Goal: Task Accomplishment & Management: Use online tool/utility

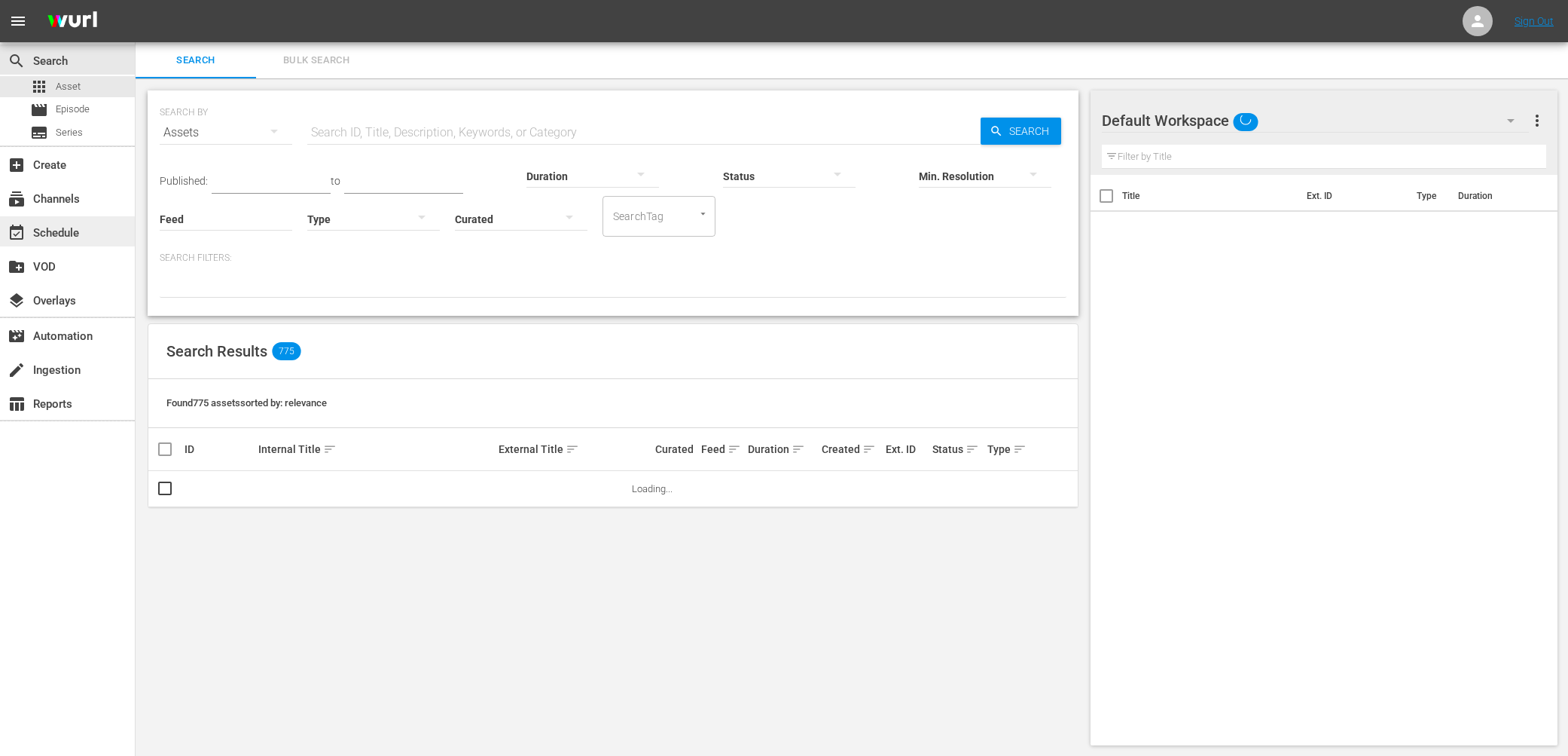
click at [74, 231] on div "event_available Schedule" at bounding box center [42, 230] width 84 height 14
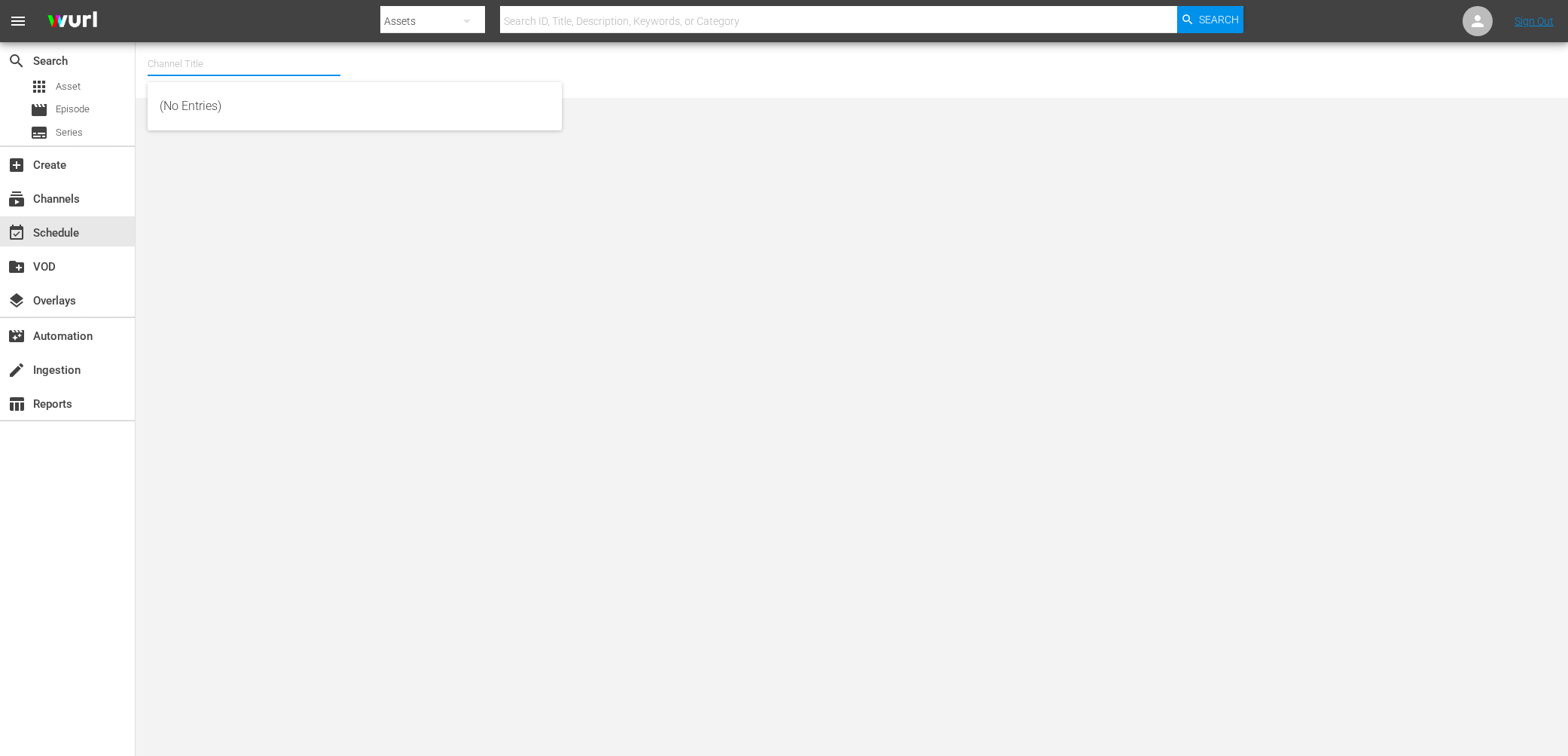
click at [243, 72] on input "text" at bounding box center [244, 64] width 193 height 37
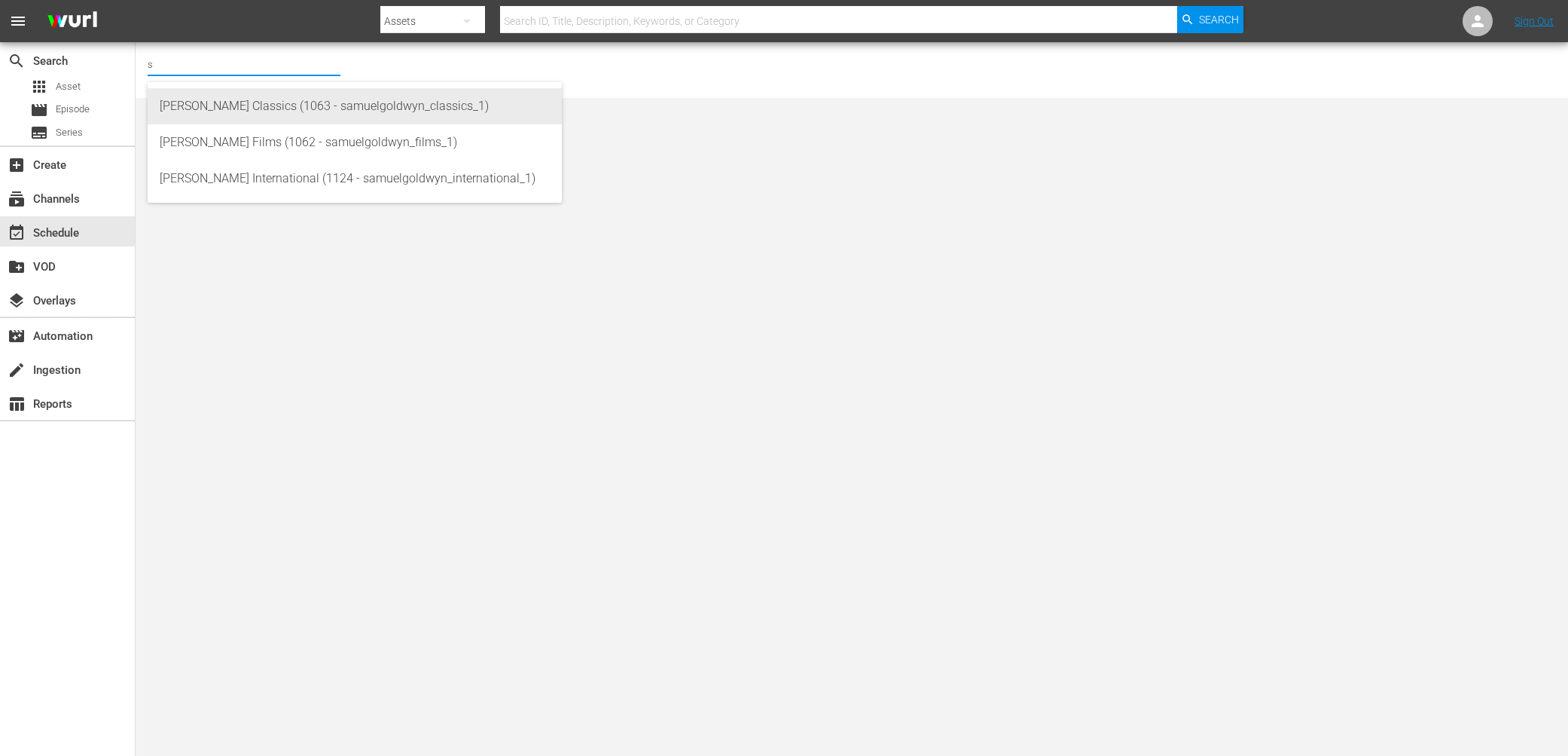
click at [341, 114] on div "[PERSON_NAME] Classics (1063 - samuelgoldwyn_classics_1)" at bounding box center [354, 106] width 390 height 37
type input "[PERSON_NAME] Classics (1063 - samuelgoldwyn_classics_1)"
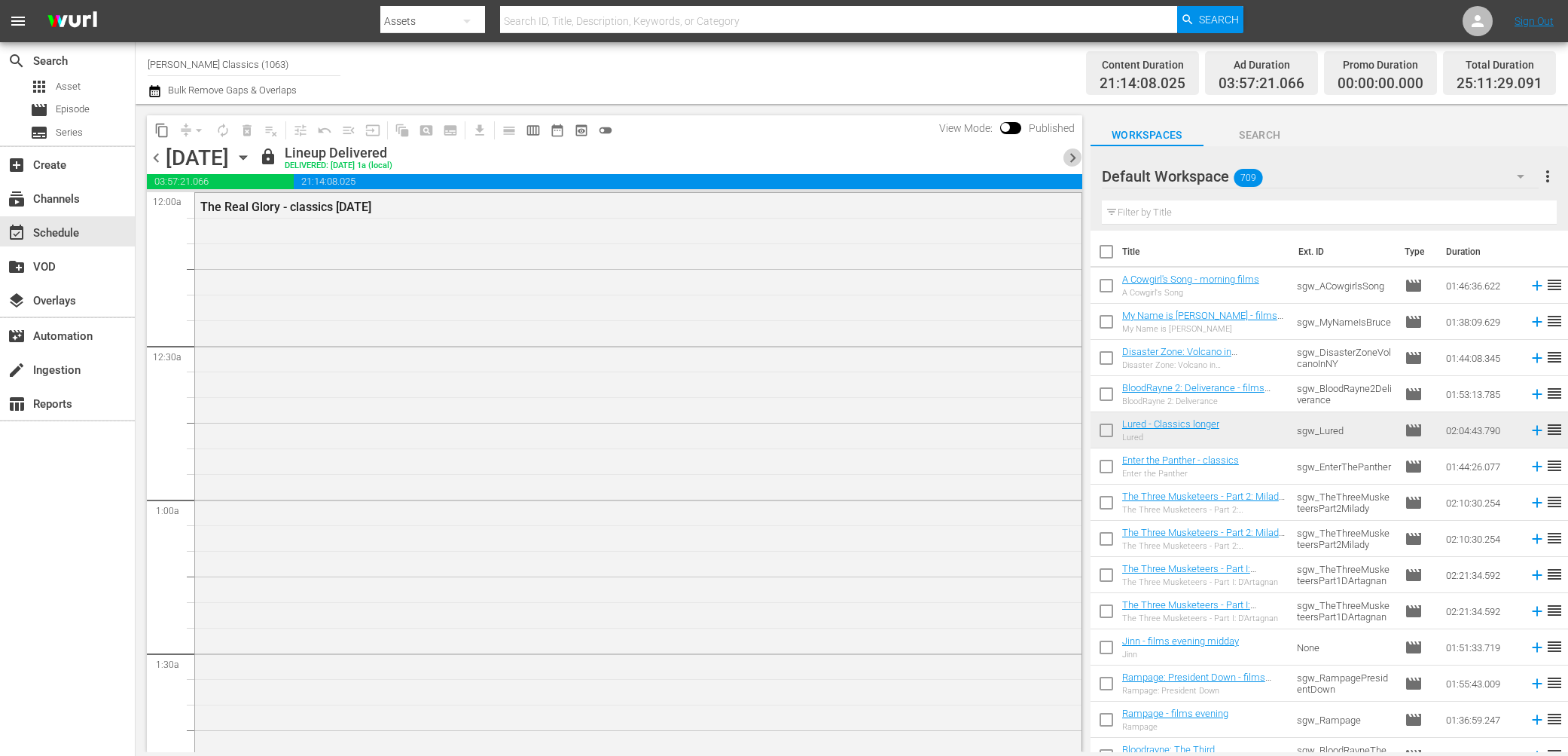
click at [1074, 157] on span "chevron_right" at bounding box center [1073, 158] width 19 height 19
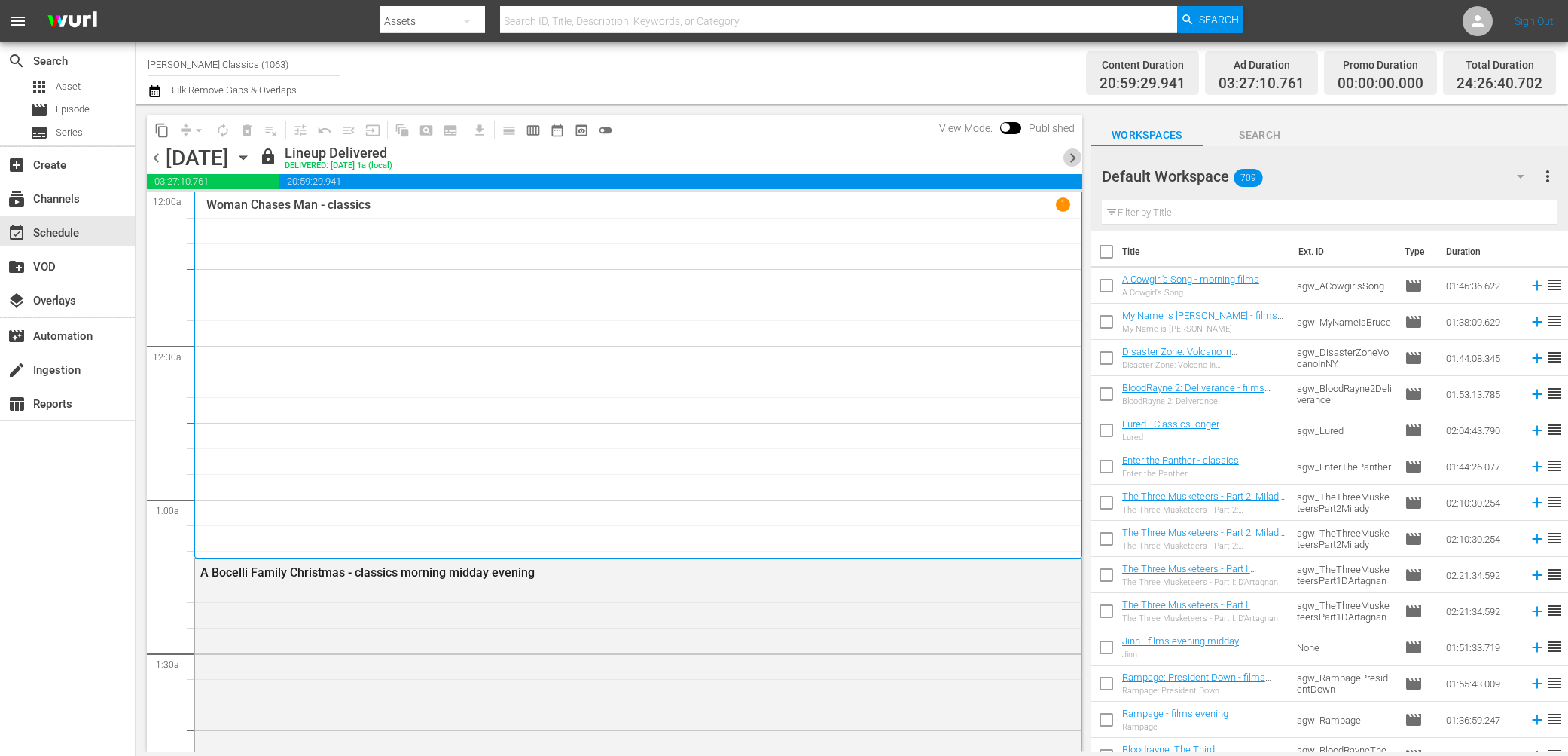
click at [1074, 157] on span "chevron_right" at bounding box center [1073, 158] width 19 height 19
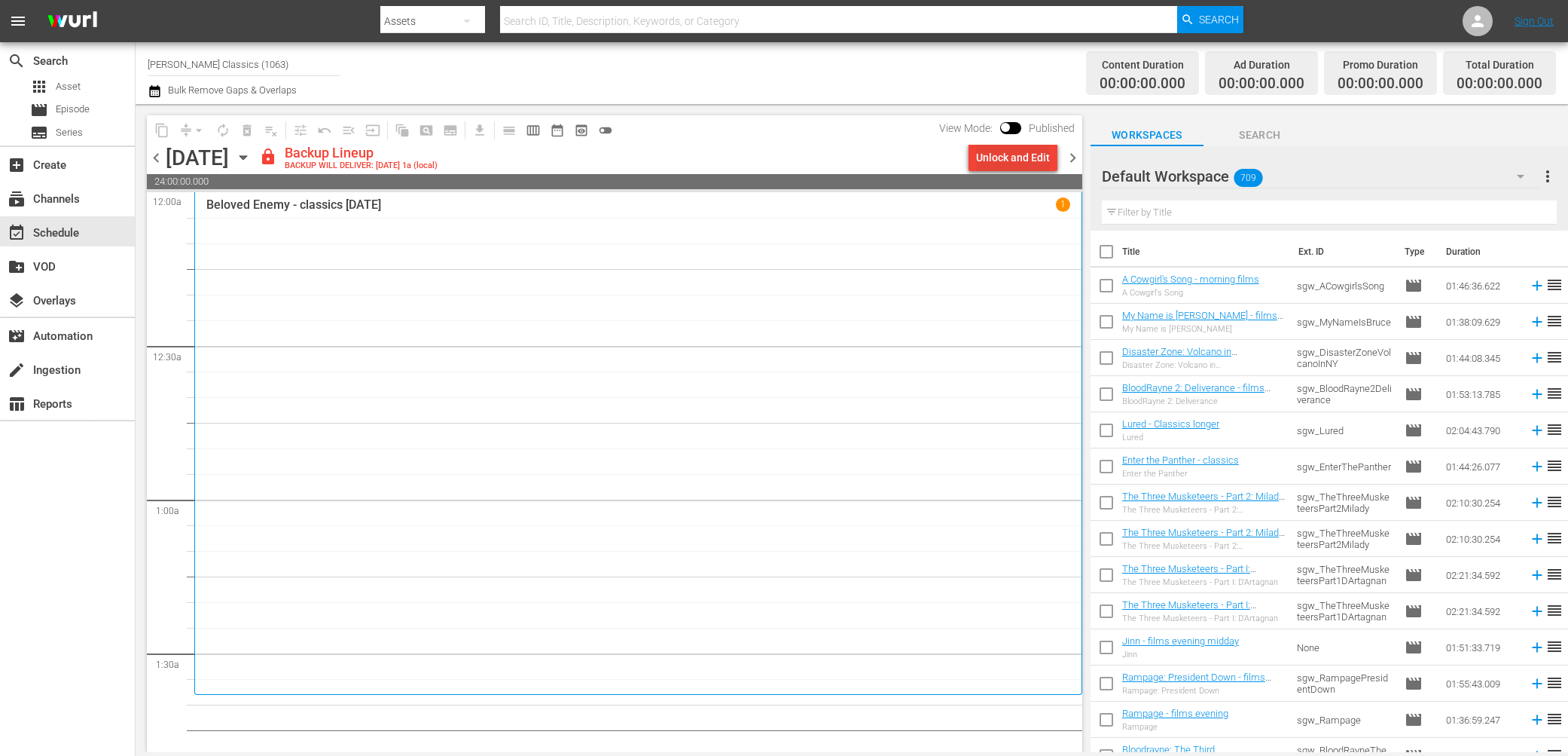
click at [1016, 157] on div "Unlock and Edit" at bounding box center [1012, 157] width 74 height 27
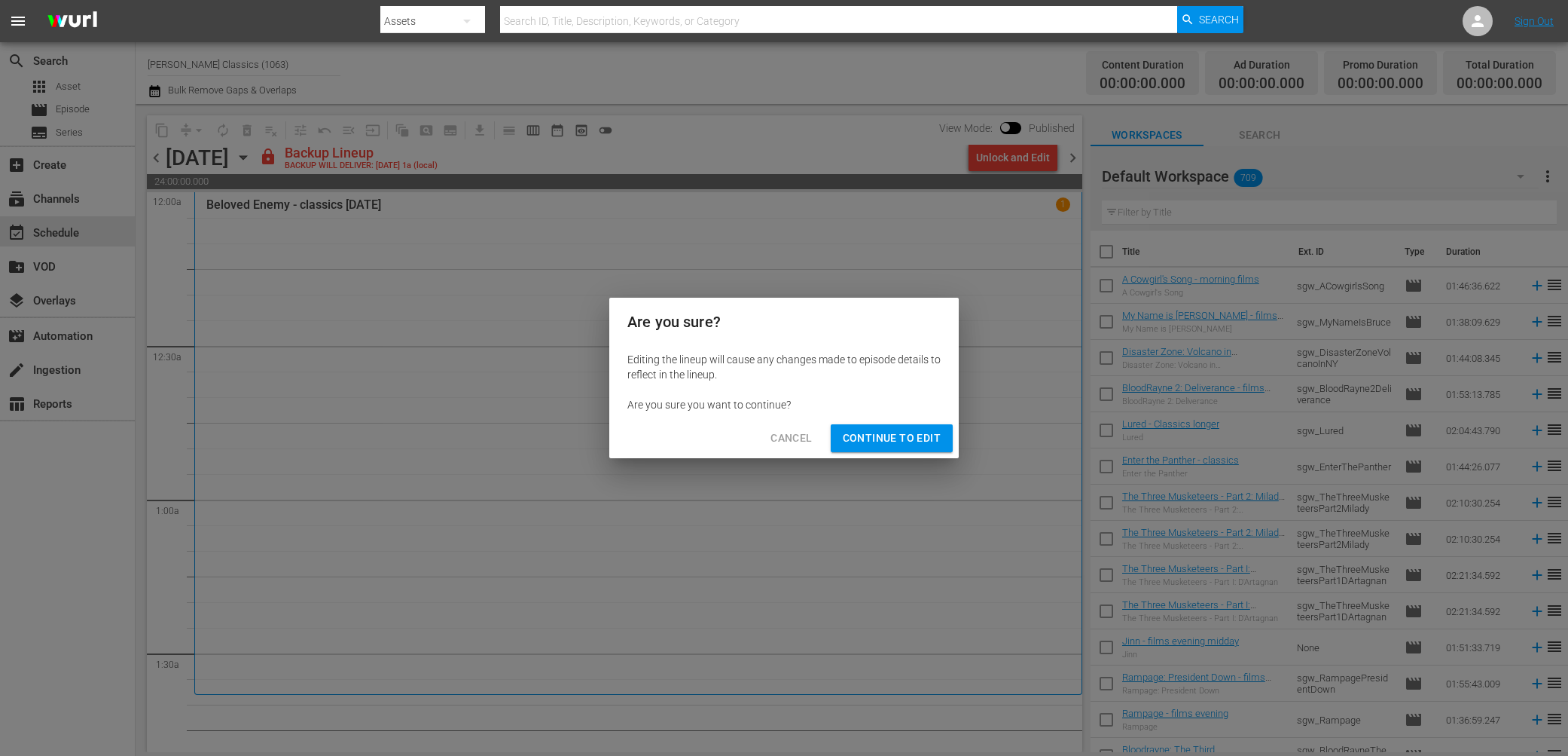
drag, startPoint x: 908, startPoint y: 435, endPoint x: 925, endPoint y: 416, distance: 25.5
click at [909, 430] on span "Continue to Edit" at bounding box center [892, 438] width 98 height 19
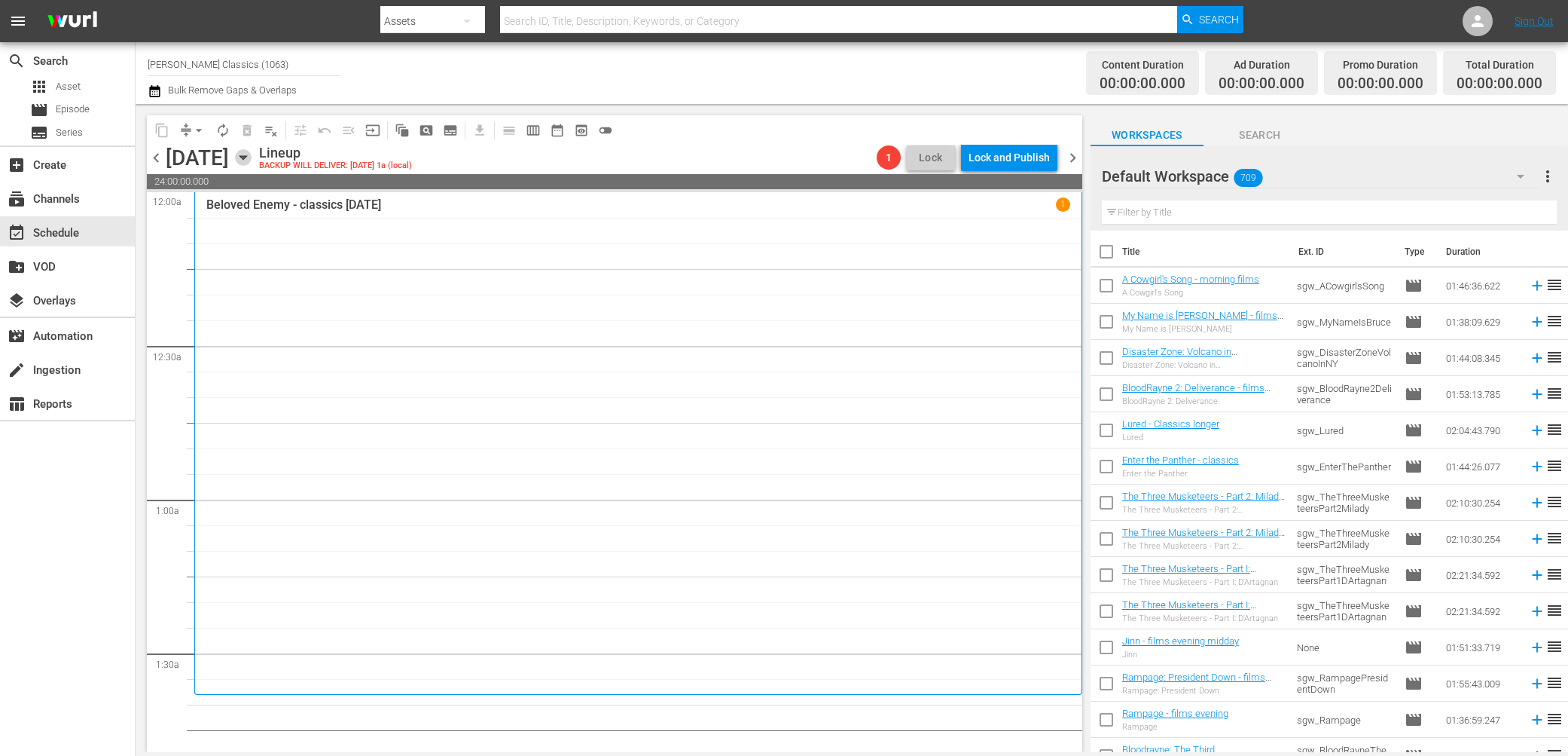
click at [246, 159] on icon "button" at bounding box center [243, 157] width 7 height 3
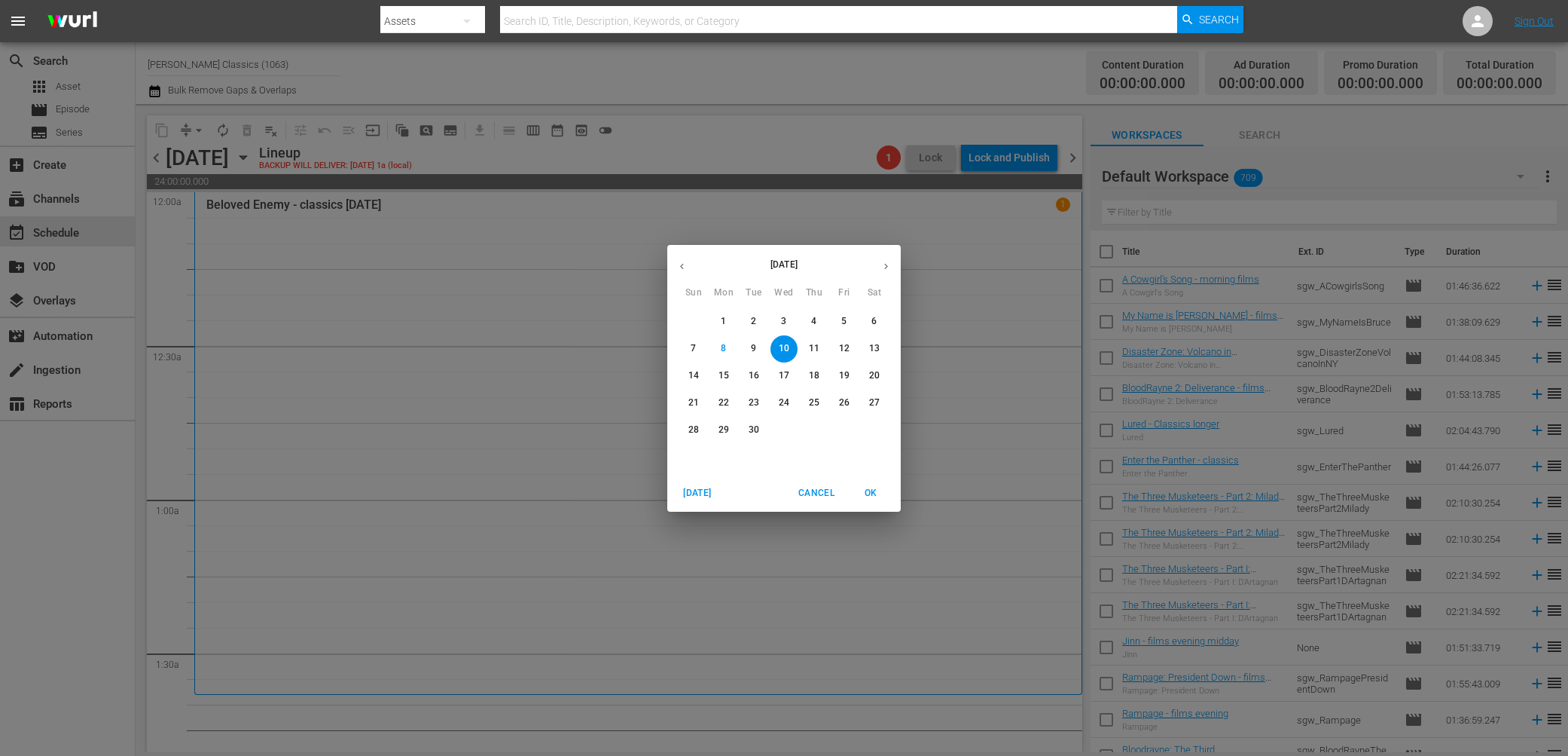
click at [850, 326] on span "5" at bounding box center [844, 321] width 27 height 13
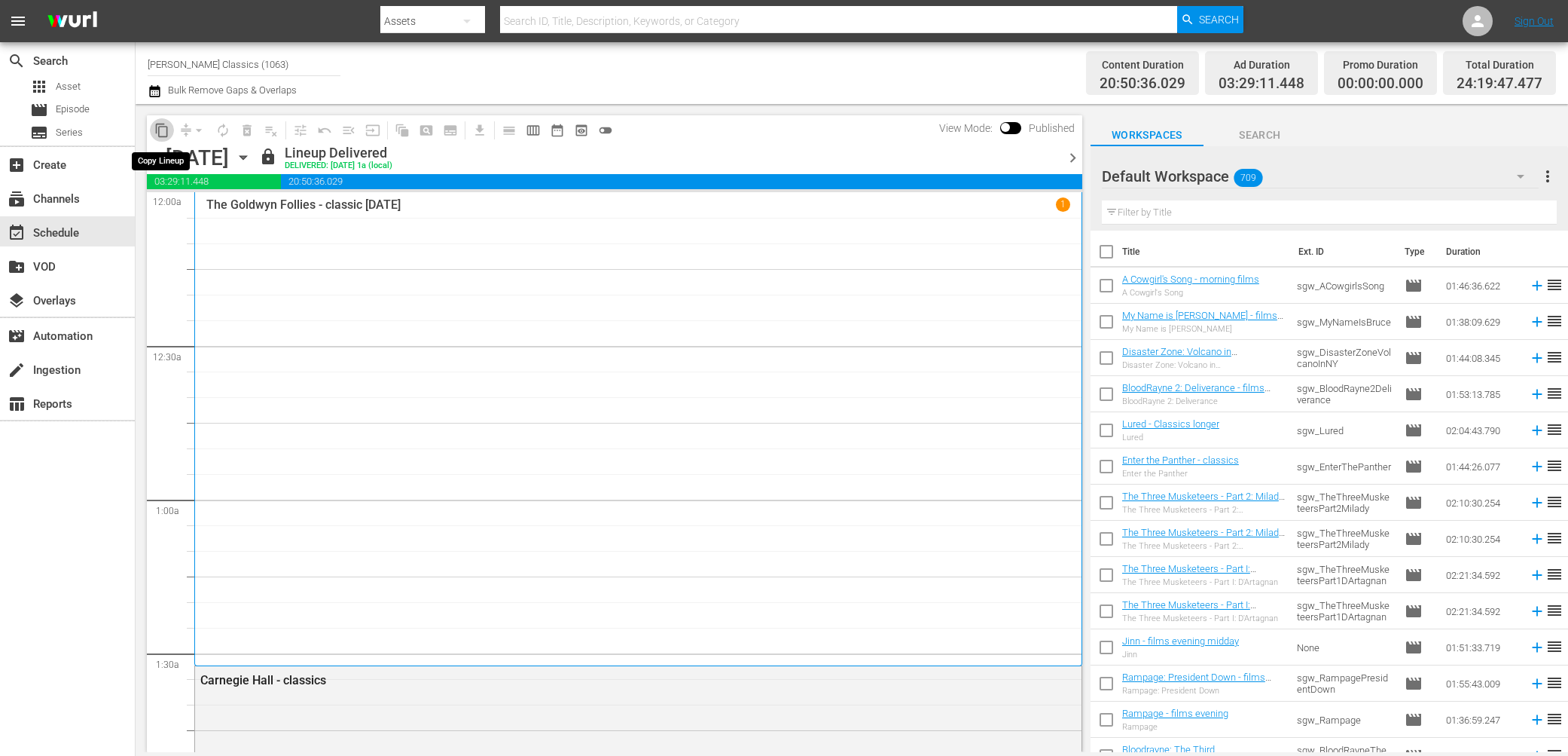
click at [164, 133] on span "content_copy" at bounding box center [162, 130] width 15 height 15
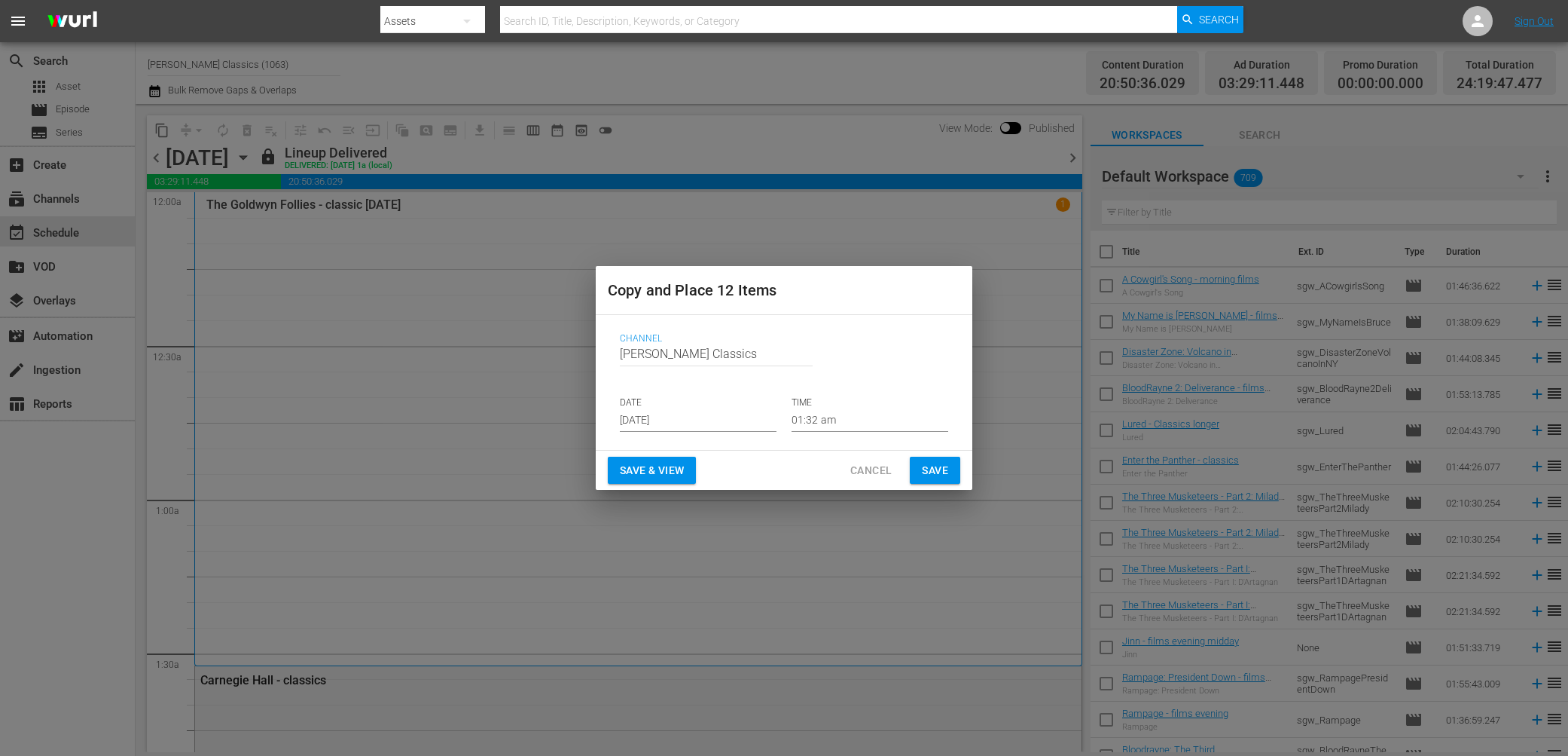
drag, startPoint x: 942, startPoint y: 467, endPoint x: 910, endPoint y: 461, distance: 32.6
click at [941, 467] on span "Save" at bounding box center [935, 470] width 26 height 19
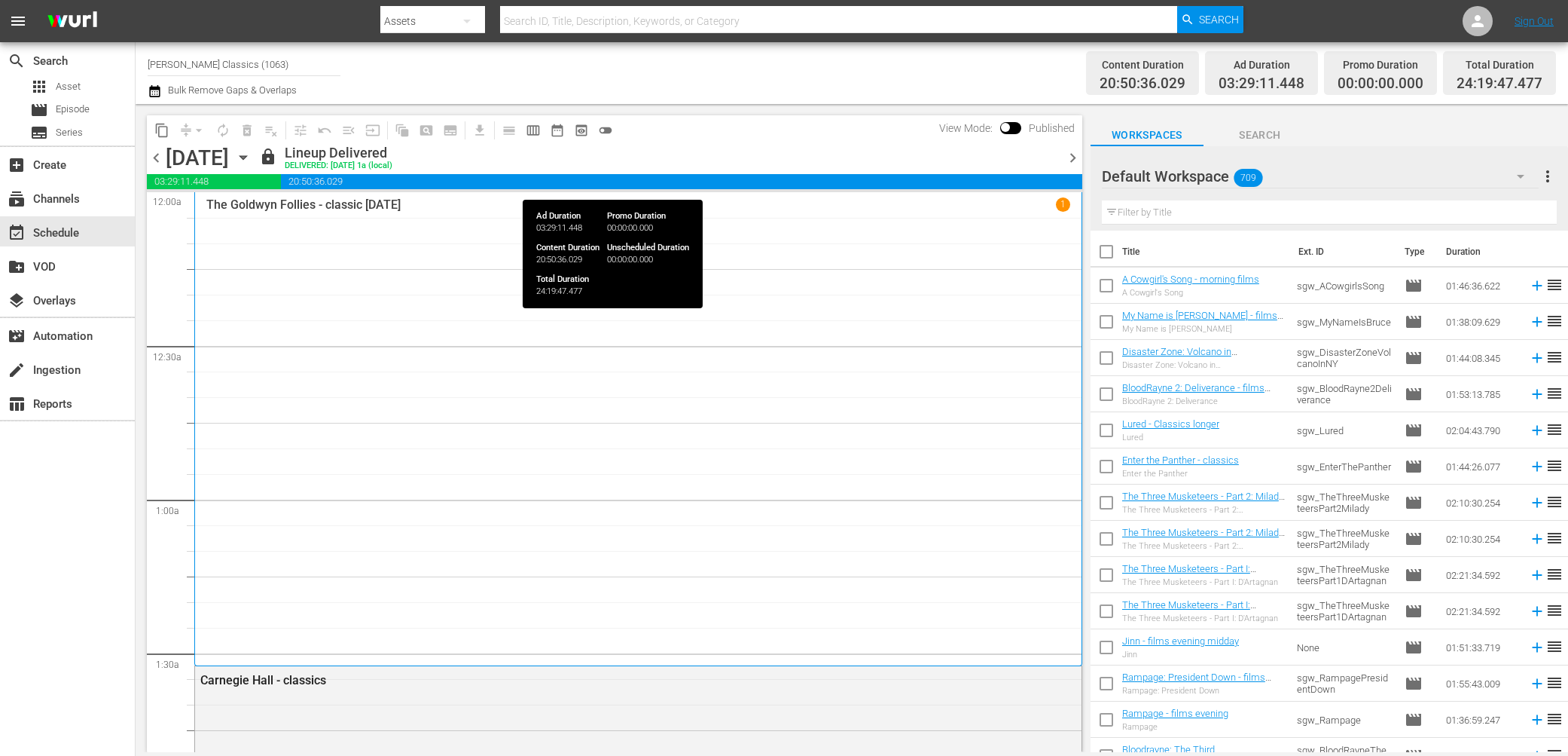
click at [252, 164] on icon "button" at bounding box center [242, 156] width 16 height 16
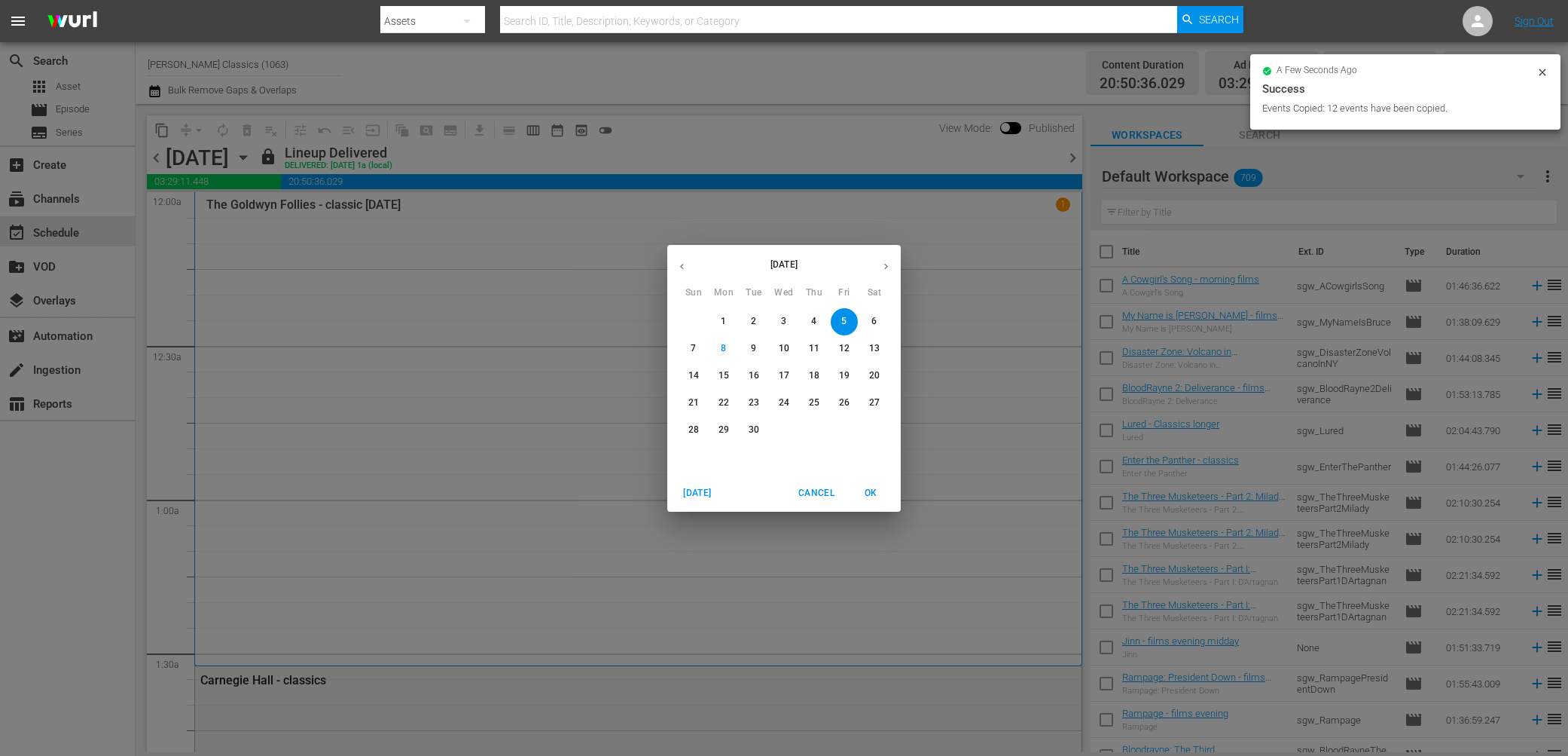
click at [784, 355] on button "10" at bounding box center [784, 349] width 27 height 27
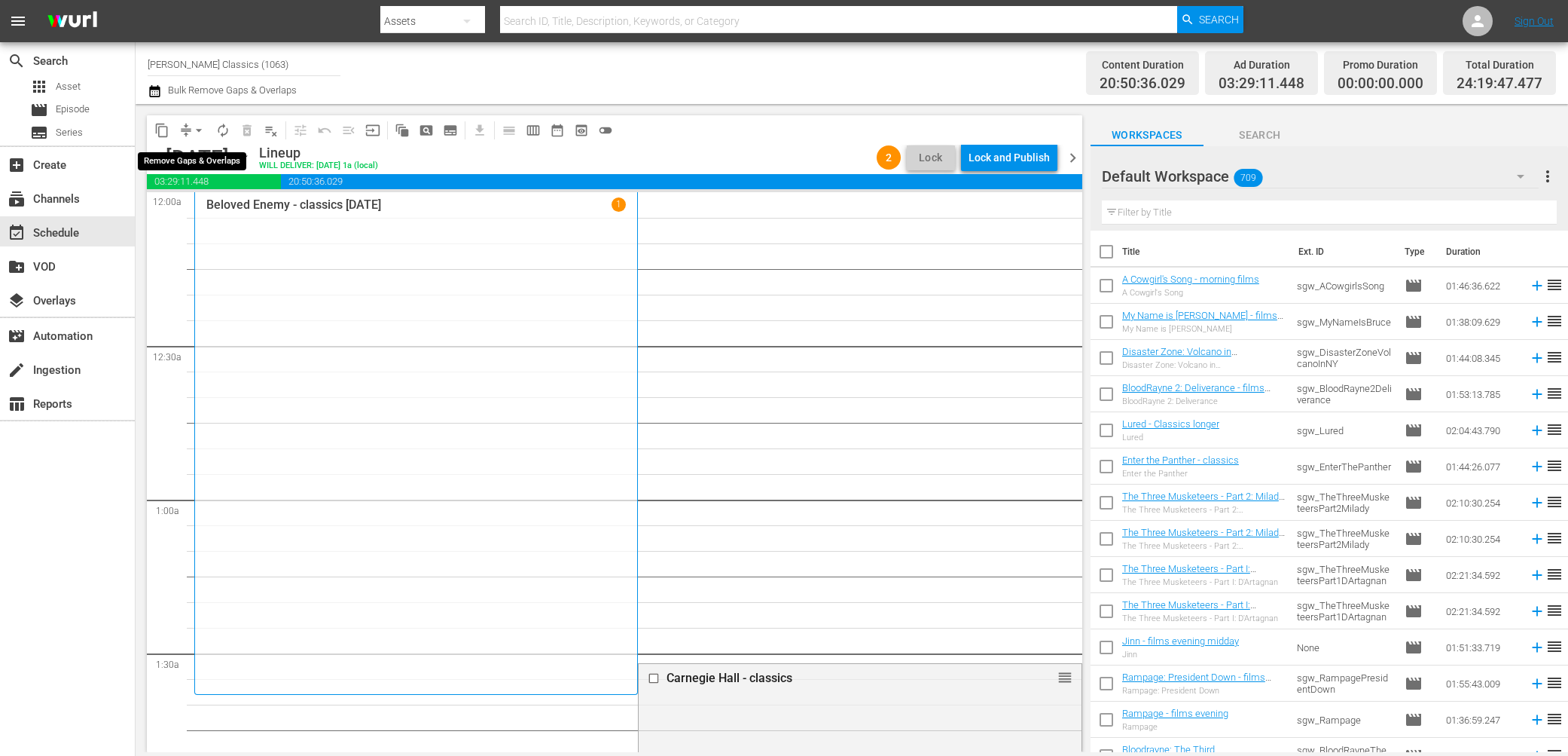
click at [191, 128] on span "arrow_drop_down" at bounding box center [199, 130] width 15 height 15
click at [217, 212] on li "Align to End of Previous Day" at bounding box center [200, 209] width 158 height 25
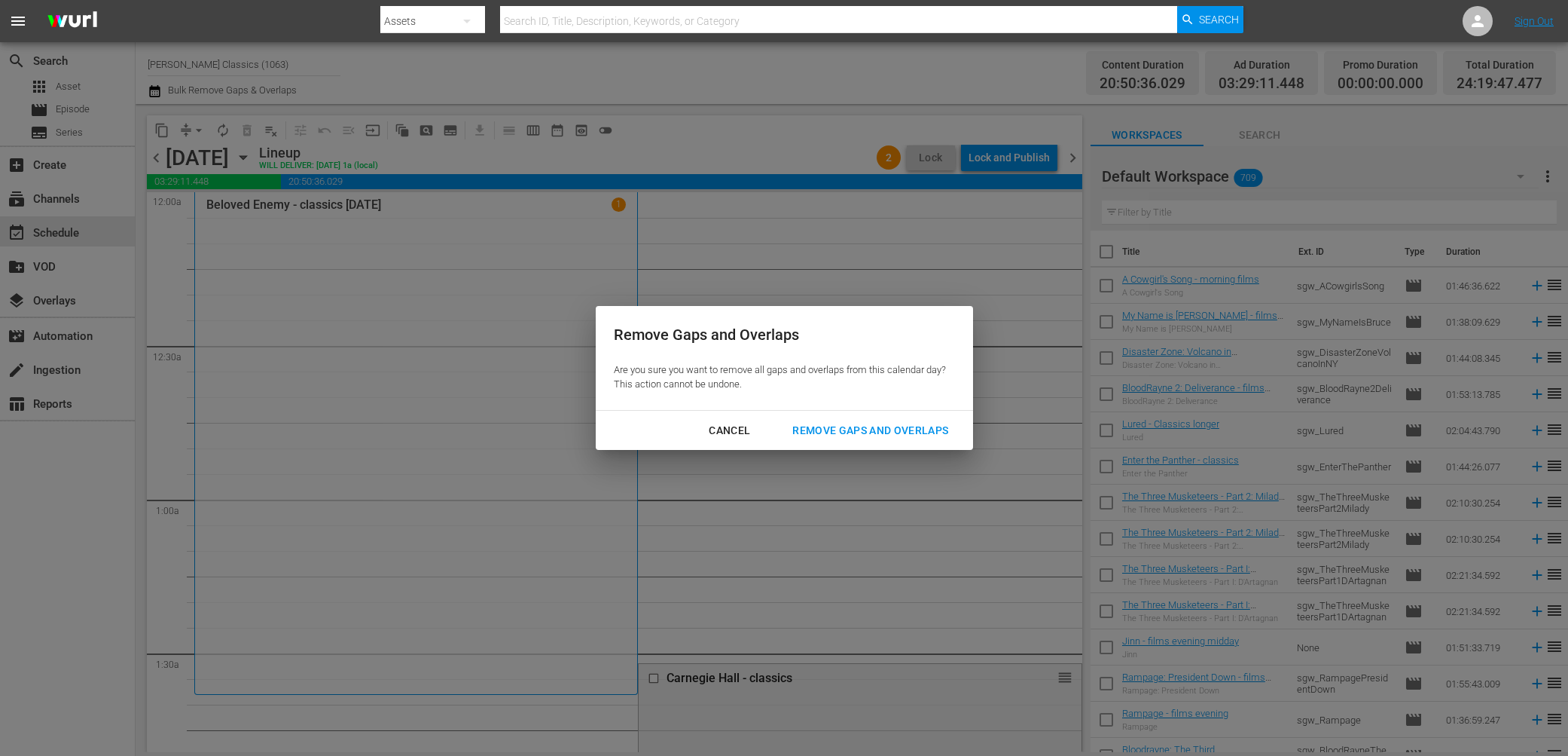
click at [827, 428] on div "Remove Gaps and Overlaps" at bounding box center [870, 430] width 180 height 19
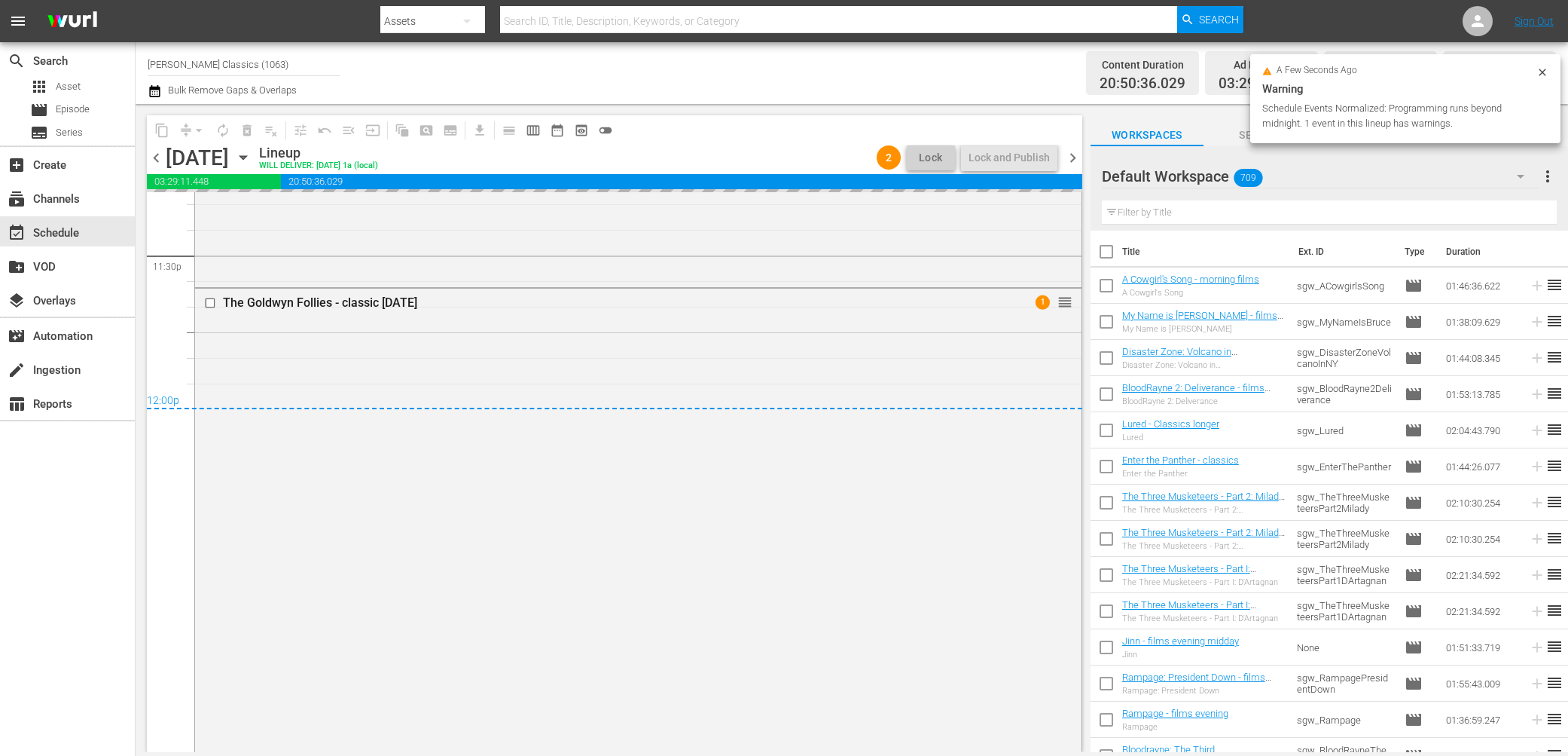
scroll to position [7136, 0]
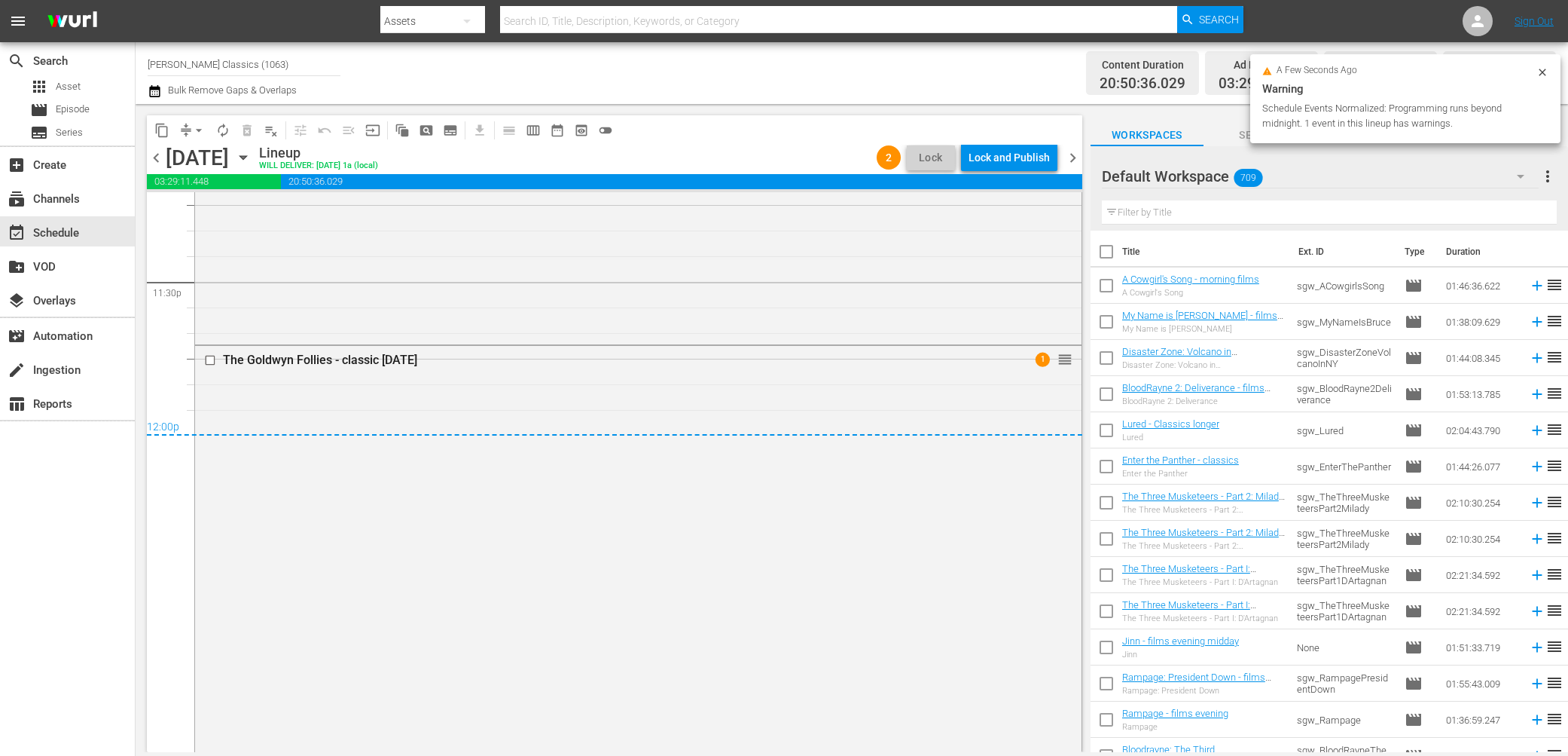
click at [1020, 156] on div "Lock and Publish" at bounding box center [1010, 157] width 82 height 27
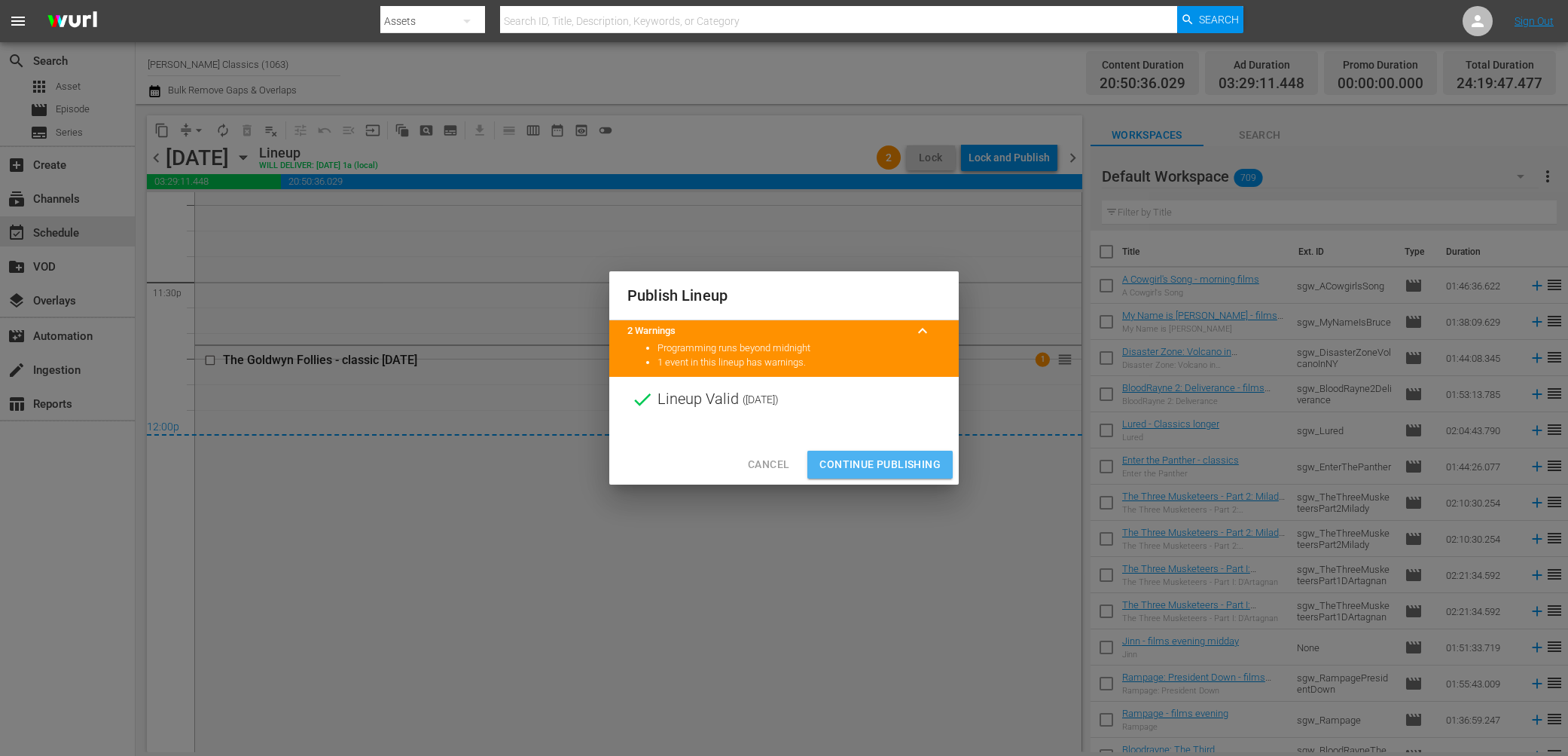
click at [906, 465] on span "Continue Publishing" at bounding box center [880, 464] width 122 height 19
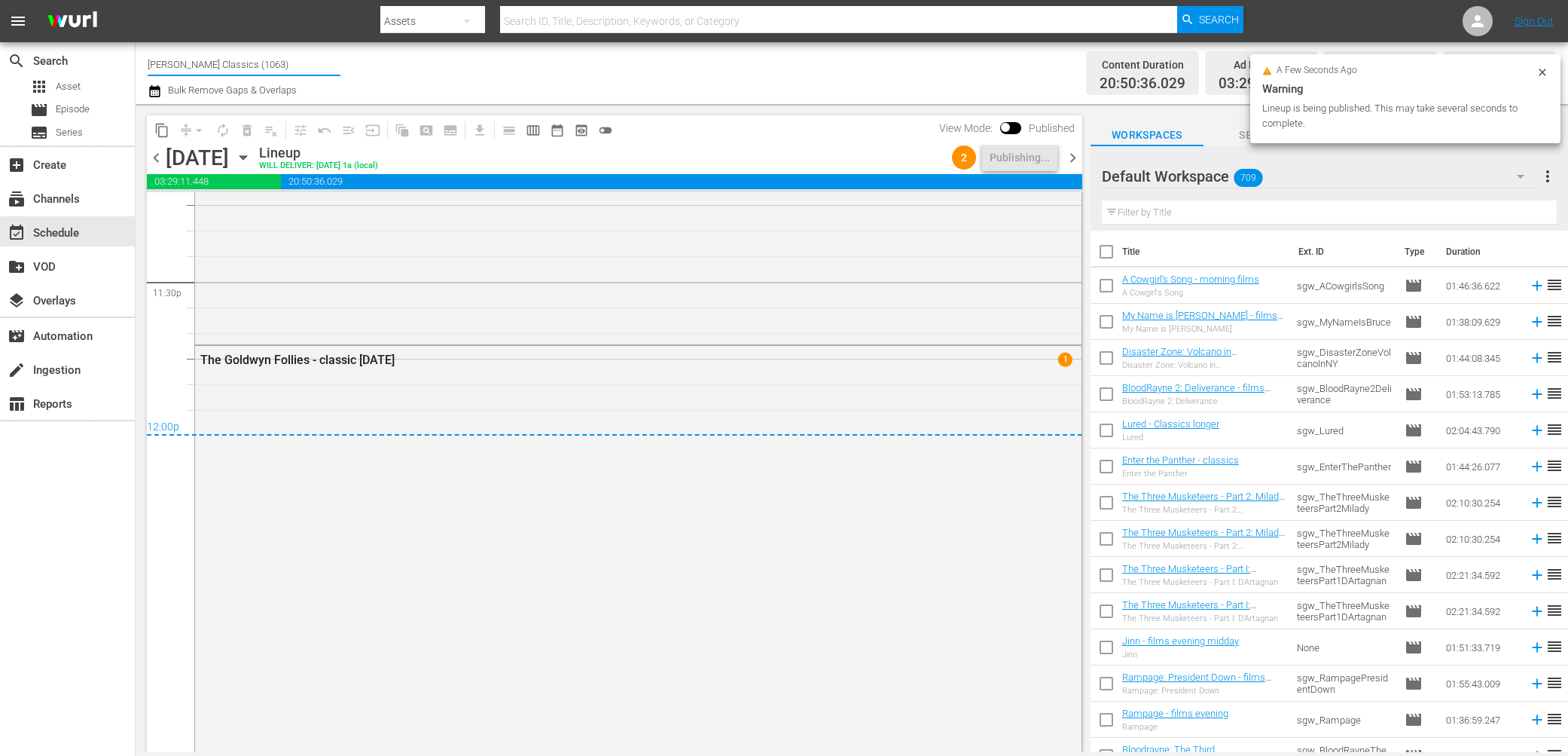
drag, startPoint x: 223, startPoint y: 65, endPoint x: 342, endPoint y: 79, distance: 119.8
click at [342, 79] on div "Channel Title Samuel Goldwyn Classics (1063) Bulk Remove Gaps & Overlaps" at bounding box center [532, 73] width 768 height 54
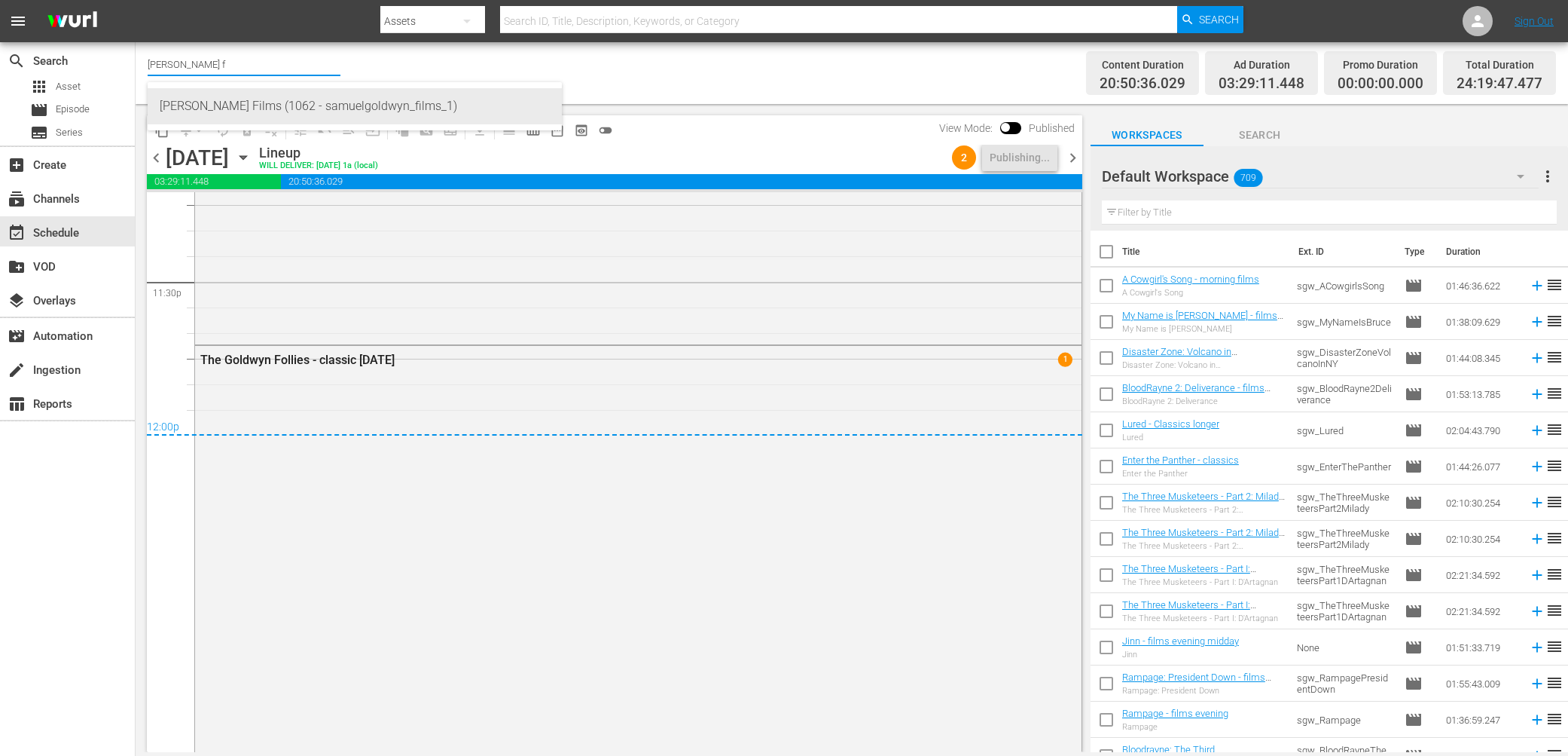
drag, startPoint x: 361, startPoint y: 99, endPoint x: 372, endPoint y: 103, distance: 11.7
click at [360, 99] on div "Samuel Goldwyn Films (1062 - samuelgoldwyn_films_1)" at bounding box center [354, 106] width 390 height 37
type input "Samuel Goldwyn Films (1062 - samuelgoldwyn_films_1)"
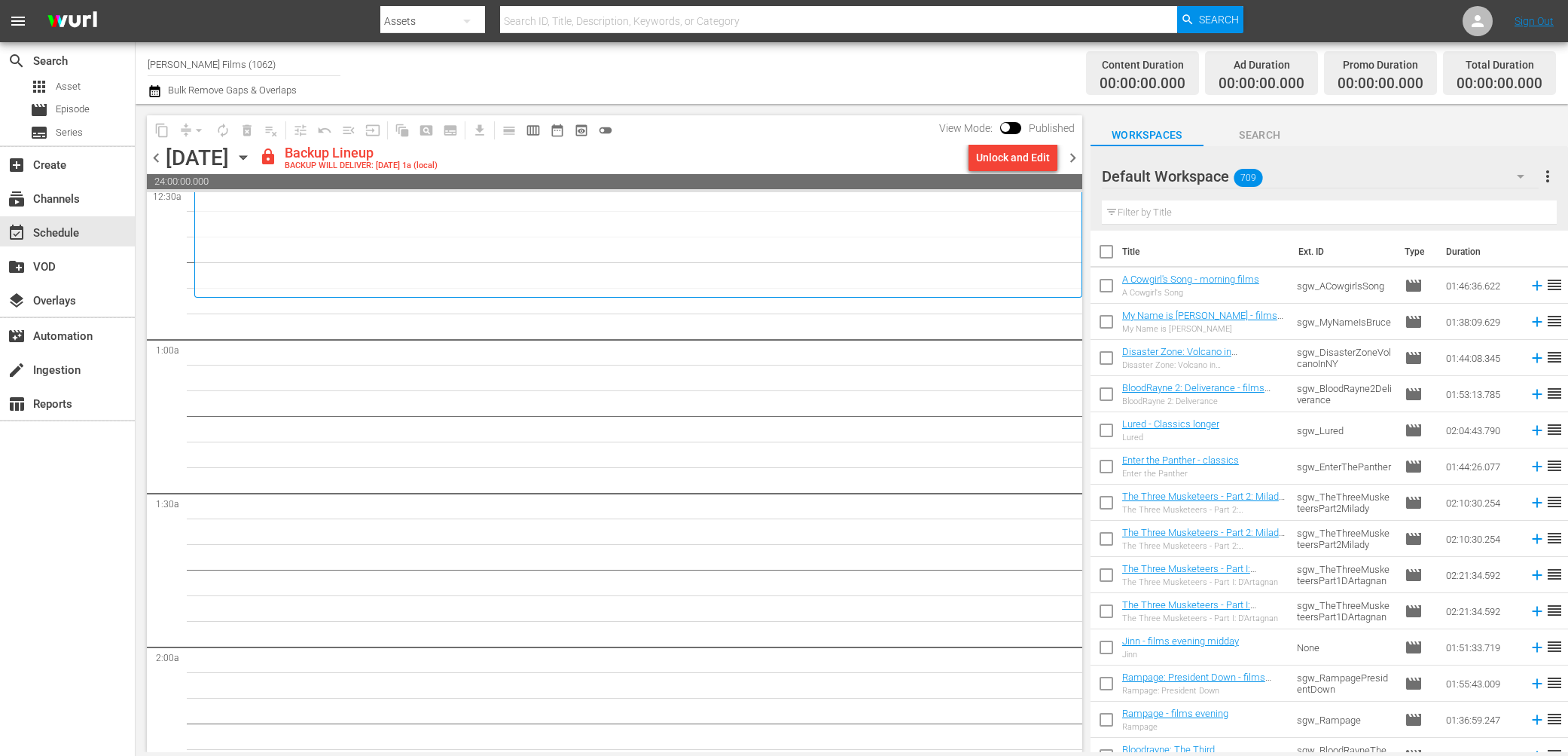
scroll to position [70, 0]
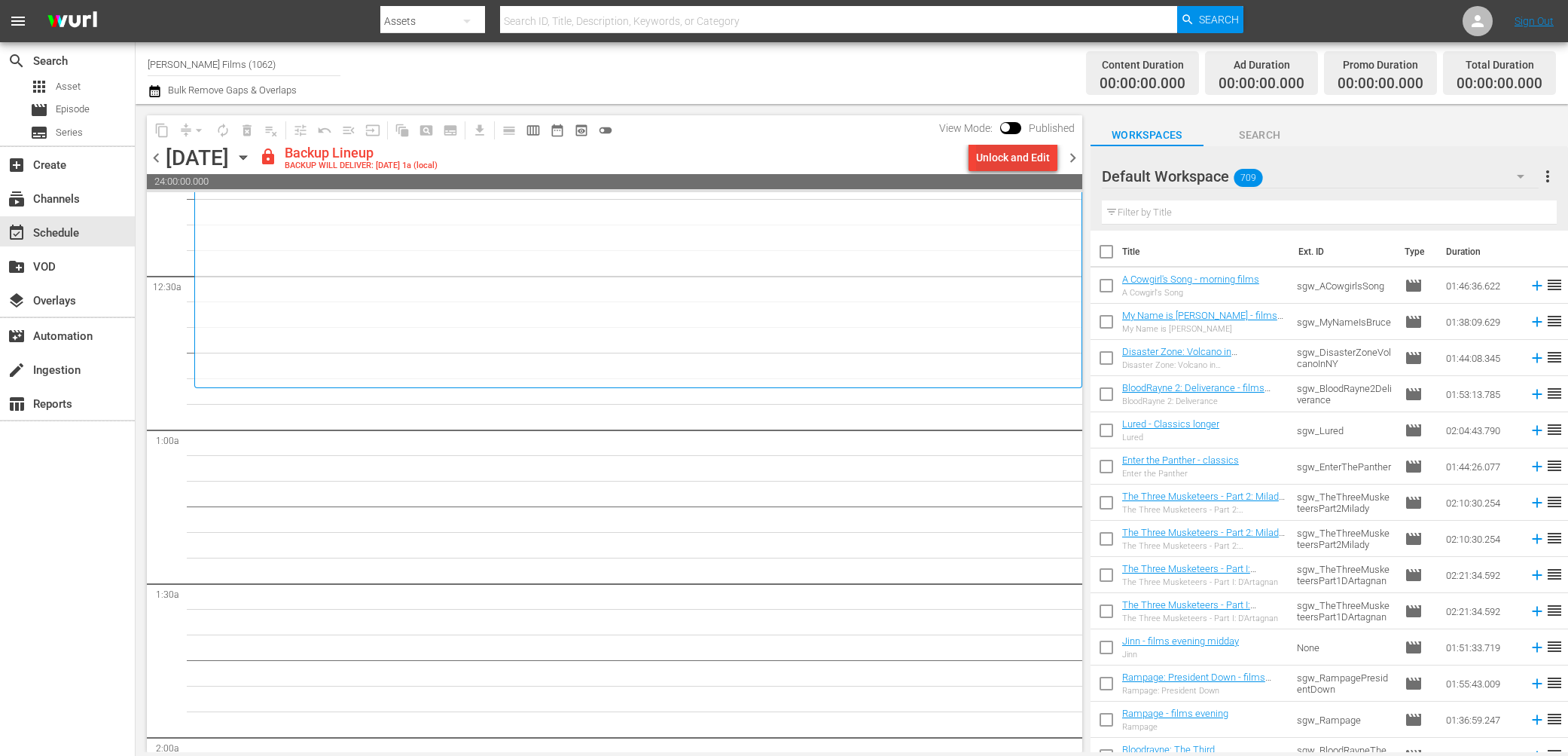
click at [1004, 158] on div "Unlock and Edit" at bounding box center [1012, 157] width 74 height 27
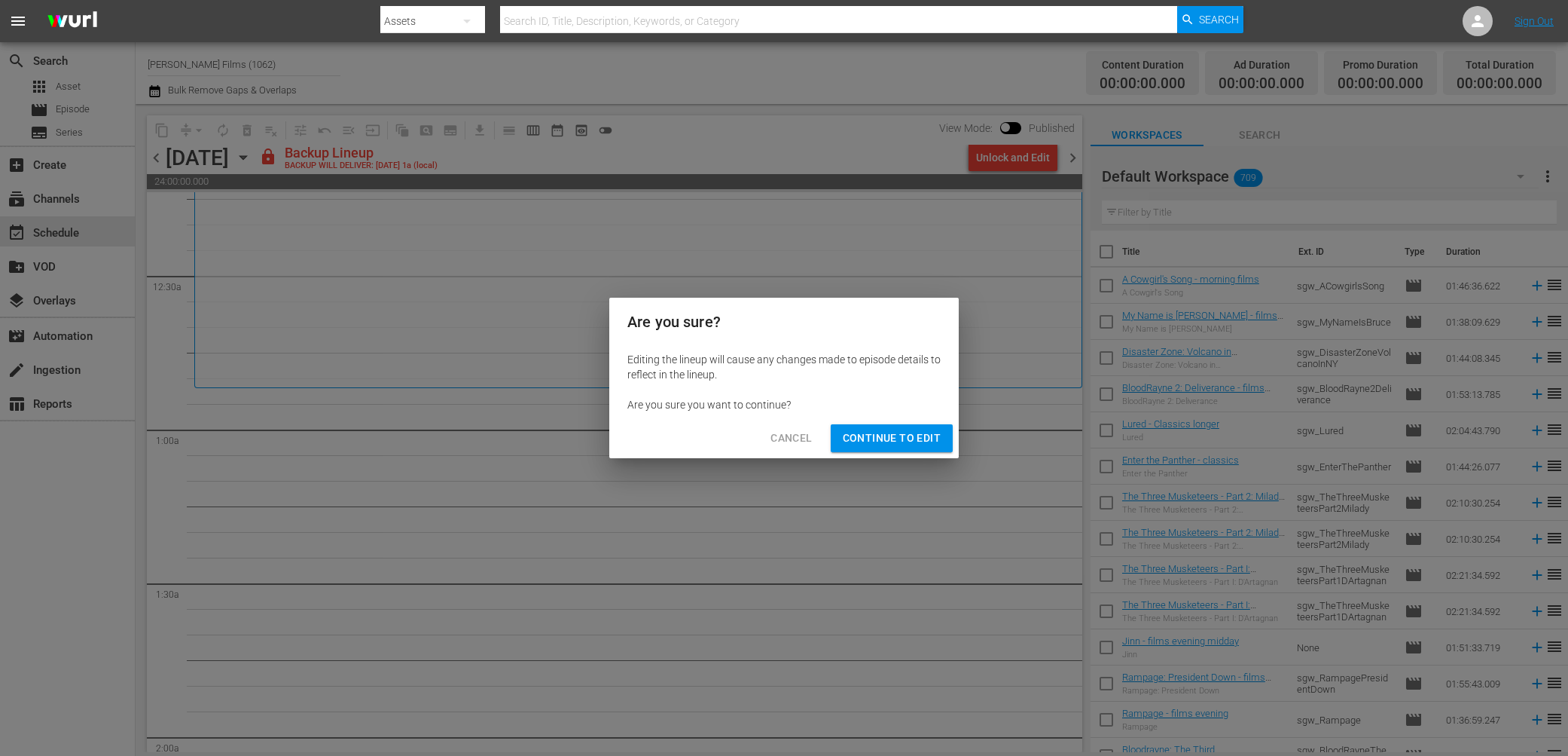
click at [890, 435] on span "Continue to Edit" at bounding box center [892, 438] width 98 height 19
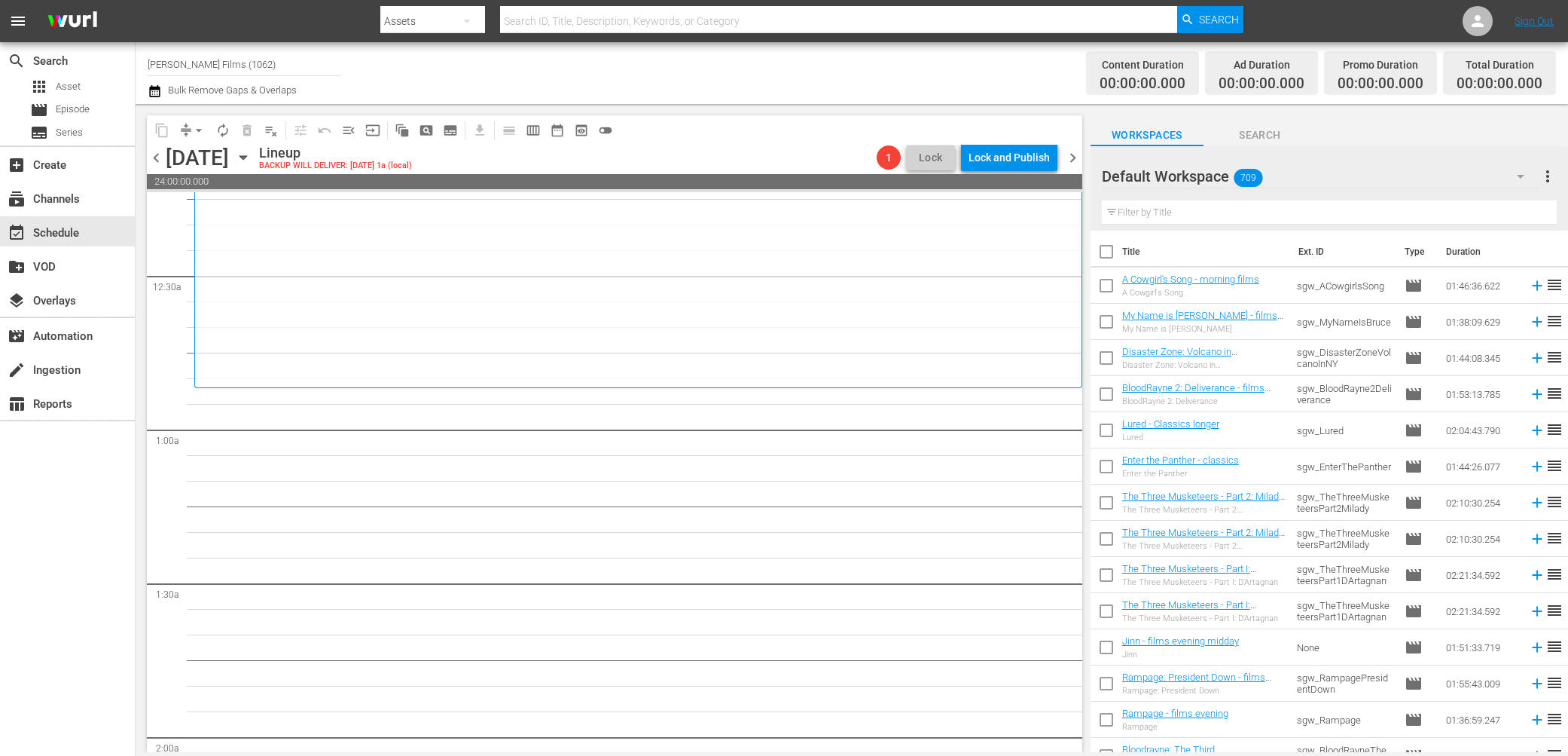
click at [157, 159] on span "chevron_left" at bounding box center [156, 158] width 19 height 19
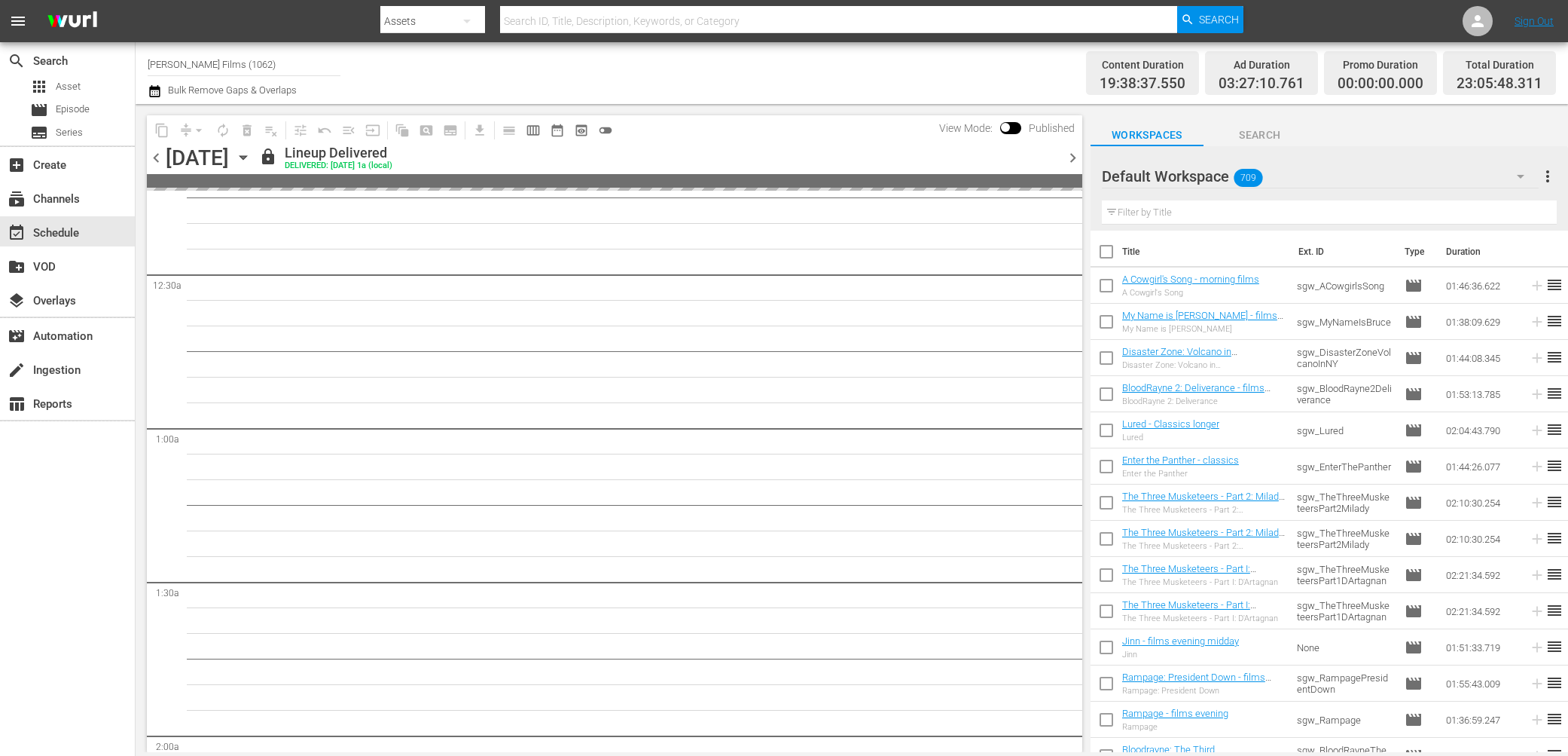
click at [1155, 214] on input "text" at bounding box center [1328, 213] width 455 height 24
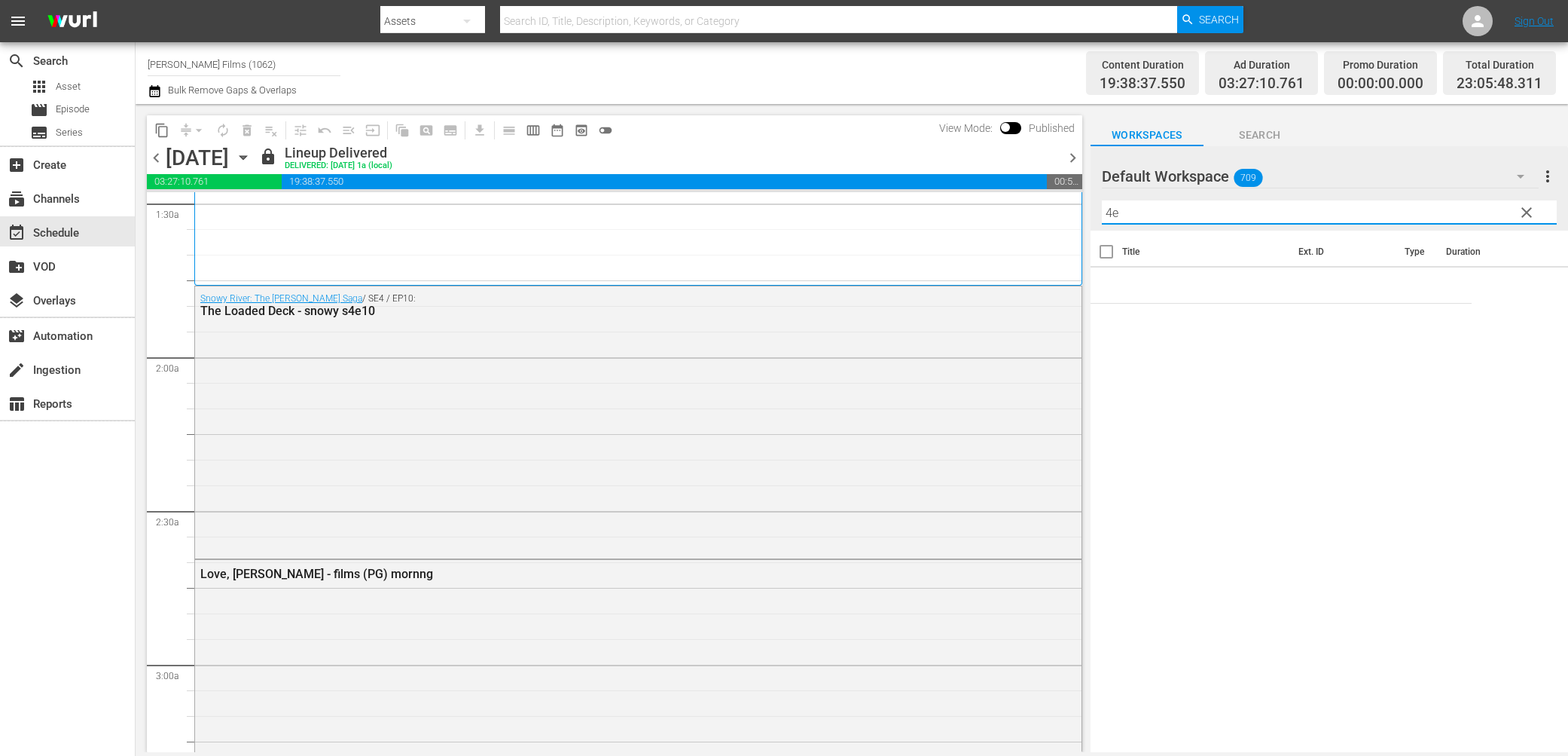
scroll to position [513, 0]
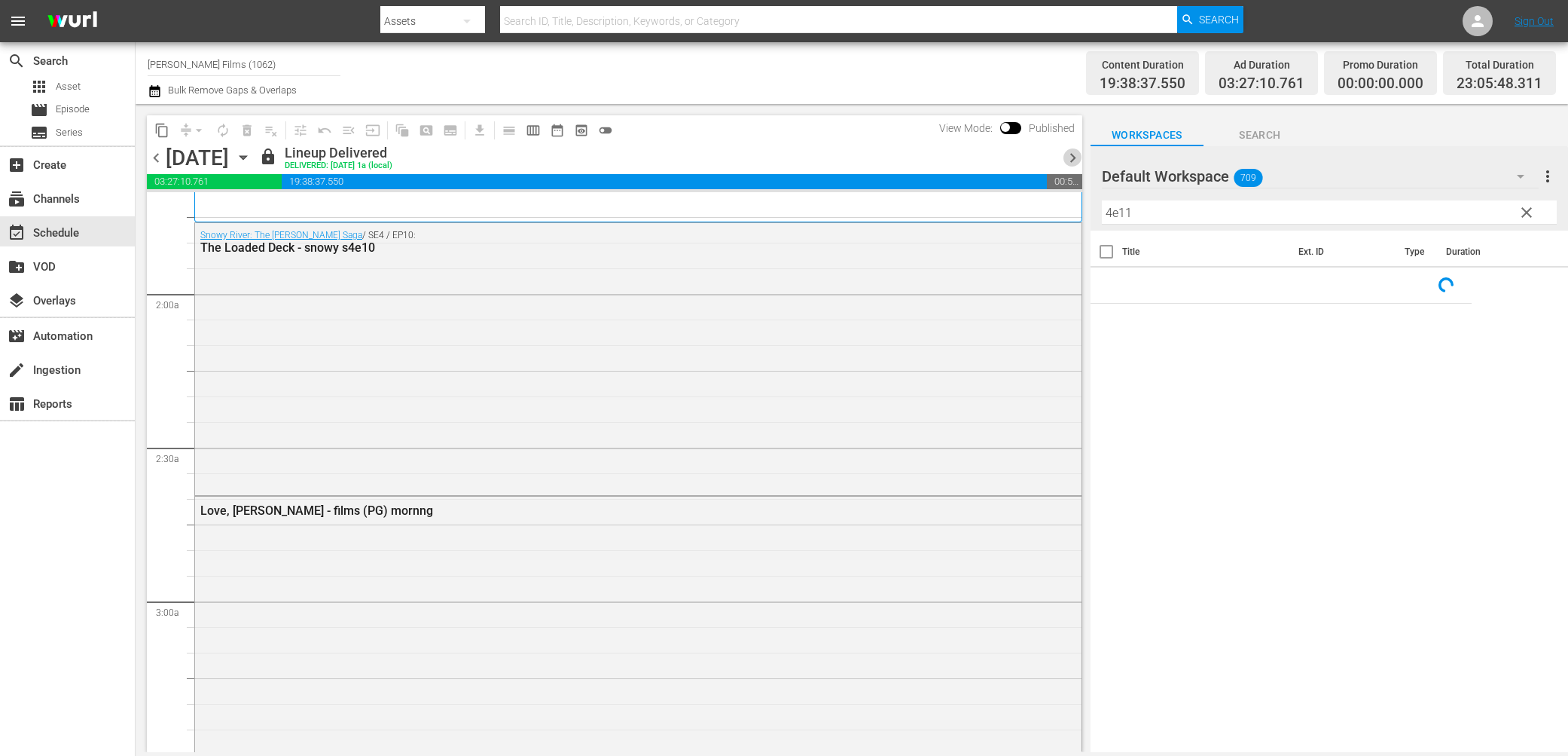
click at [1068, 158] on span "chevron_right" at bounding box center [1073, 158] width 19 height 19
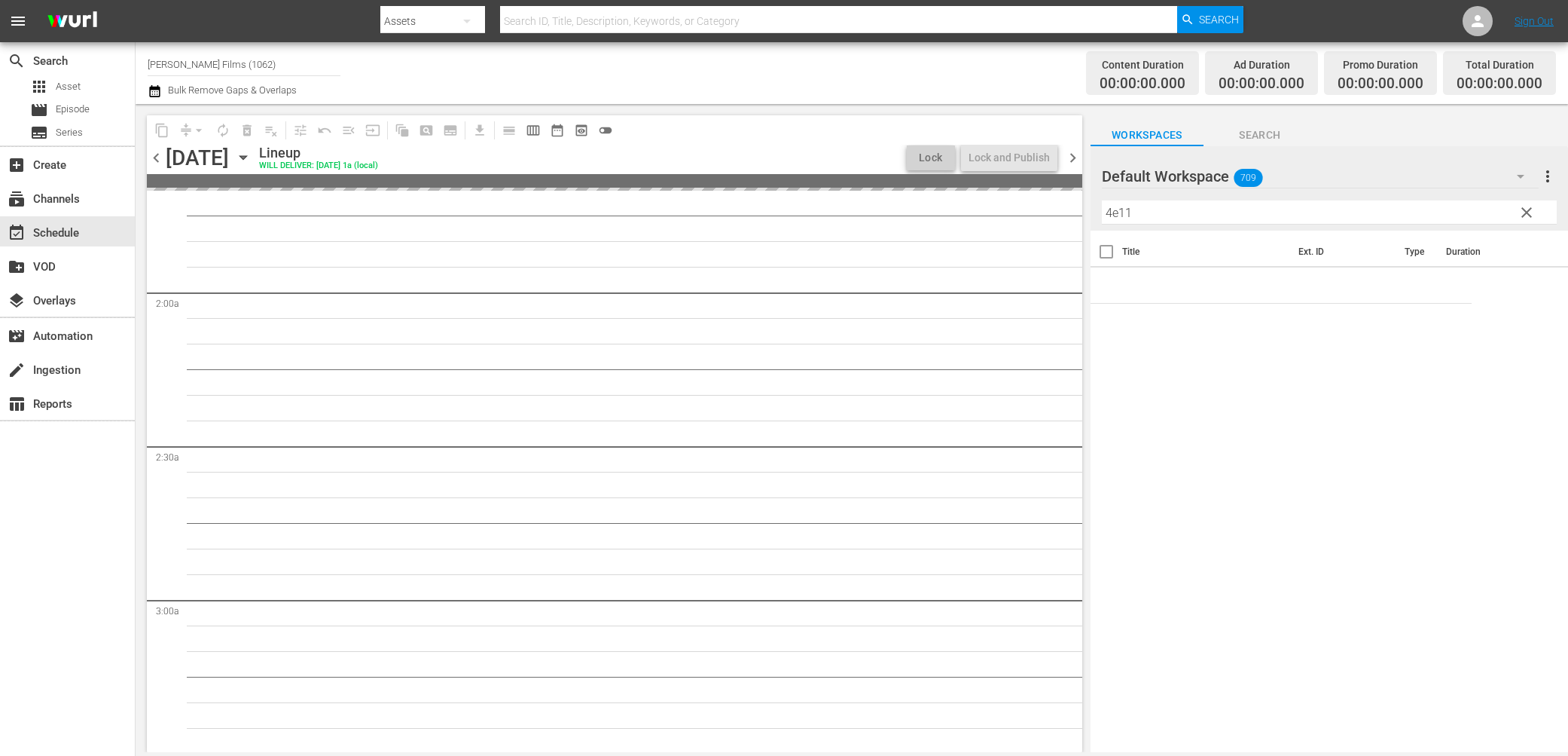
scroll to position [486, 0]
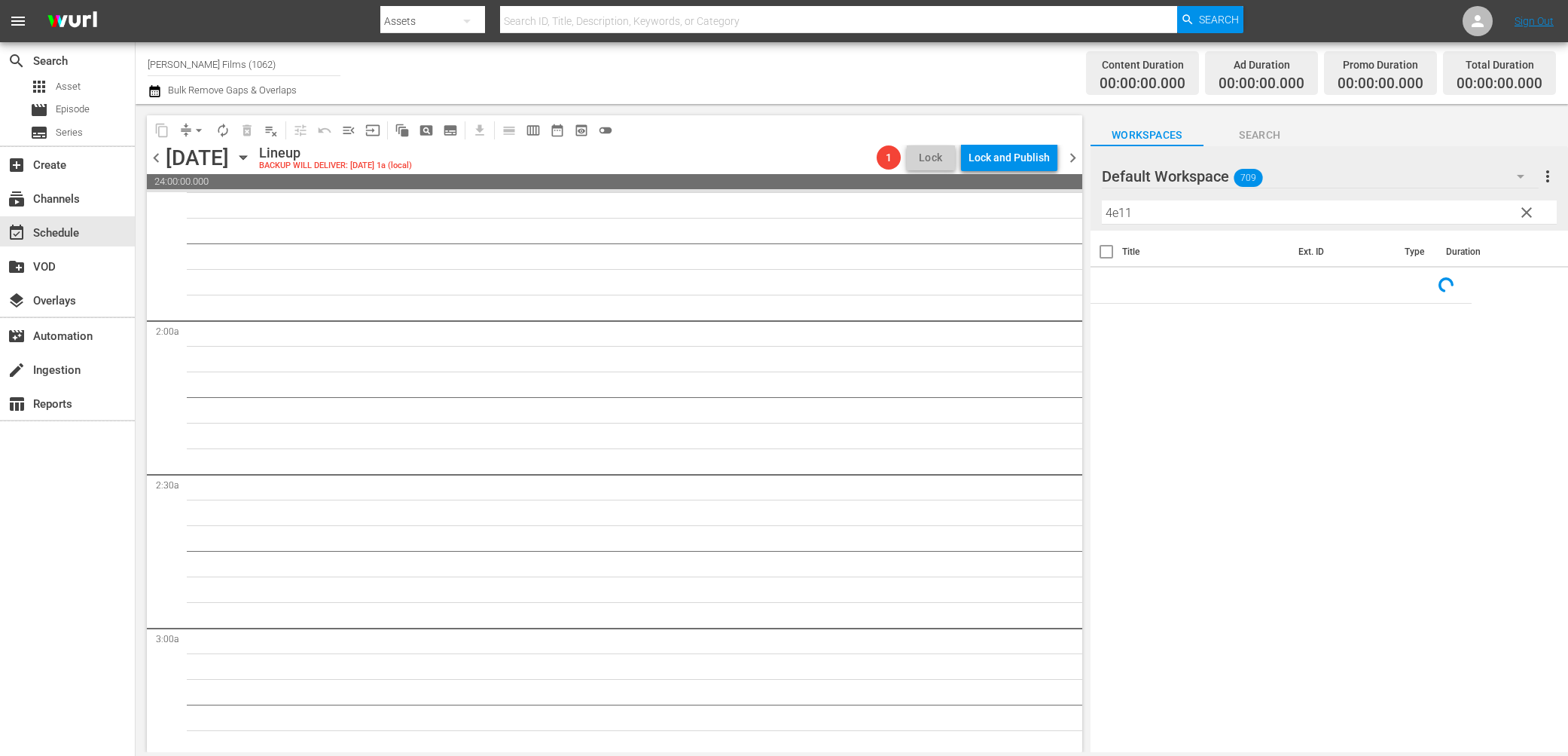
click at [252, 159] on icon "button" at bounding box center [242, 156] width 16 height 16
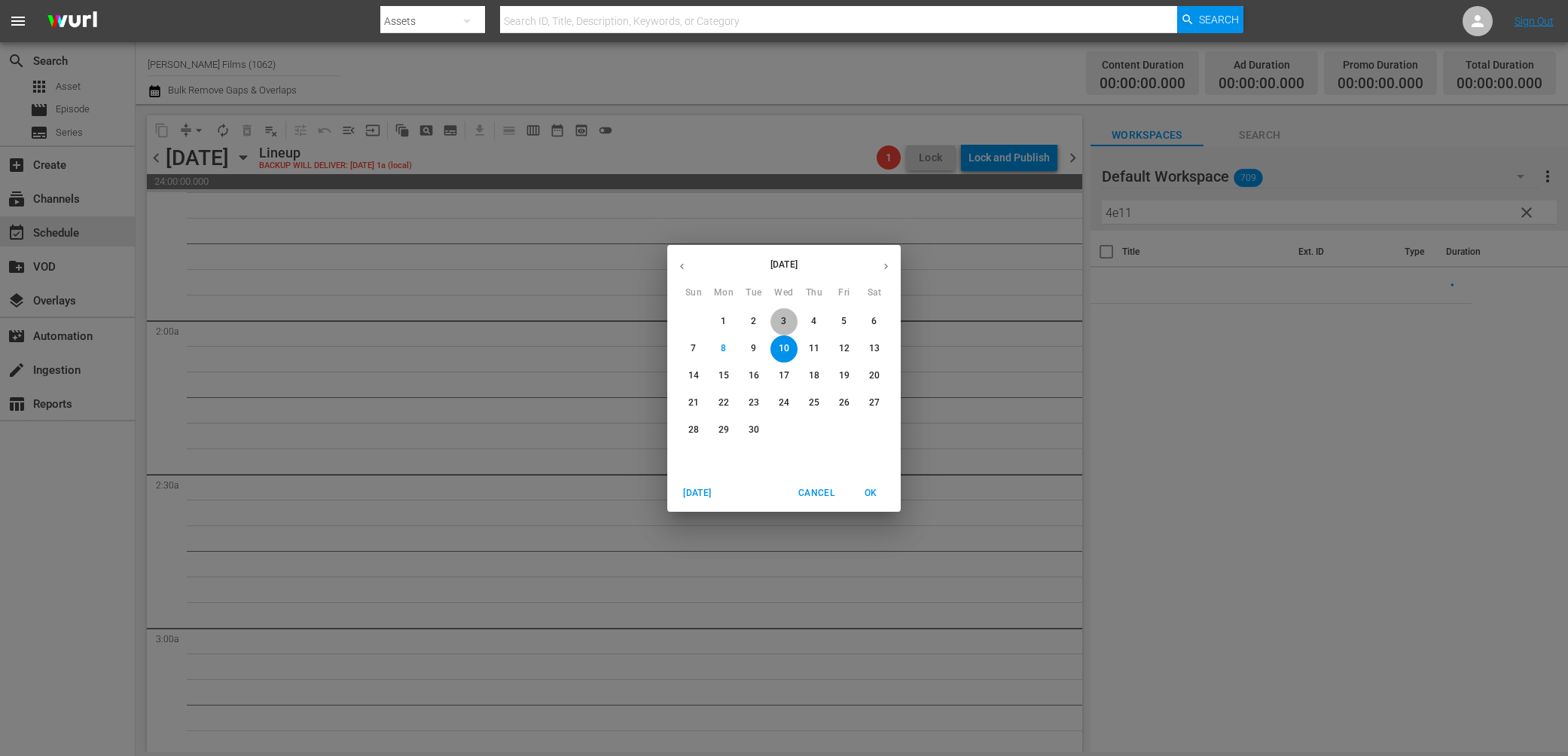
click at [790, 319] on span "3" at bounding box center [784, 321] width 27 height 13
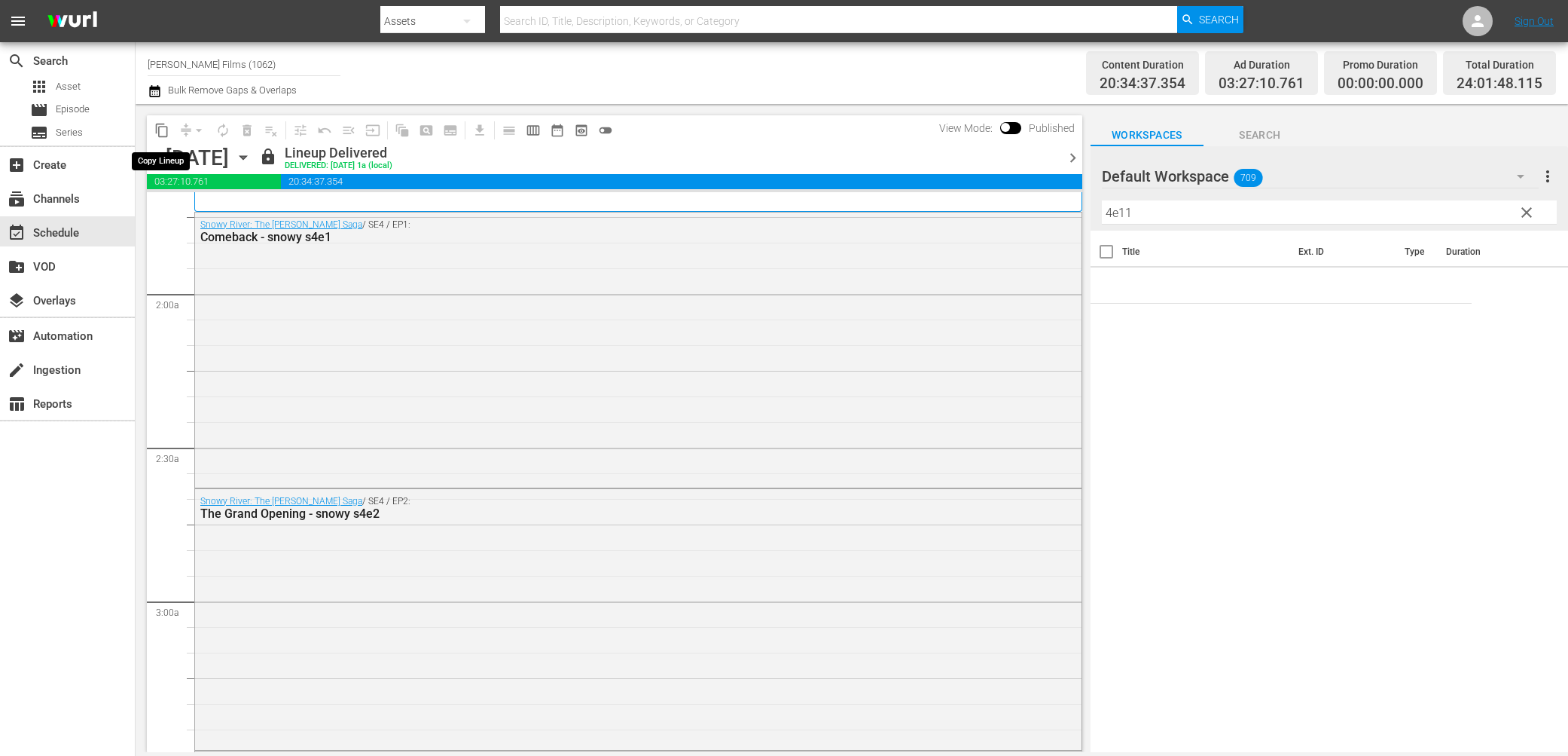
click at [161, 132] on span "content_copy" at bounding box center [162, 130] width 15 height 15
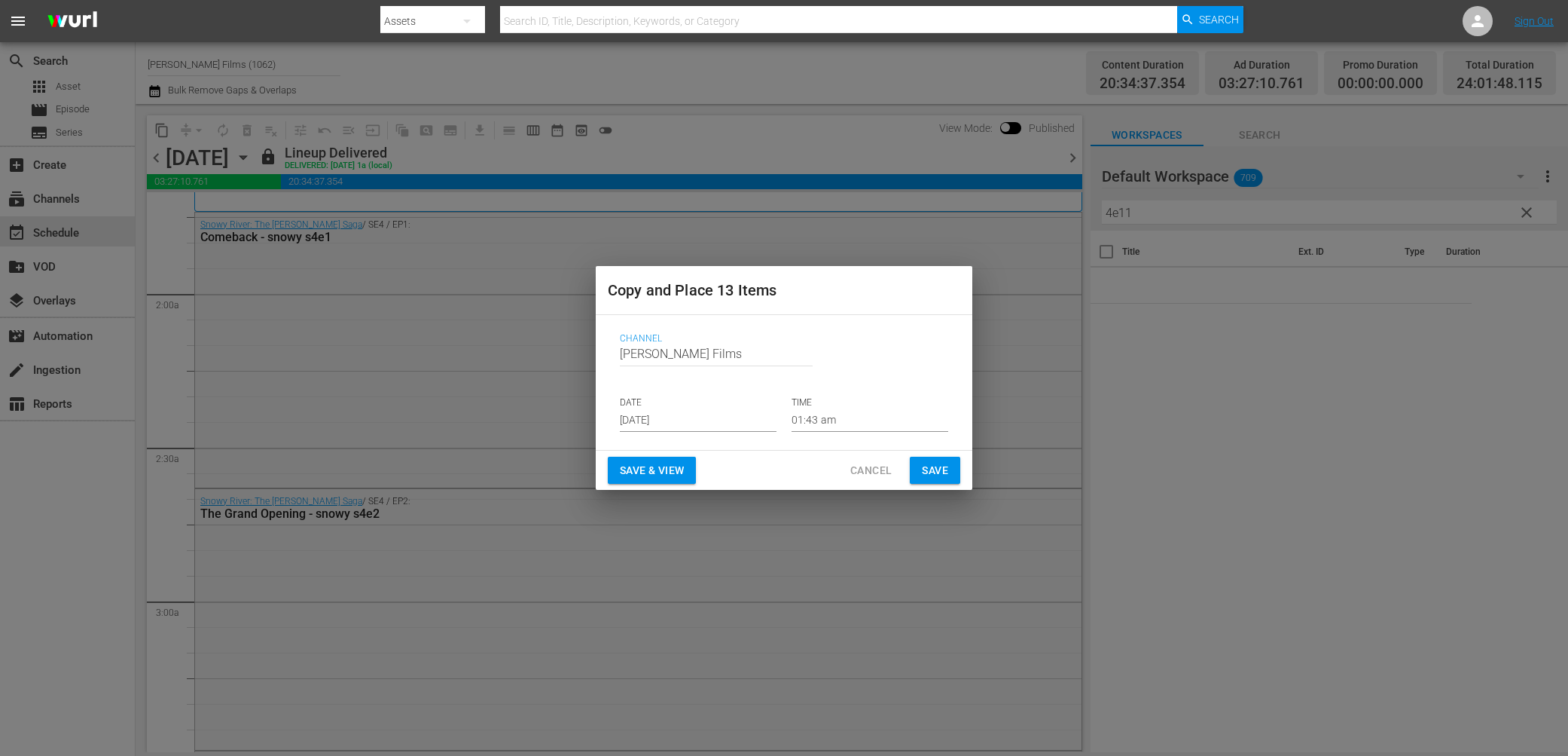
click at [949, 465] on button "Save" at bounding box center [935, 470] width 50 height 28
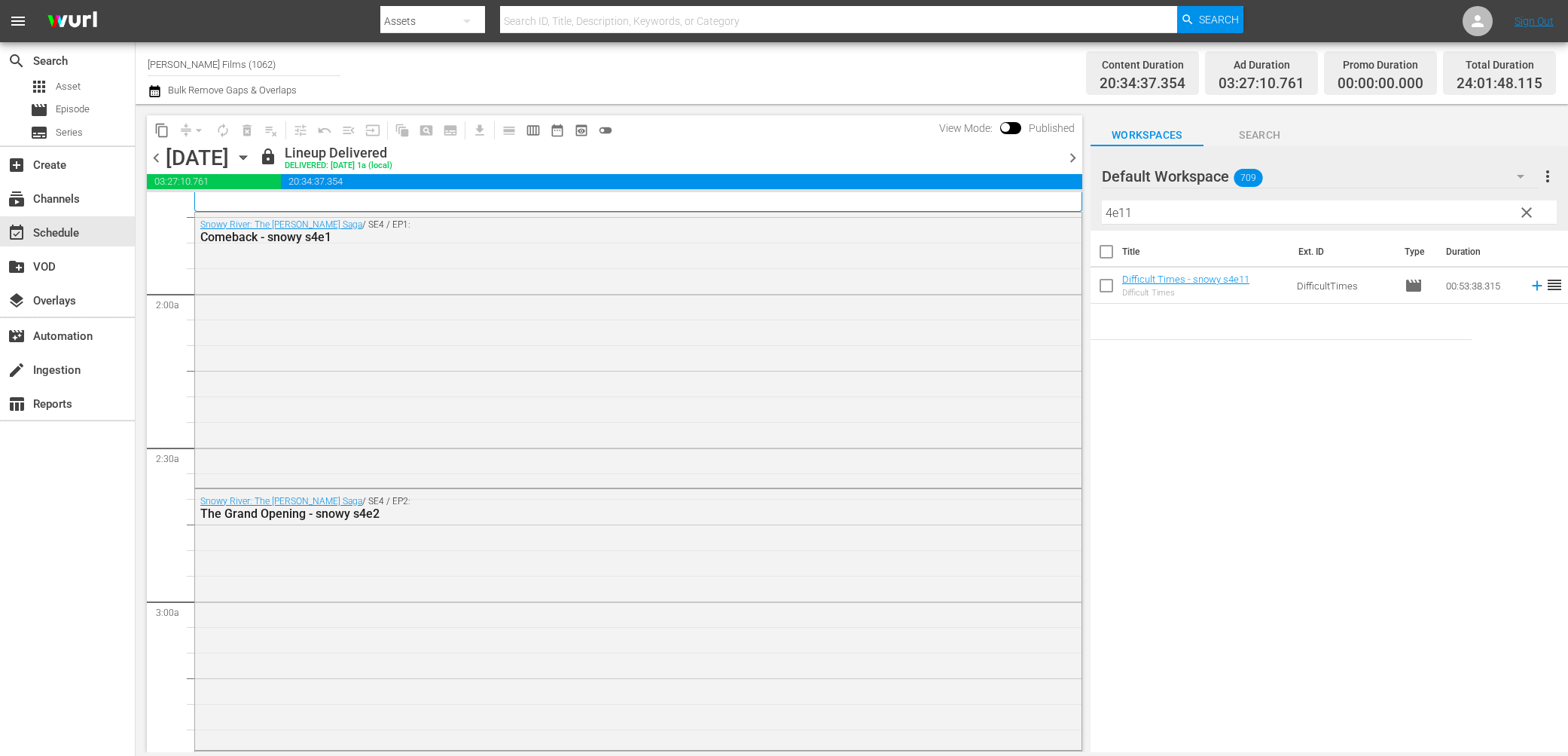
click at [252, 153] on icon "button" at bounding box center [242, 156] width 16 height 16
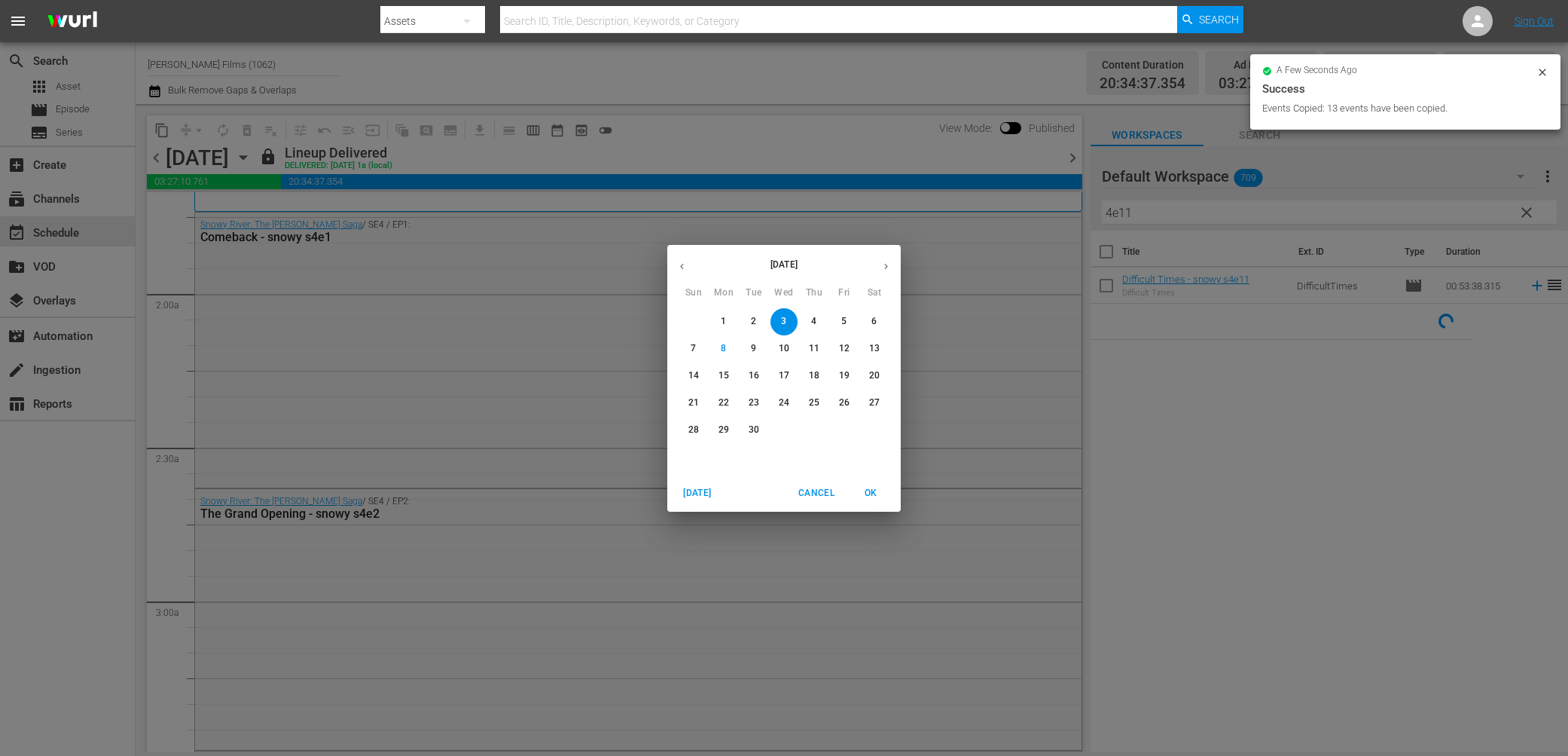
click at [784, 348] on p "10" at bounding box center [784, 348] width 10 height 13
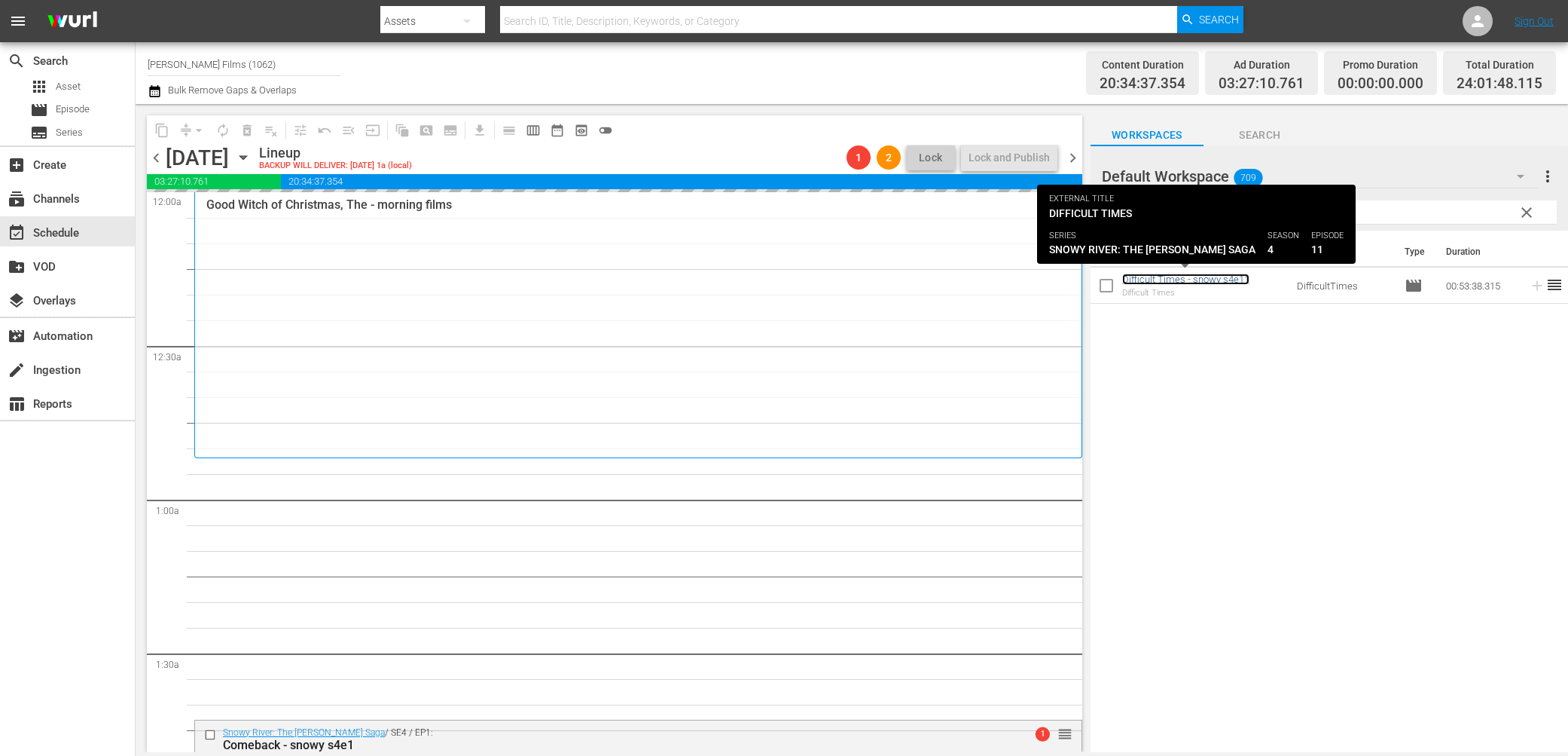
drag, startPoint x: 1189, startPoint y: 283, endPoint x: 739, endPoint y: 473, distance: 488.5
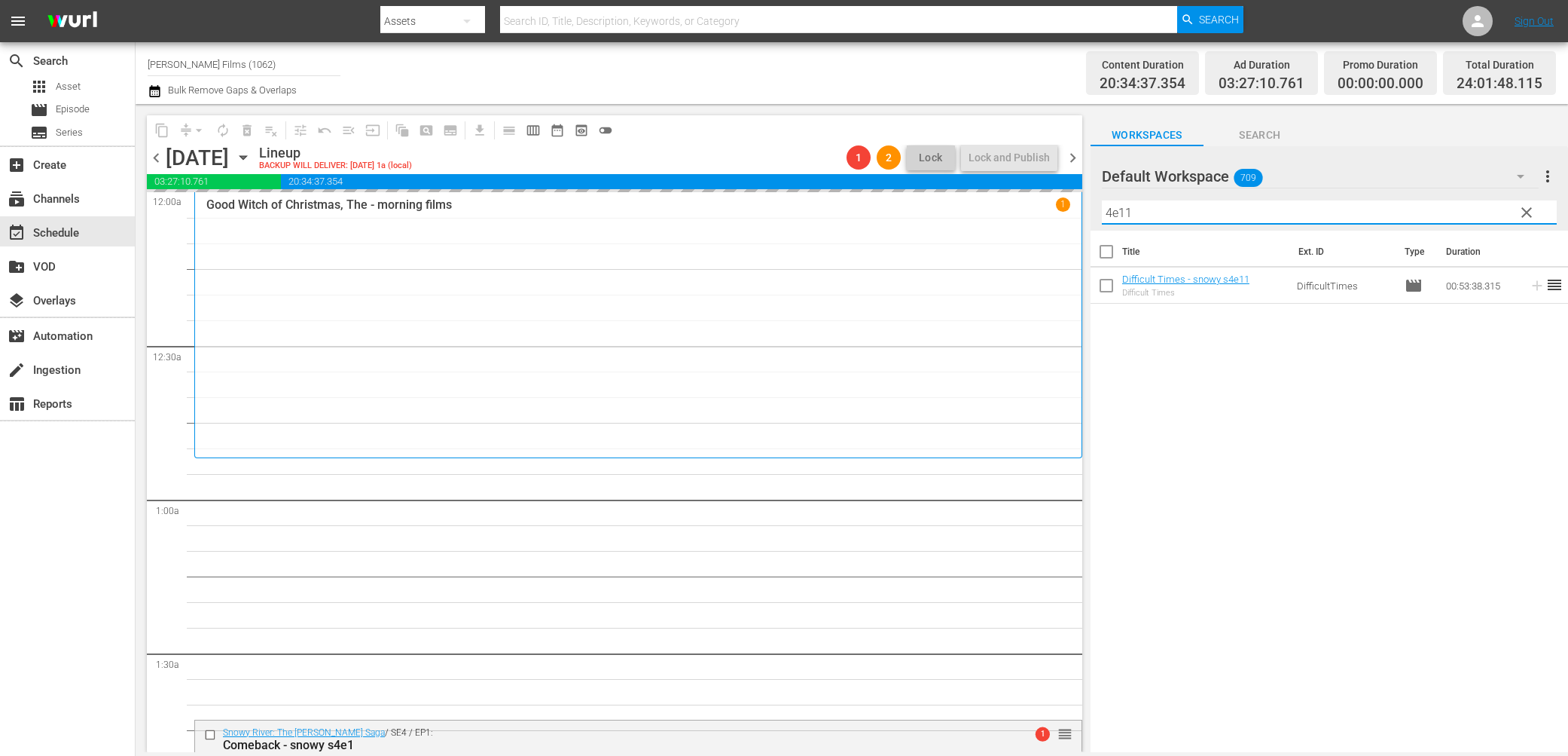
click at [1141, 211] on input "4e11" at bounding box center [1328, 213] width 455 height 24
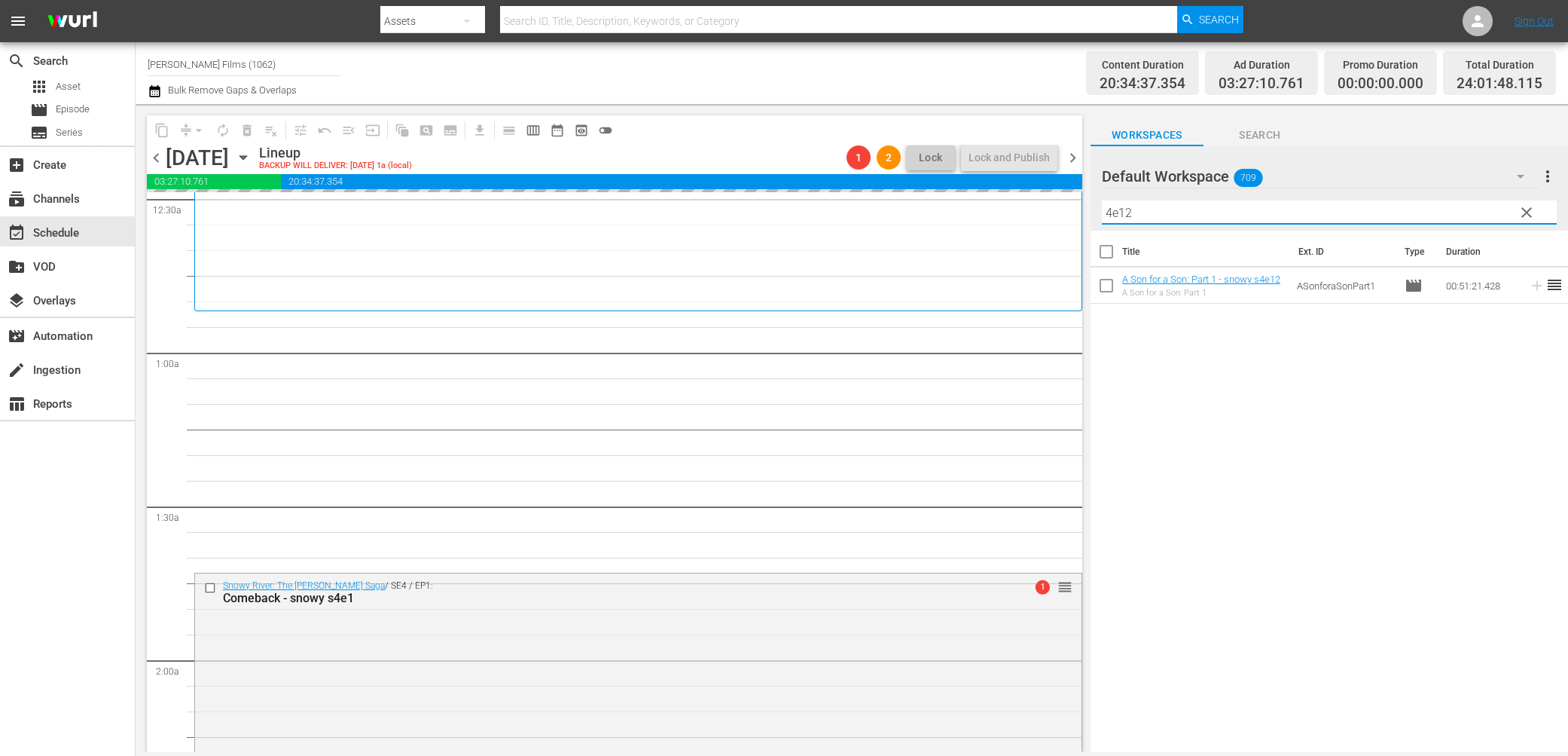
scroll to position [217, 0]
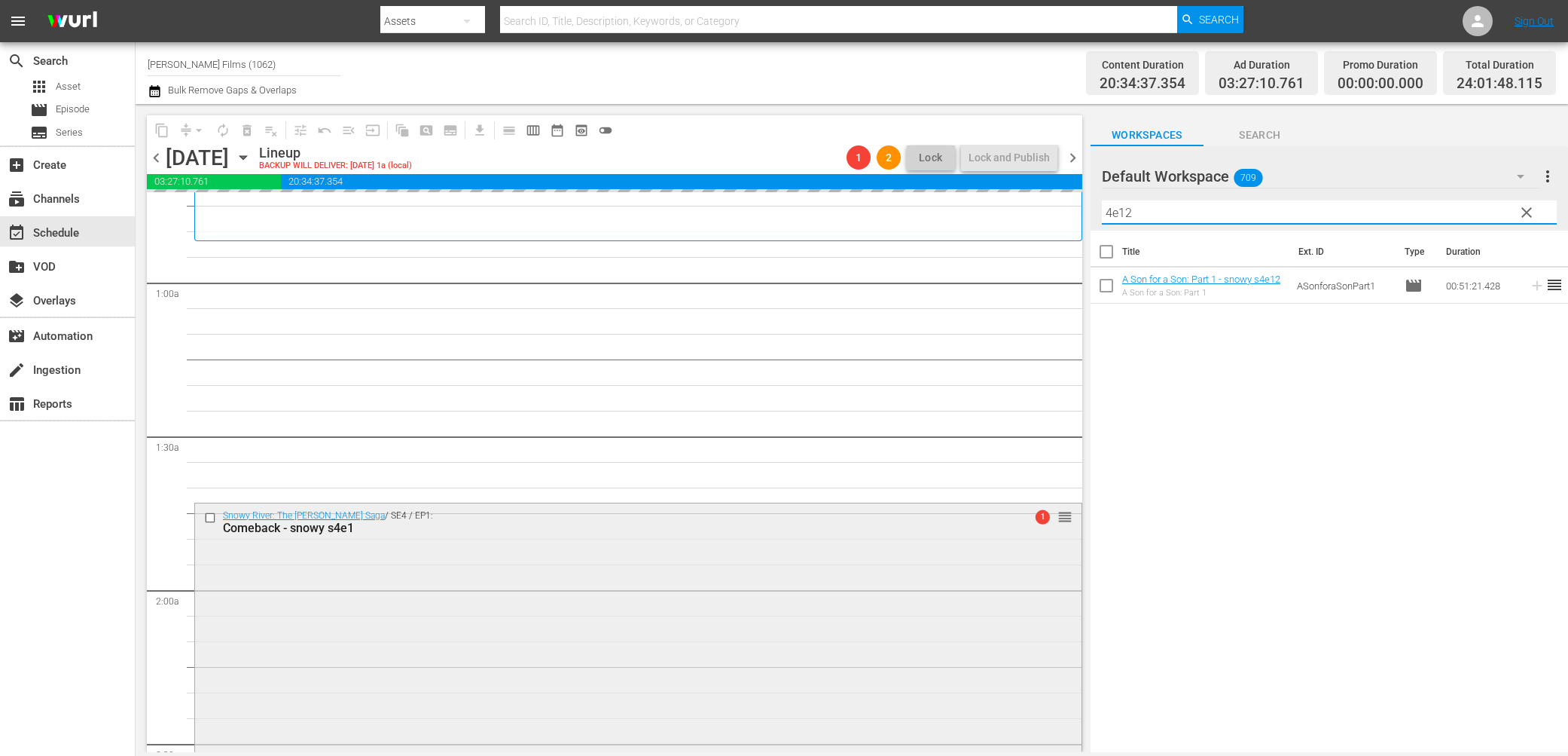
type input "4e12"
click at [213, 520] on input "checkbox" at bounding box center [212, 517] width 16 height 13
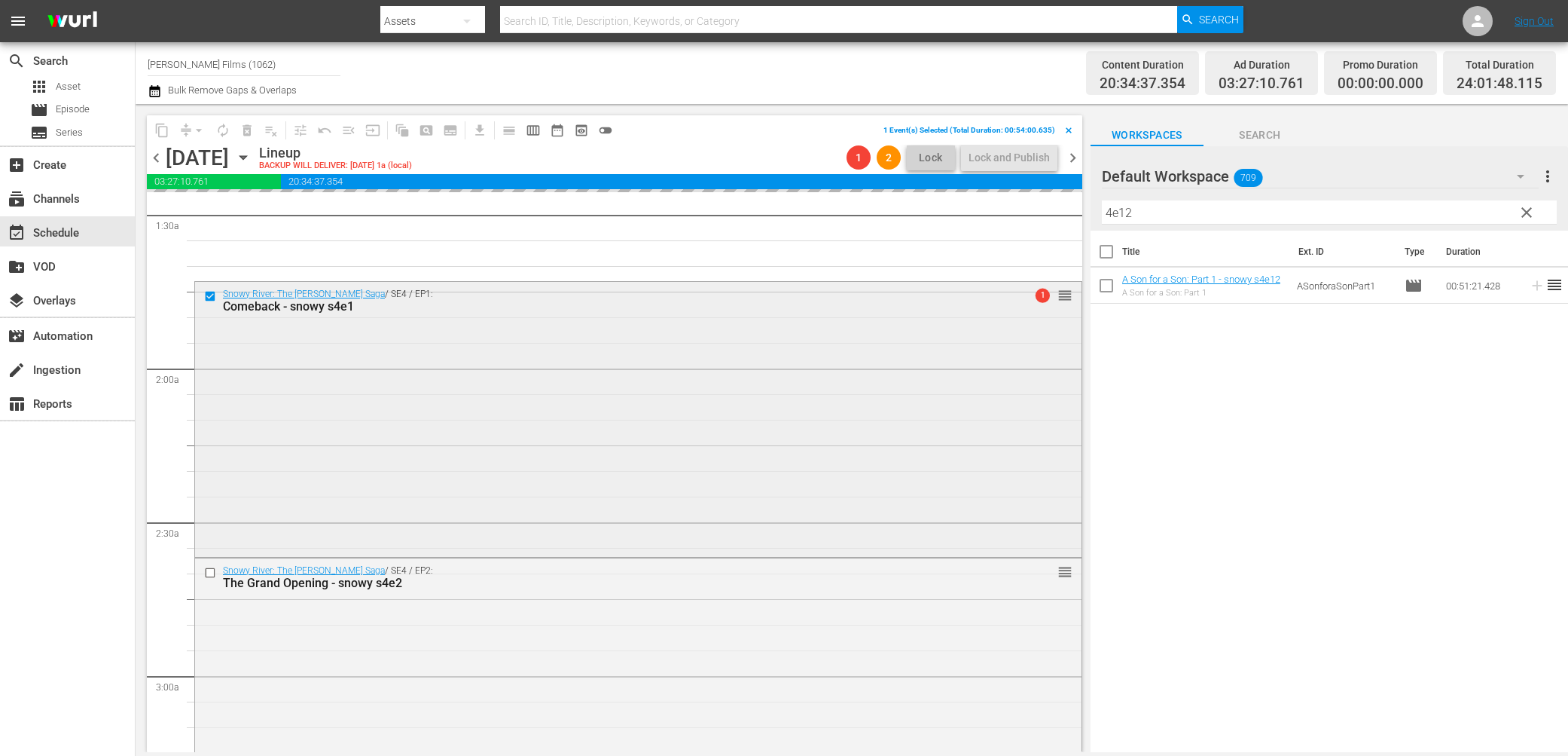
scroll to position [455, 0]
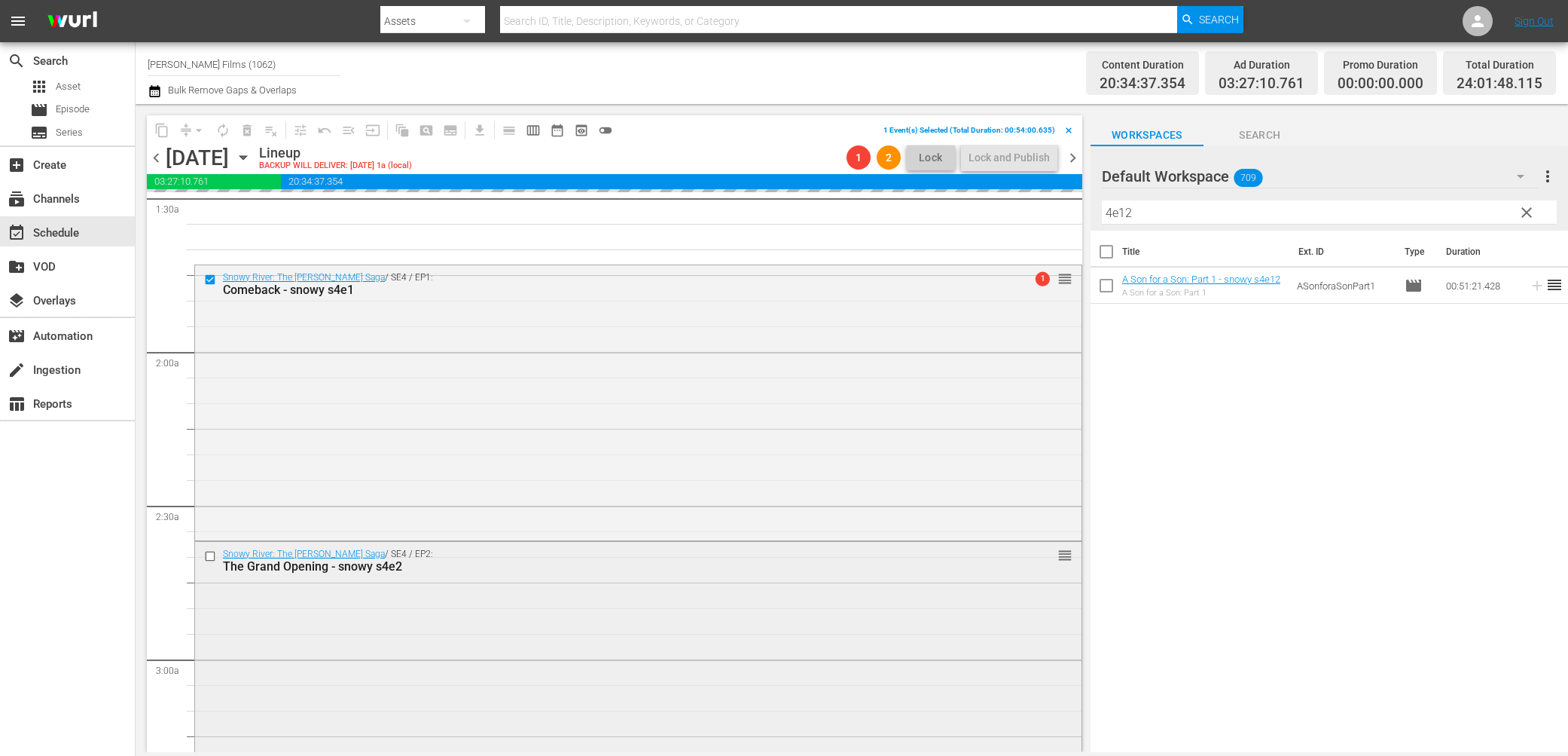
click at [212, 557] on input "checkbox" at bounding box center [212, 556] width 16 height 13
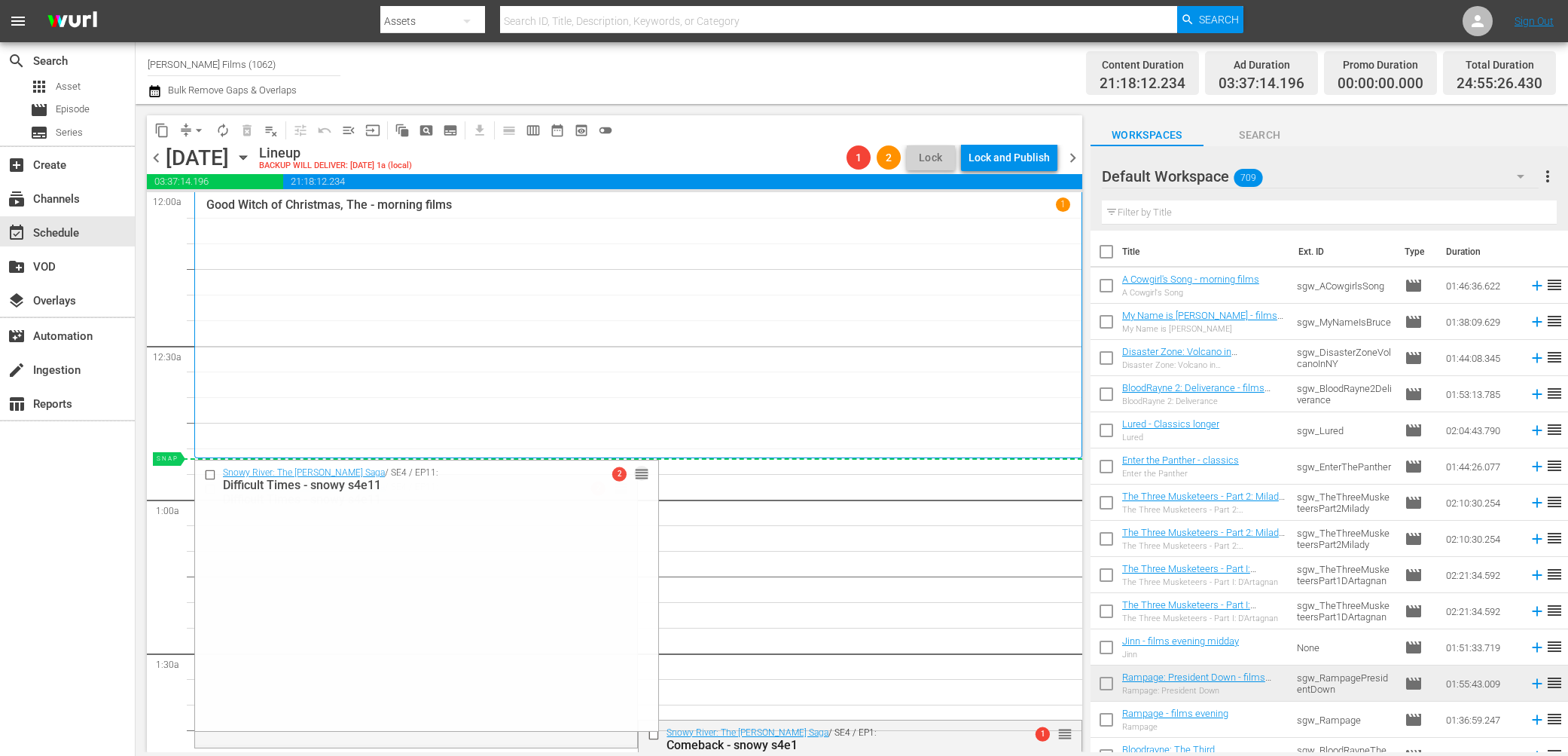
drag, startPoint x: 618, startPoint y: 485, endPoint x: 618, endPoint y: 461, distance: 24.0
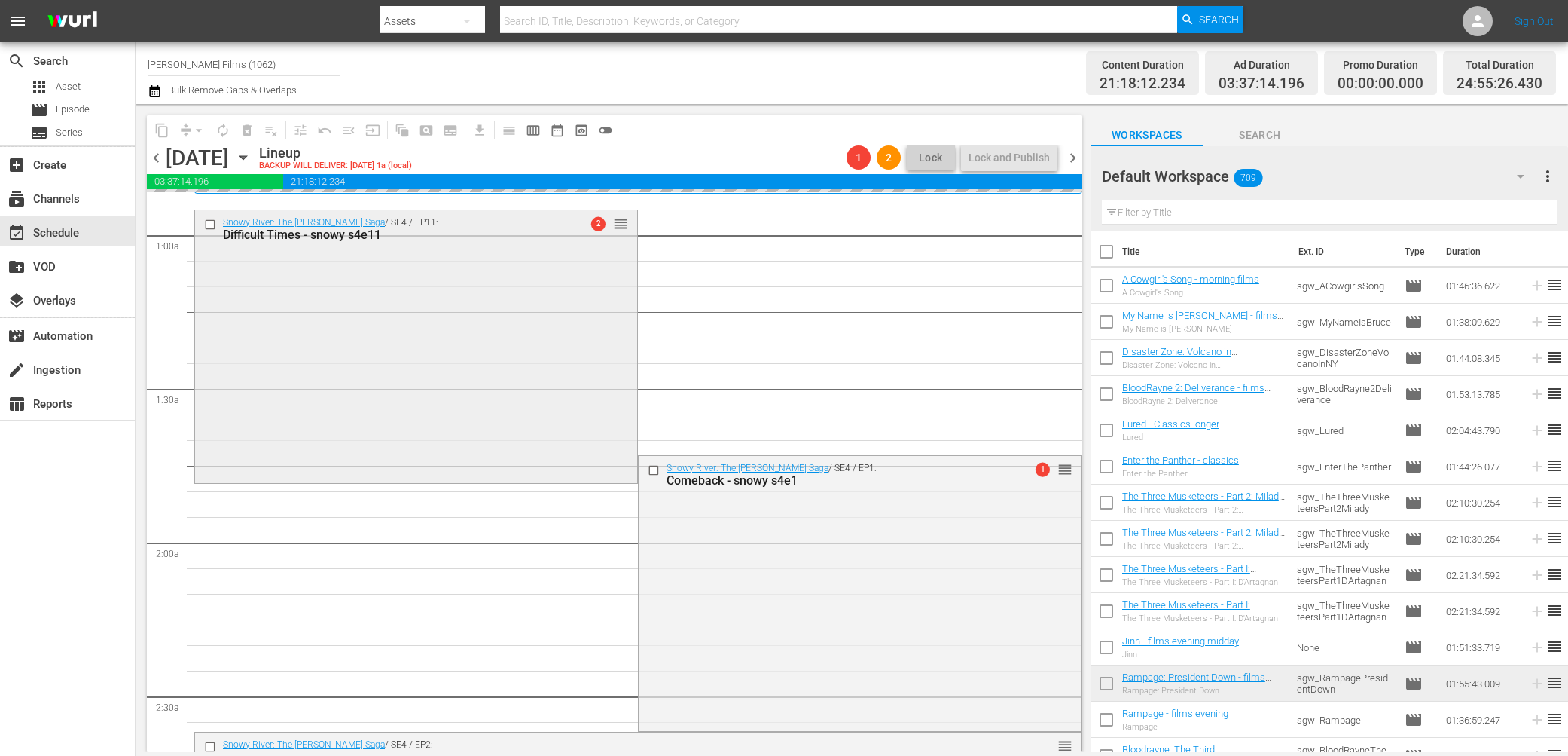
scroll to position [272, 0]
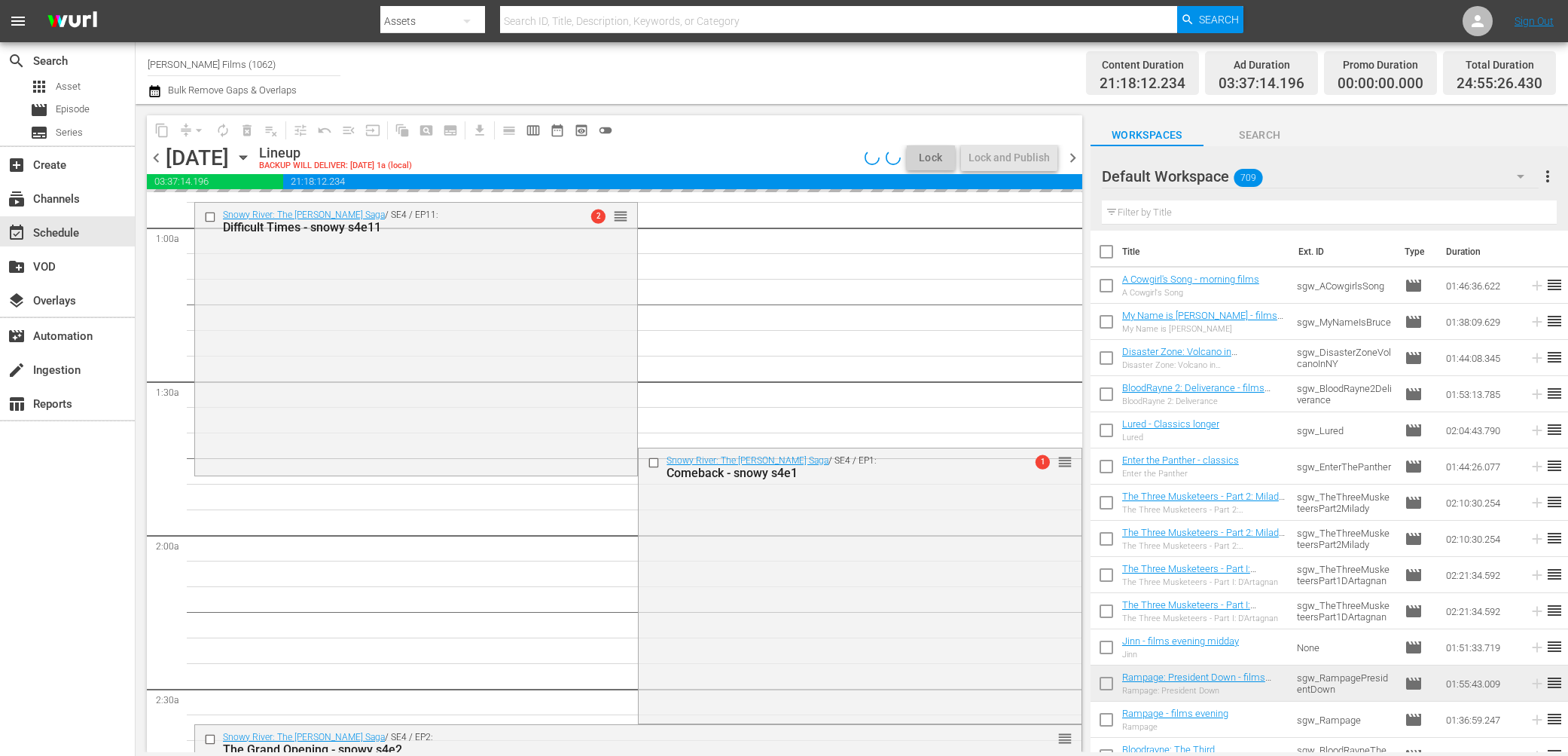
click at [1216, 216] on input "text" at bounding box center [1328, 213] width 455 height 24
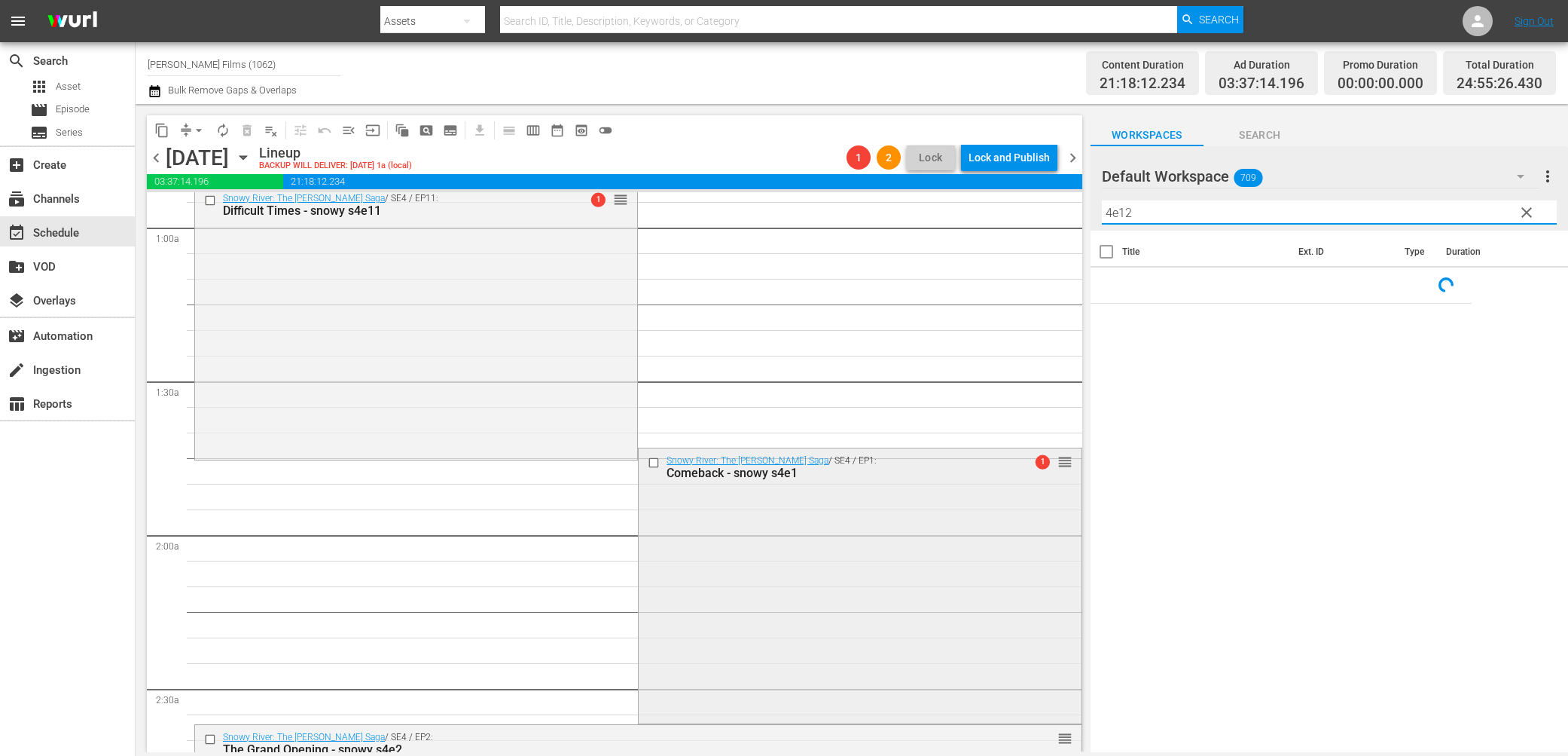
click at [654, 460] on input "checkbox" at bounding box center [655, 462] width 16 height 13
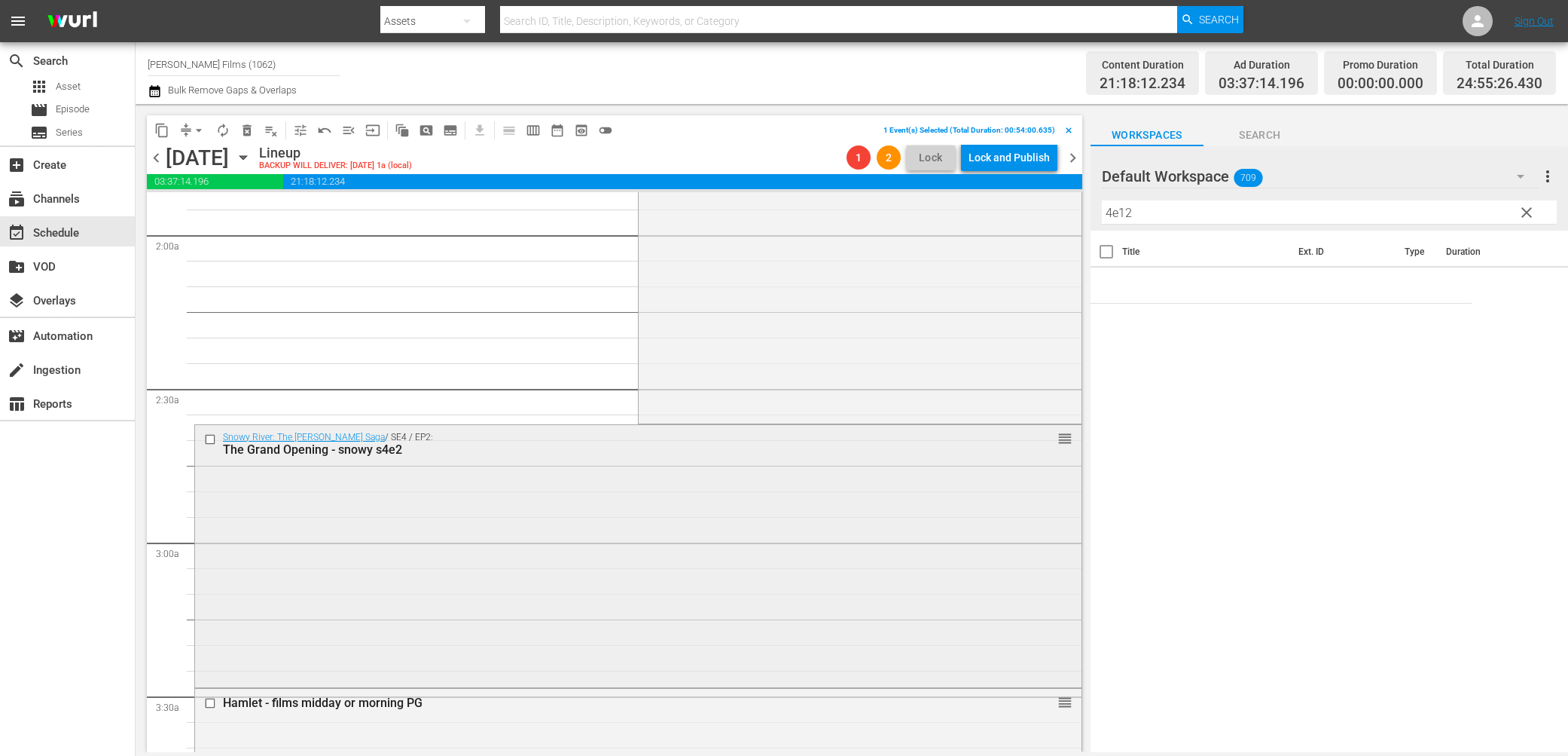
scroll to position [577, 0]
click at [213, 435] on input "checkbox" at bounding box center [212, 434] width 16 height 13
click at [245, 131] on span "delete_forever_outlined" at bounding box center [247, 130] width 15 height 15
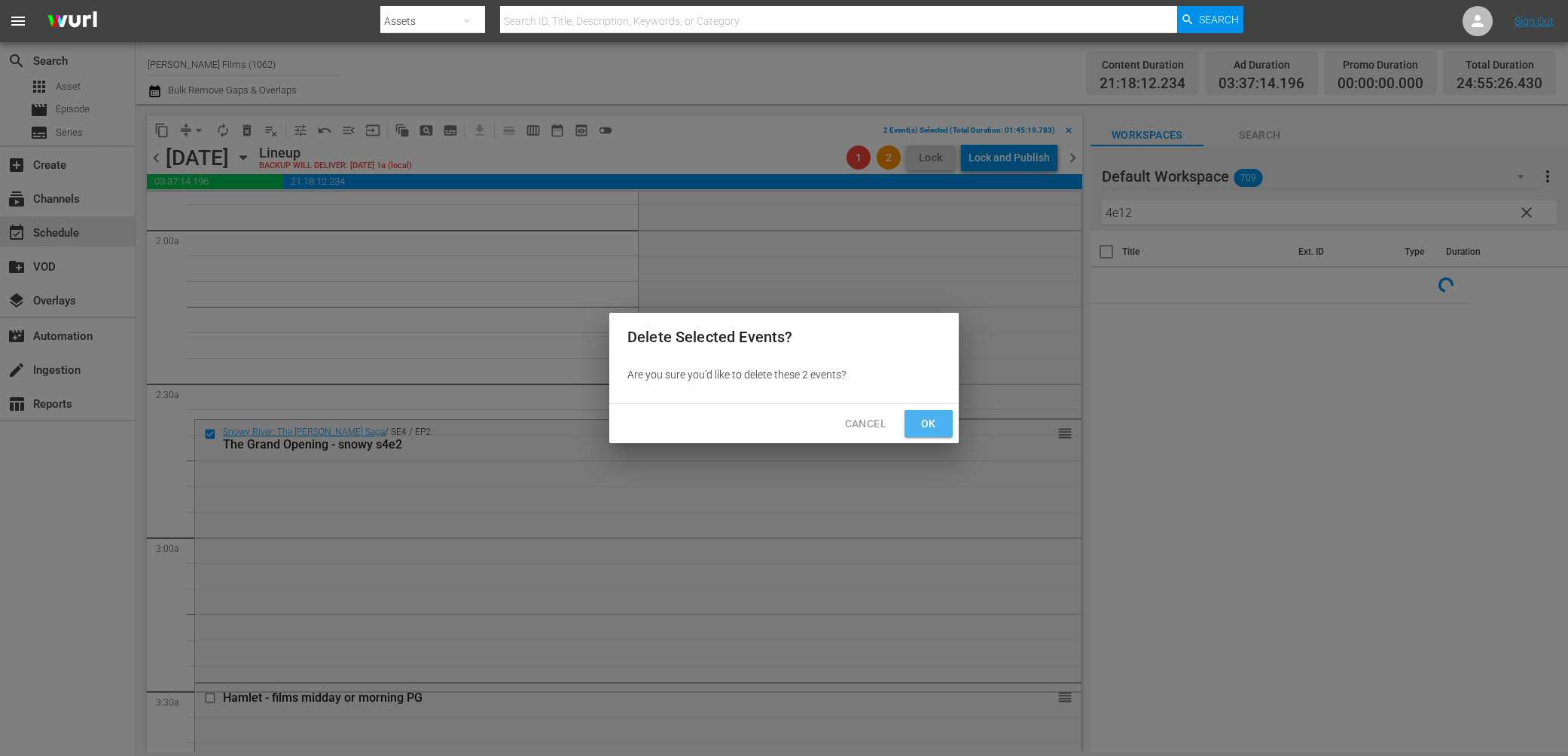
click at [937, 422] on span "Ok" at bounding box center [928, 423] width 24 height 19
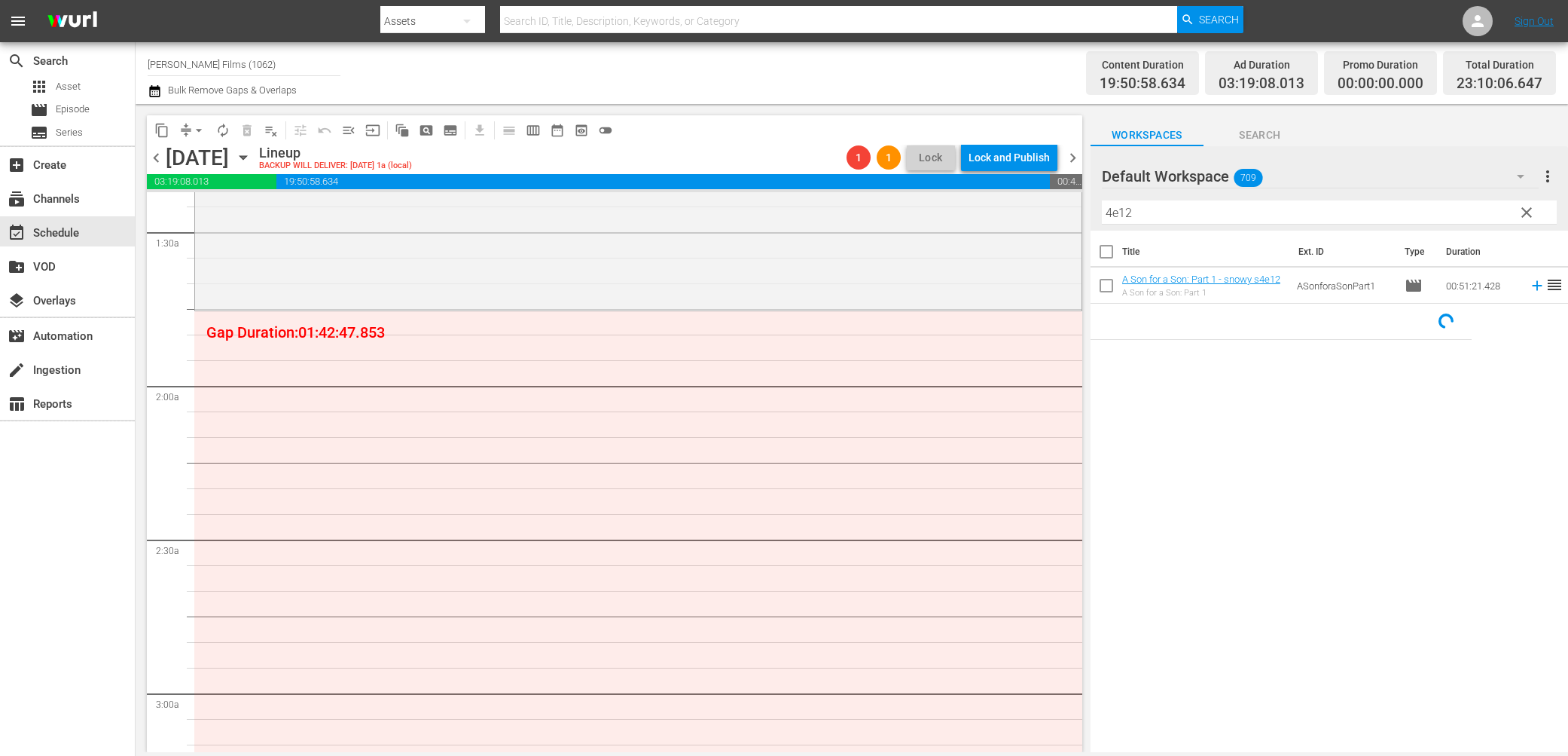
scroll to position [416, 0]
drag, startPoint x: 1169, startPoint y: 213, endPoint x: 1012, endPoint y: 211, distance: 157.0
click at [1012, 211] on div "content_copy compress arrow_drop_down autorenew_outlined delete_forever_outline…" at bounding box center [852, 428] width 1433 height 648
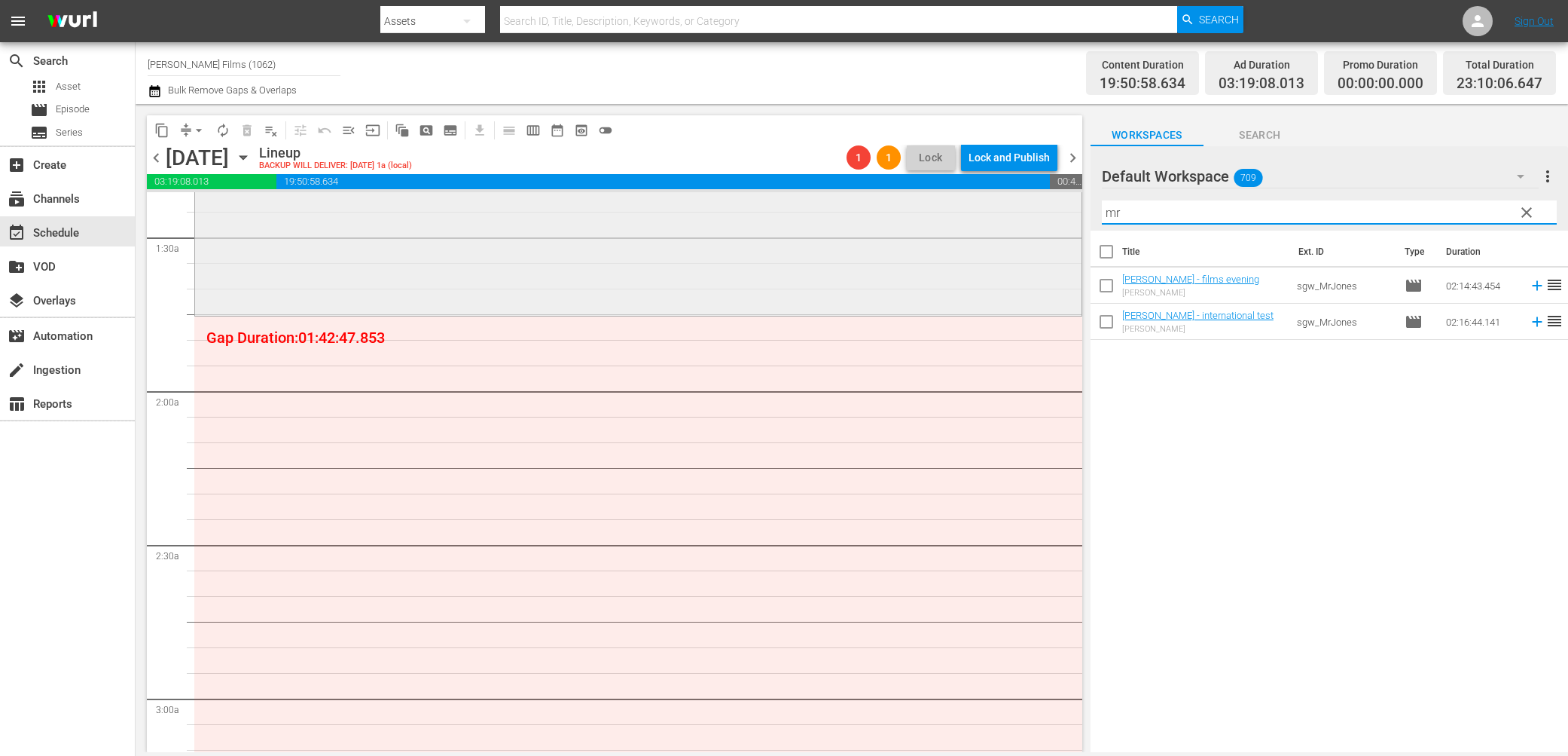
type input "m"
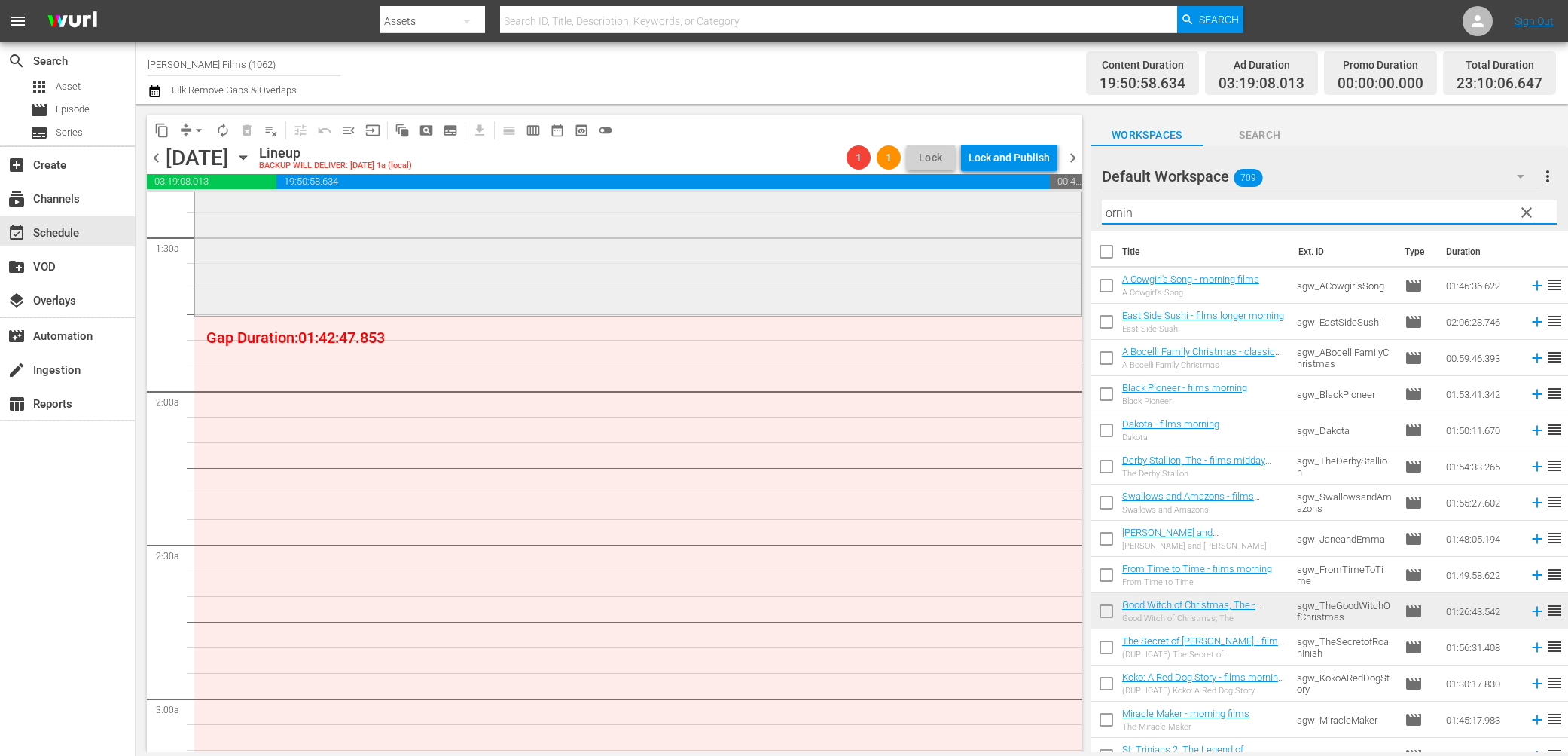
drag, startPoint x: 1194, startPoint y: 212, endPoint x: 971, endPoint y: 198, distance: 223.4
click at [971, 198] on div "content_copy compress arrow_drop_down autorenew_outlined delete_forever_outline…" at bounding box center [852, 428] width 1433 height 648
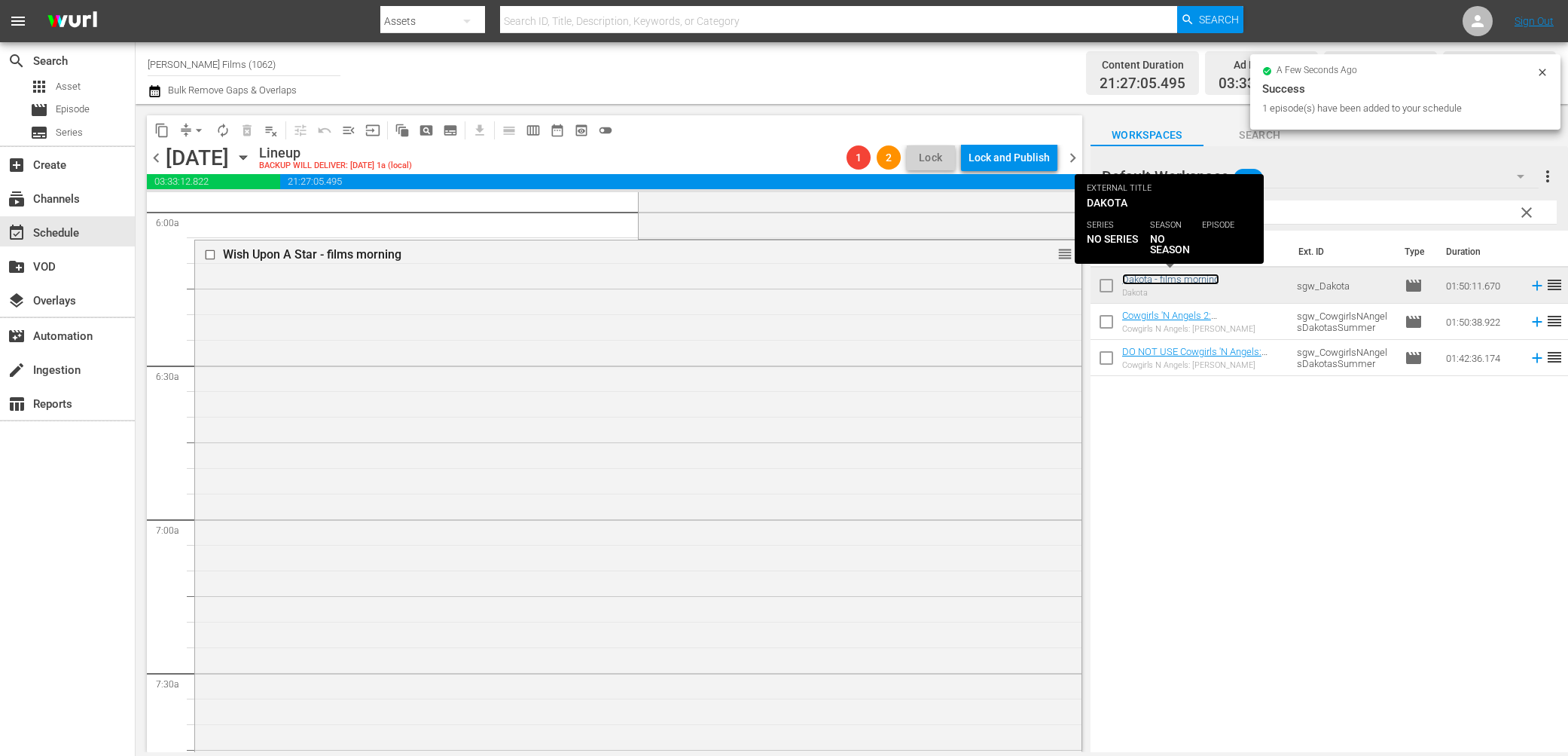
scroll to position [1831, 0]
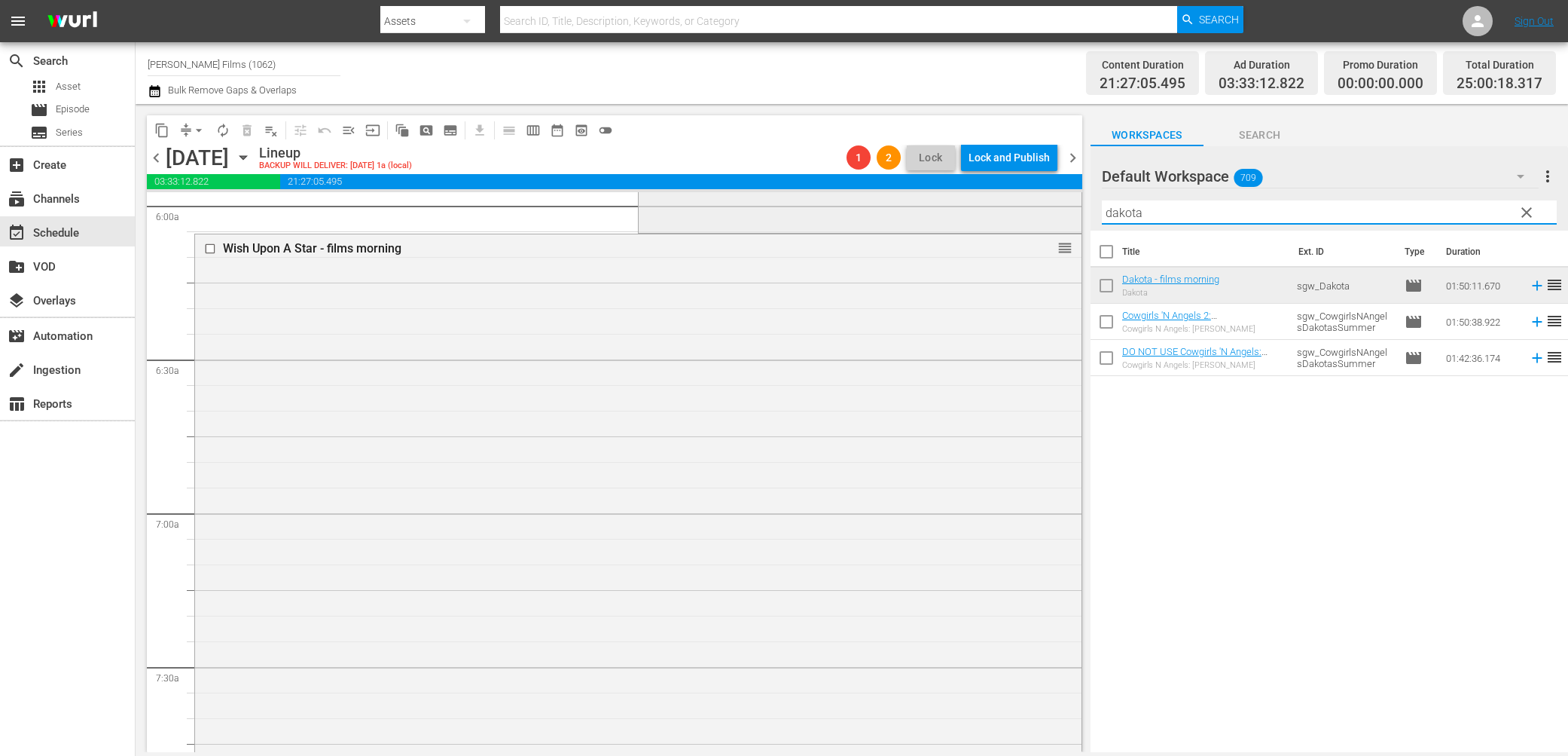
drag, startPoint x: 1162, startPoint y: 213, endPoint x: 926, endPoint y: 207, distance: 236.1
click at [926, 207] on div "content_copy compress arrow_drop_down autorenew_outlined delete_forever_outline…" at bounding box center [852, 428] width 1433 height 648
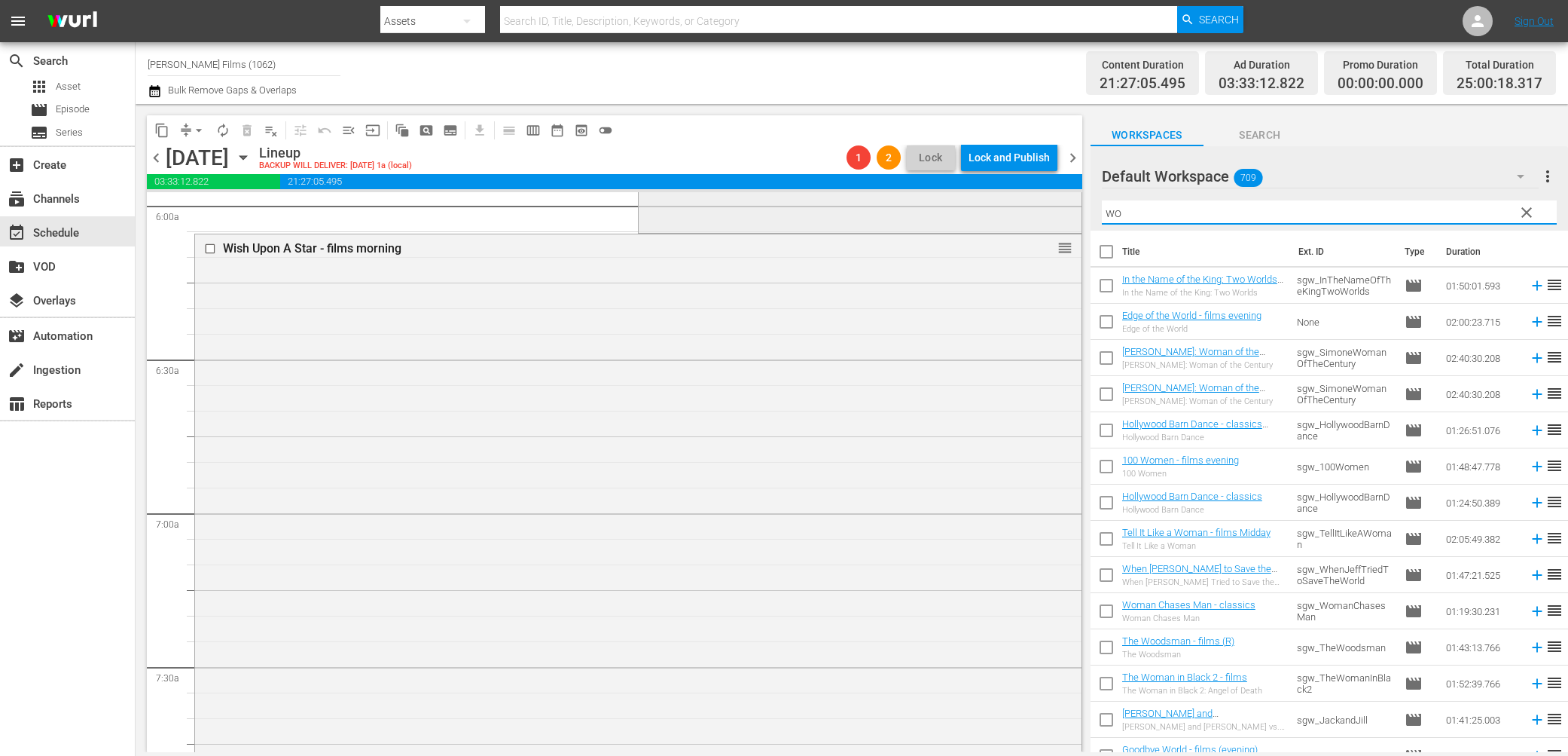
type input "w"
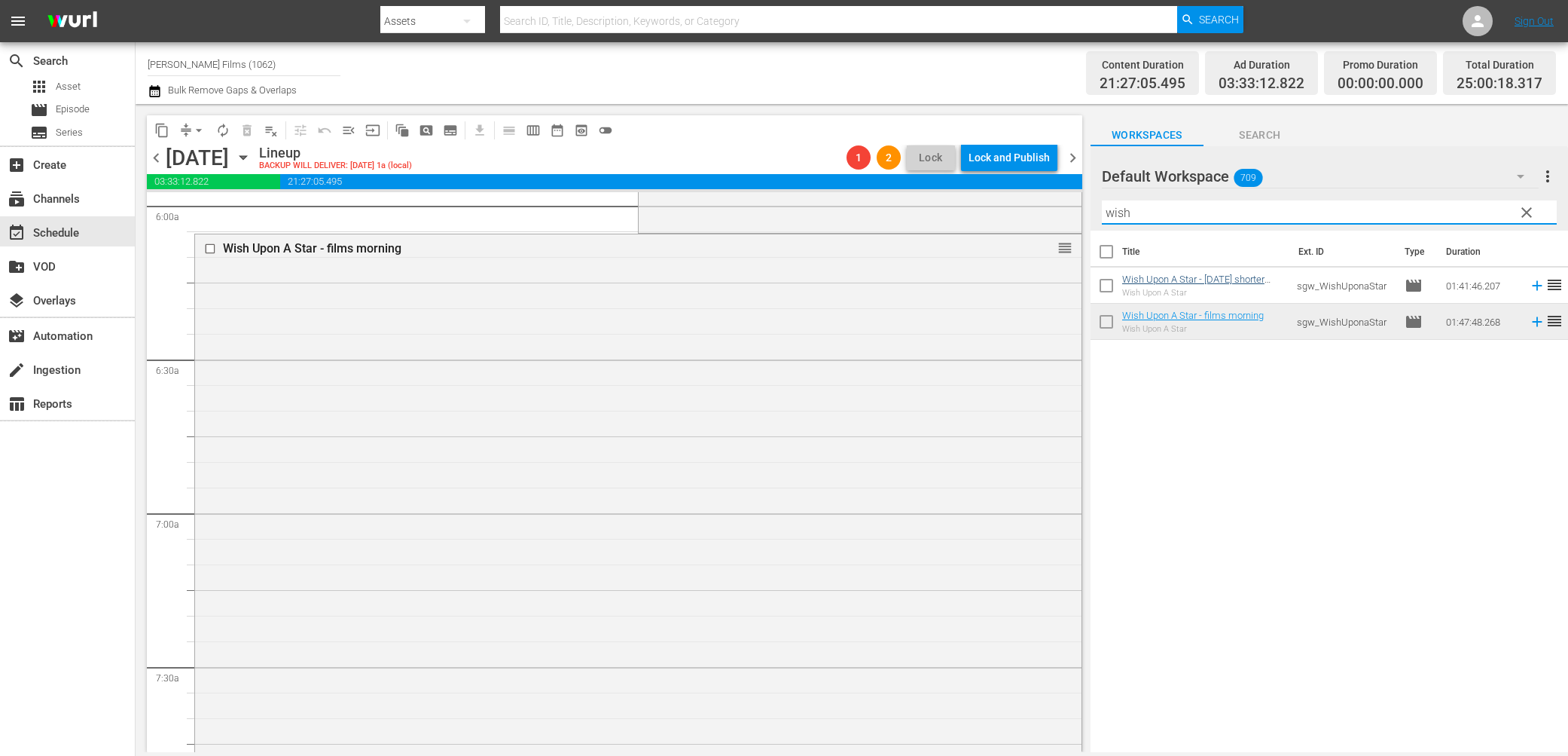
type input "wish"
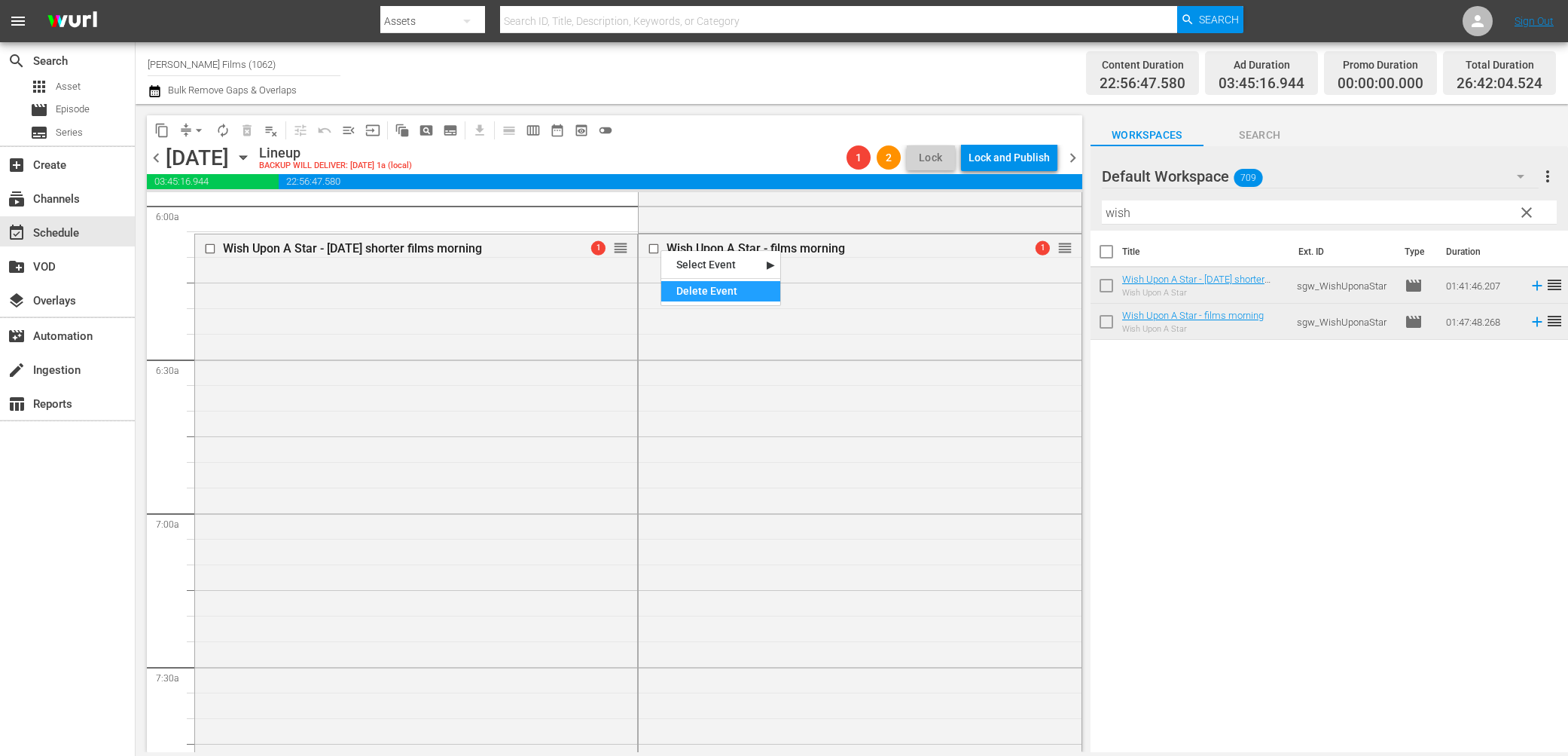
click at [711, 289] on div "Delete Event" at bounding box center [721, 292] width 119 height 20
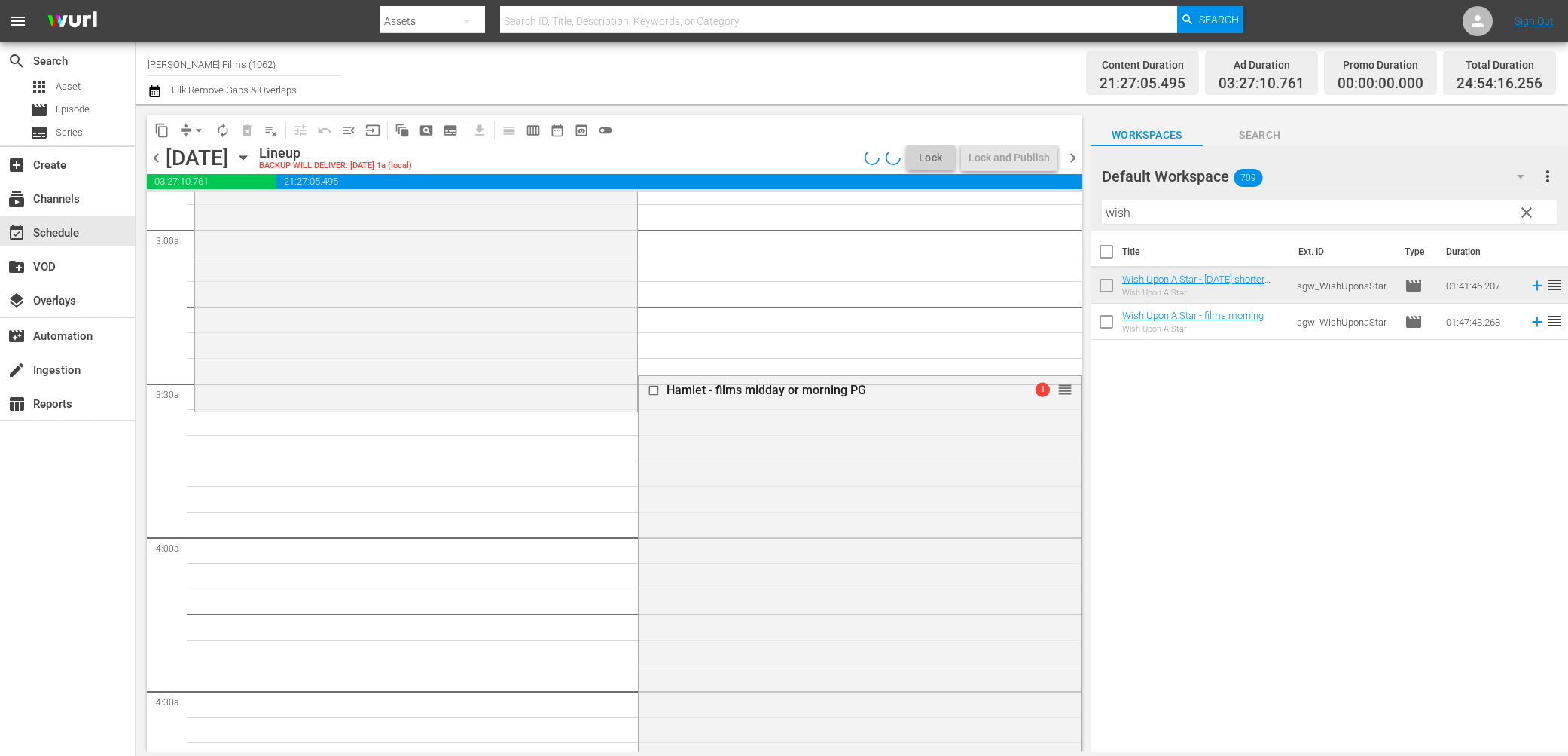
scroll to position [861, 0]
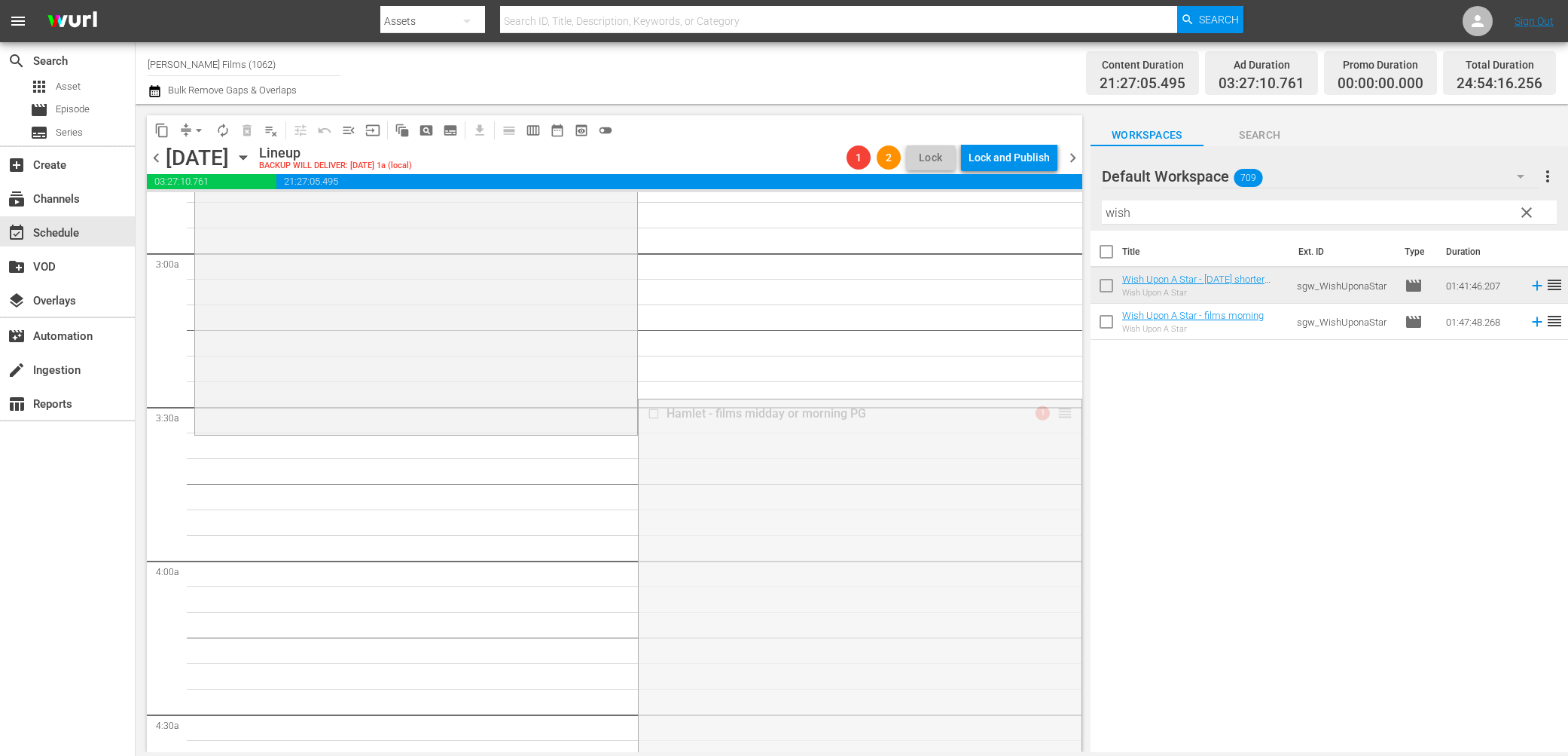
drag, startPoint x: 1062, startPoint y: 413, endPoint x: 1058, endPoint y: 444, distance: 31.3
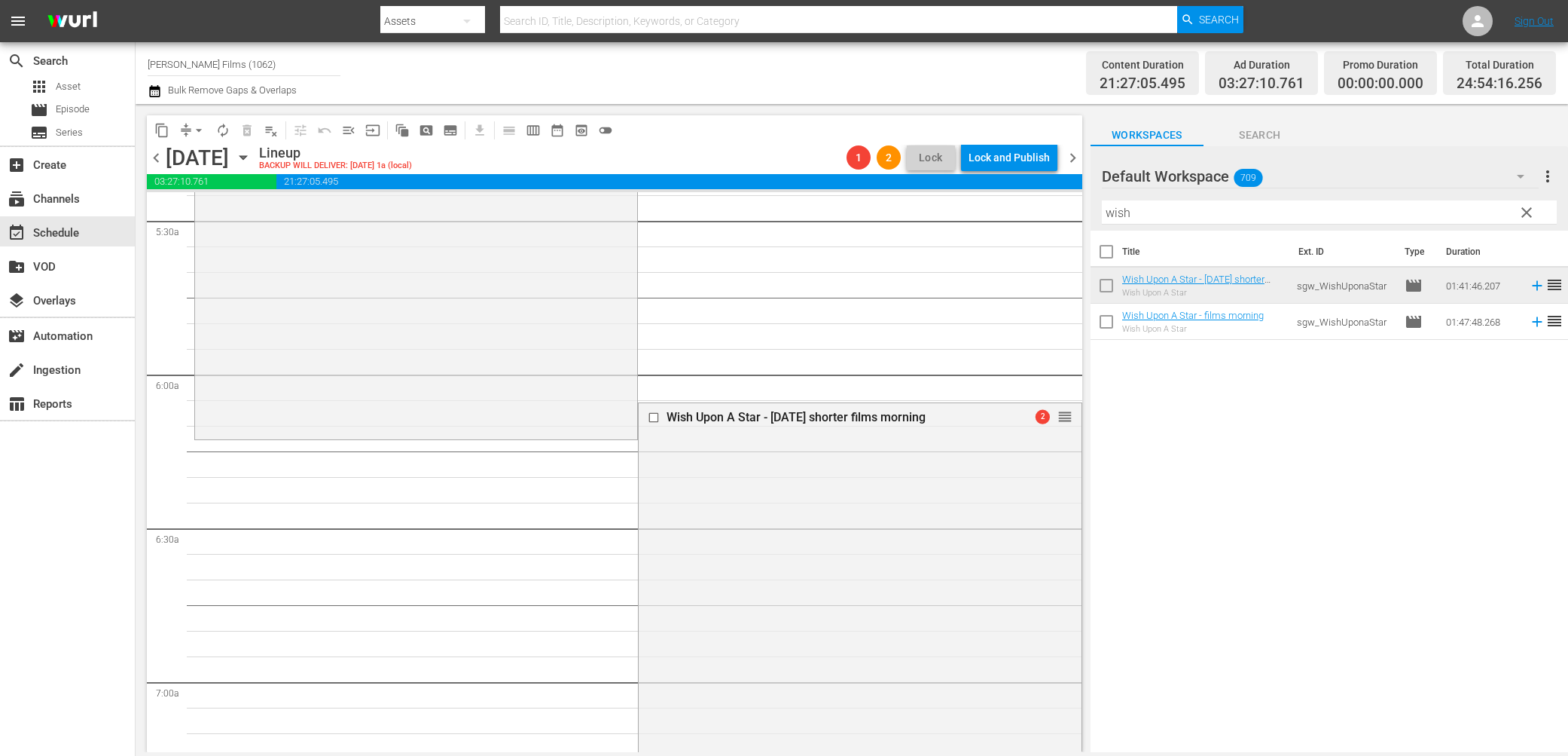
scroll to position [1679, 0]
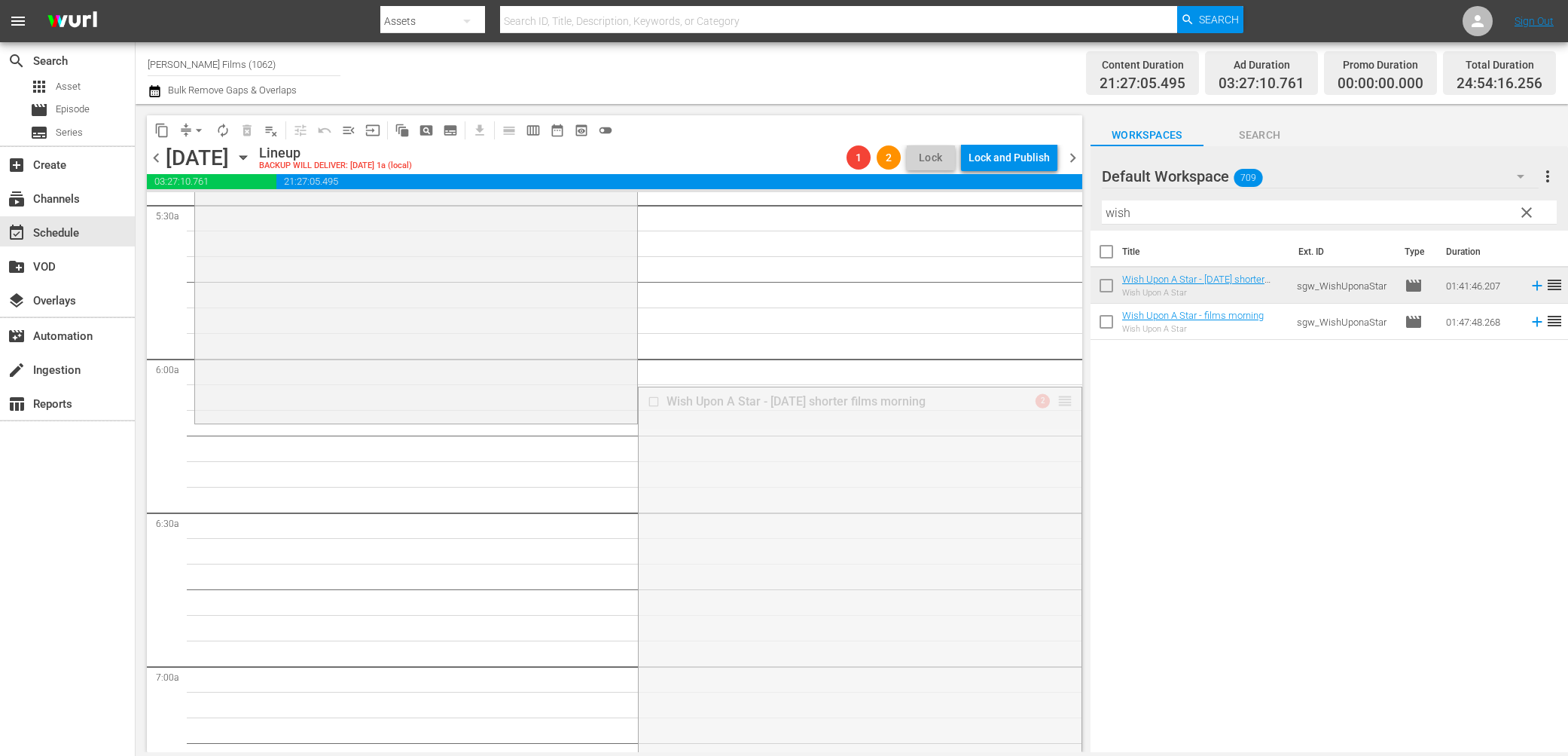
drag, startPoint x: 1061, startPoint y: 398, endPoint x: 1050, endPoint y: 429, distance: 32.9
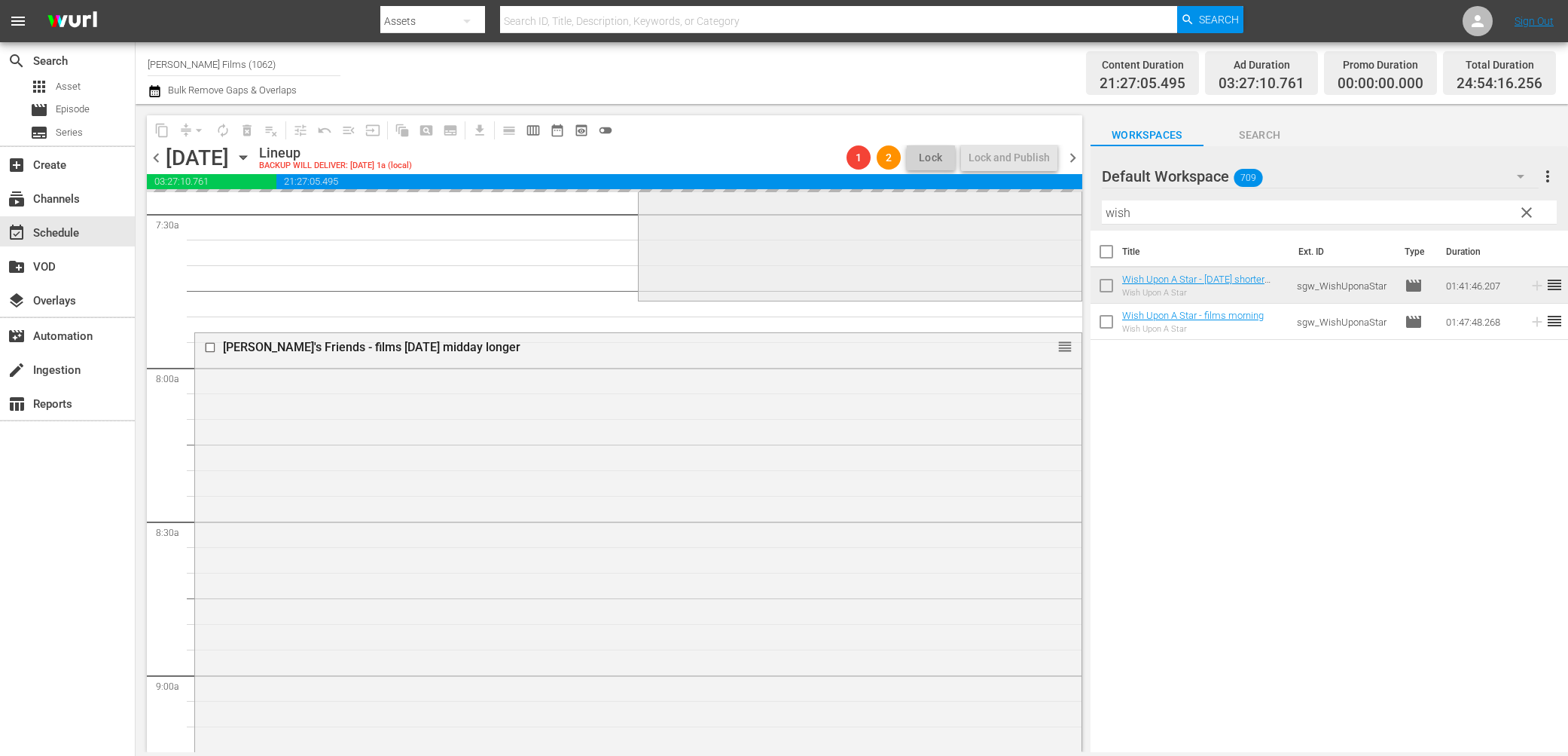
scroll to position [2332, 0]
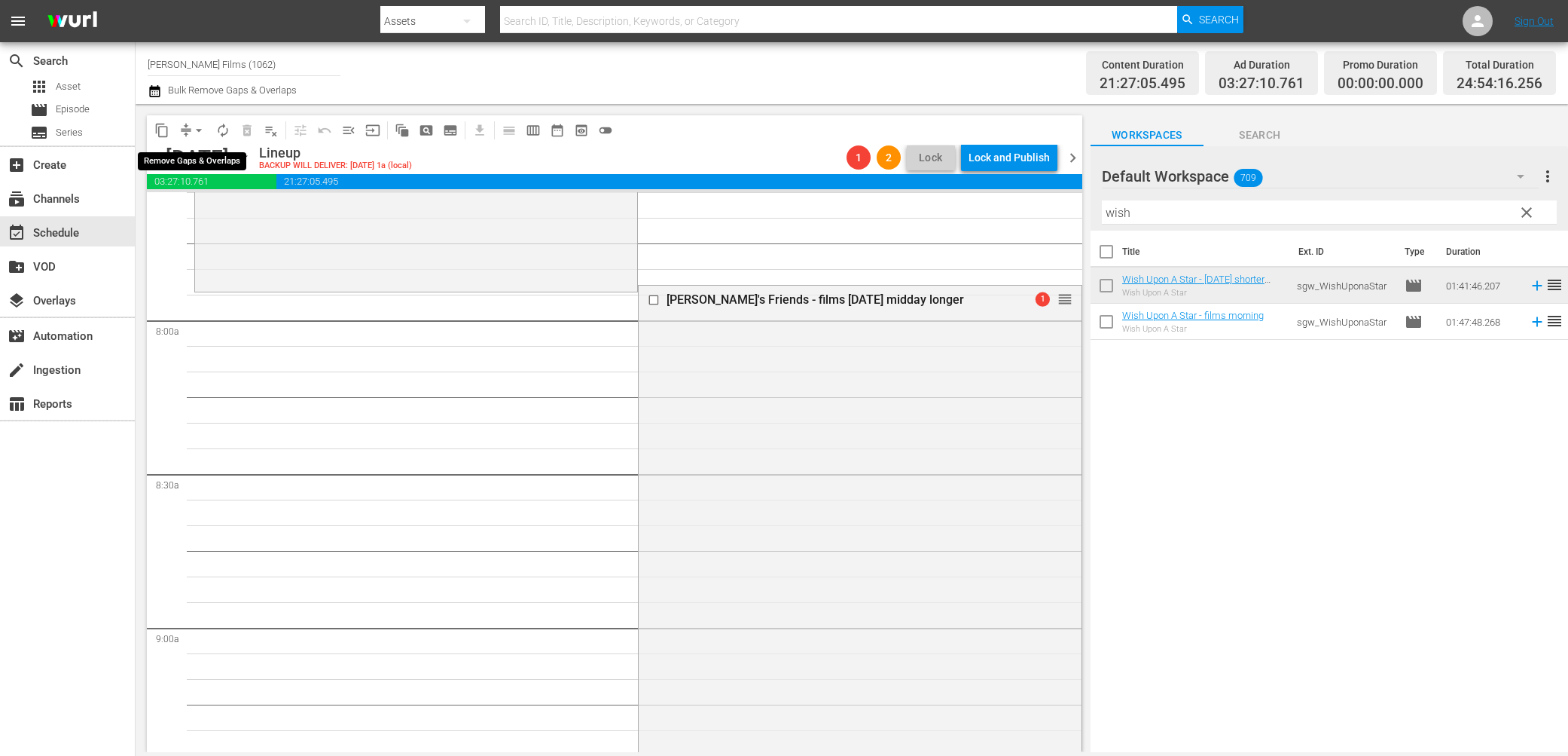
click at [187, 129] on button "arrow_drop_down" at bounding box center [199, 130] width 24 height 24
click at [229, 208] on li "Align to End of Previous Day" at bounding box center [200, 209] width 158 height 25
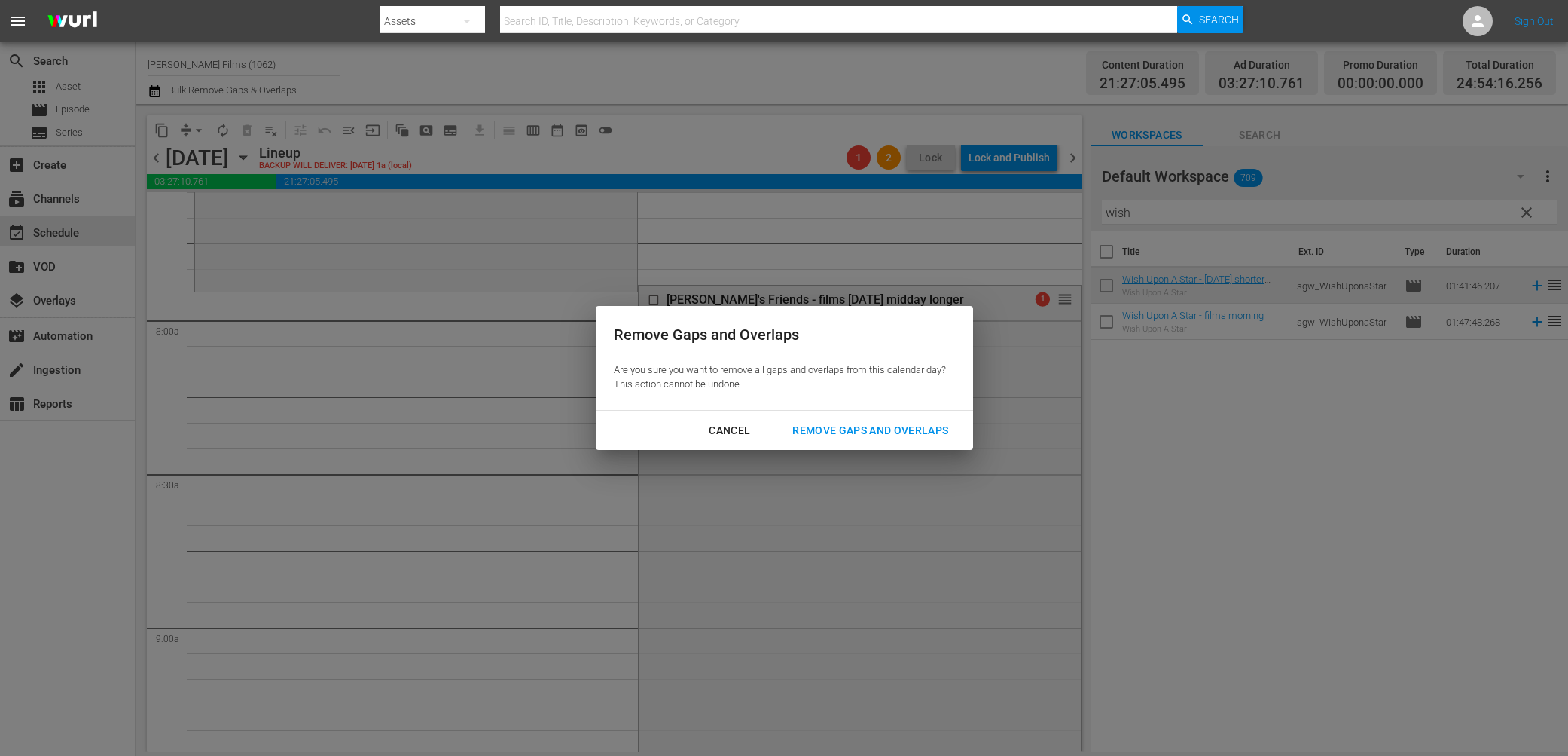
click at [910, 429] on div "Remove Gaps and Overlaps" at bounding box center [870, 430] width 180 height 19
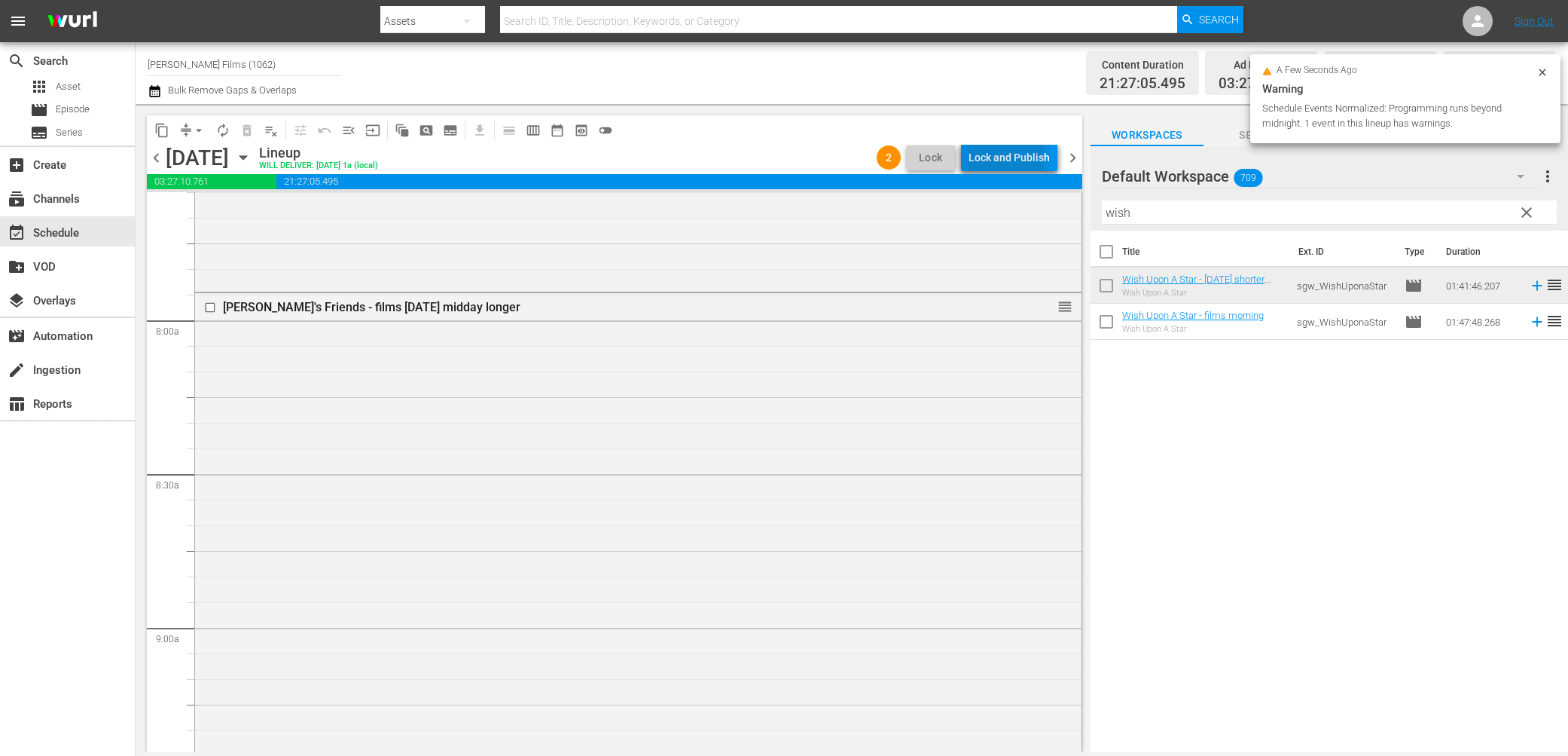
click at [1001, 158] on div "Lock and Publish" at bounding box center [1010, 157] width 82 height 27
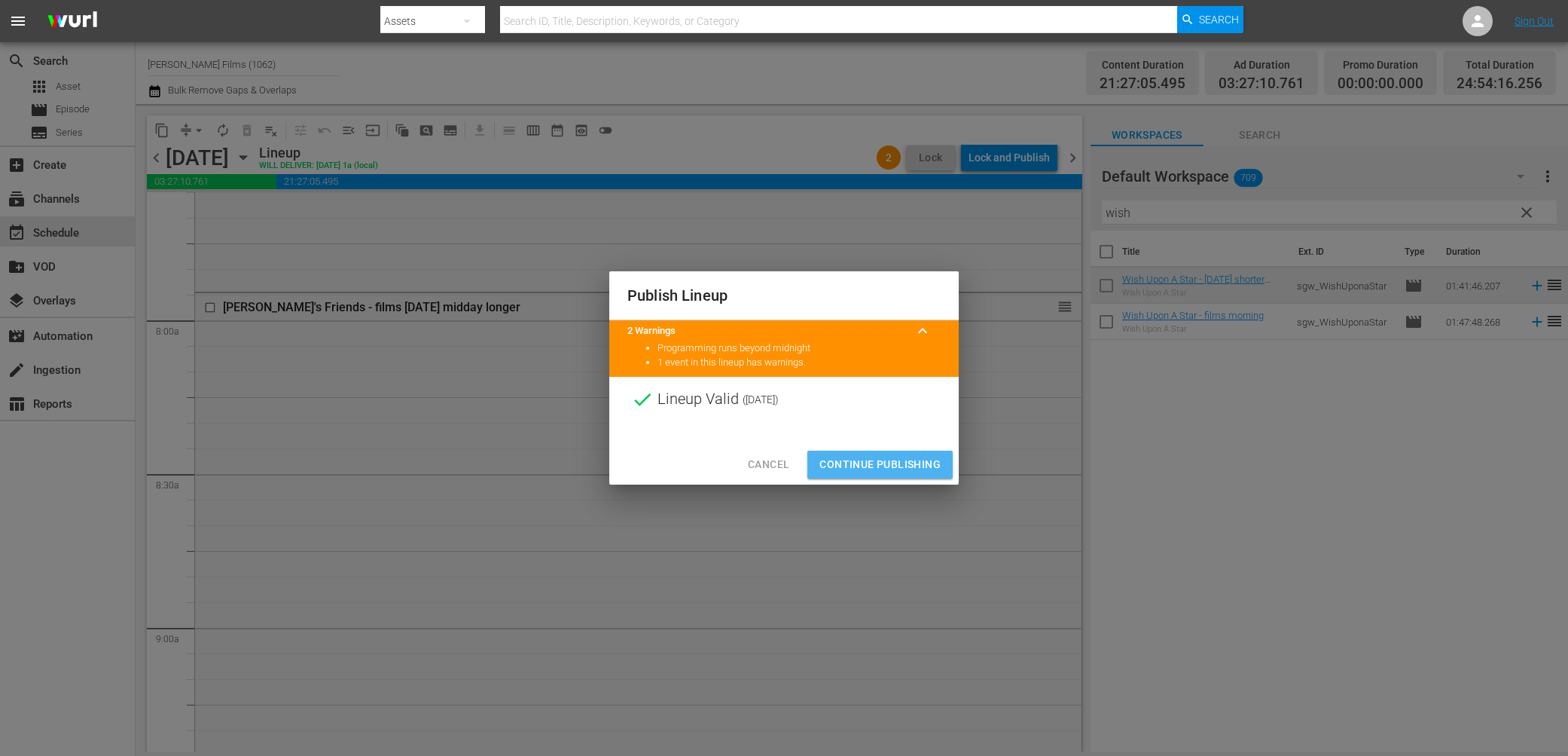
click at [926, 464] on span "Continue Publishing" at bounding box center [880, 464] width 122 height 19
